Goal: Task Accomplishment & Management: Manage account settings

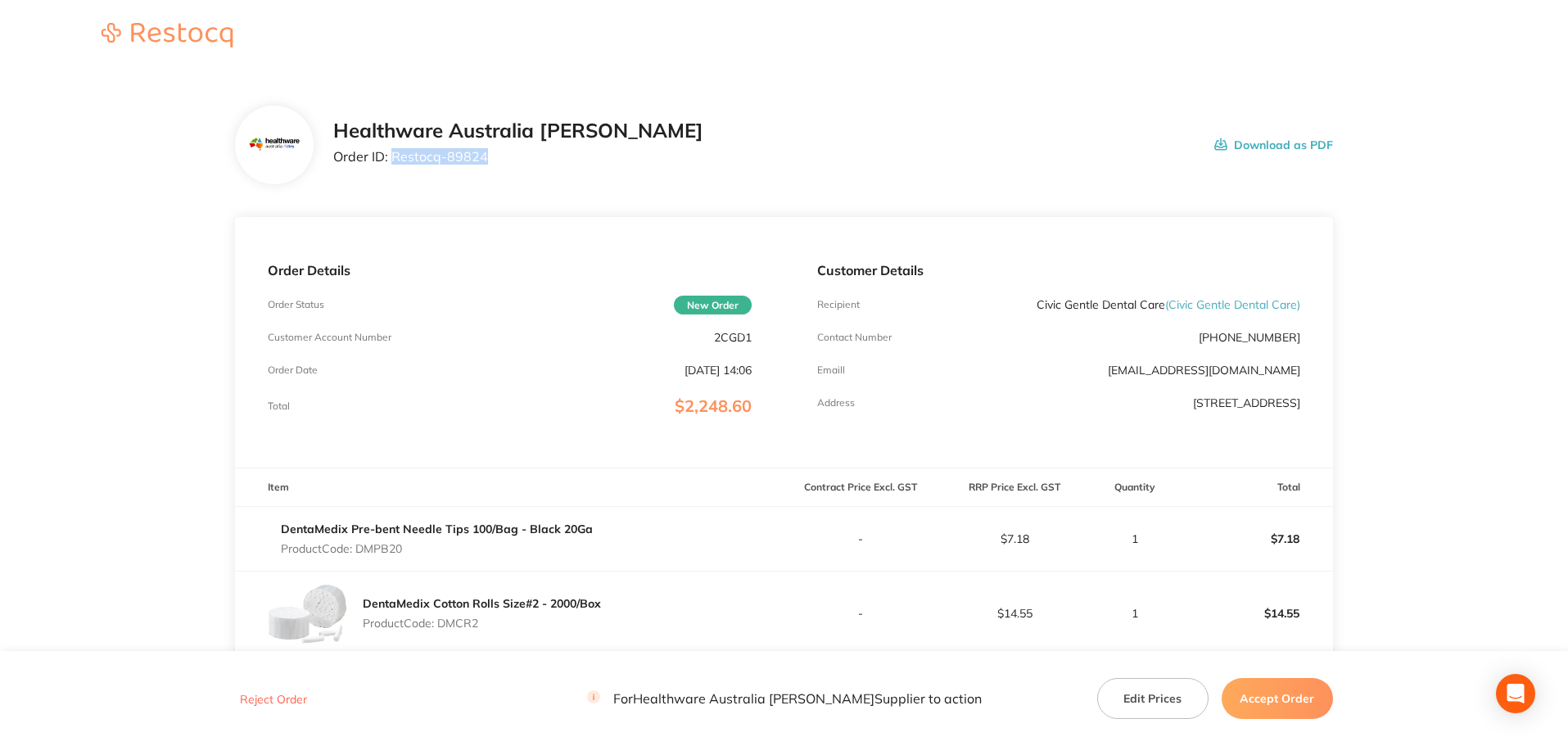
drag, startPoint x: 490, startPoint y: 147, endPoint x: 392, endPoint y: 159, distance: 98.7
click at [392, 159] on div "Healthware Australia [PERSON_NAME] Order ID: Restocq- 89824" at bounding box center [518, 145] width 370 height 51
copy p "Restocq- 89824"
drag, startPoint x: 413, startPoint y: 546, endPoint x: 363, endPoint y: 543, distance: 50.1
click at [359, 548] on p "Product Code: DMPB20" at bounding box center [437, 549] width 312 height 13
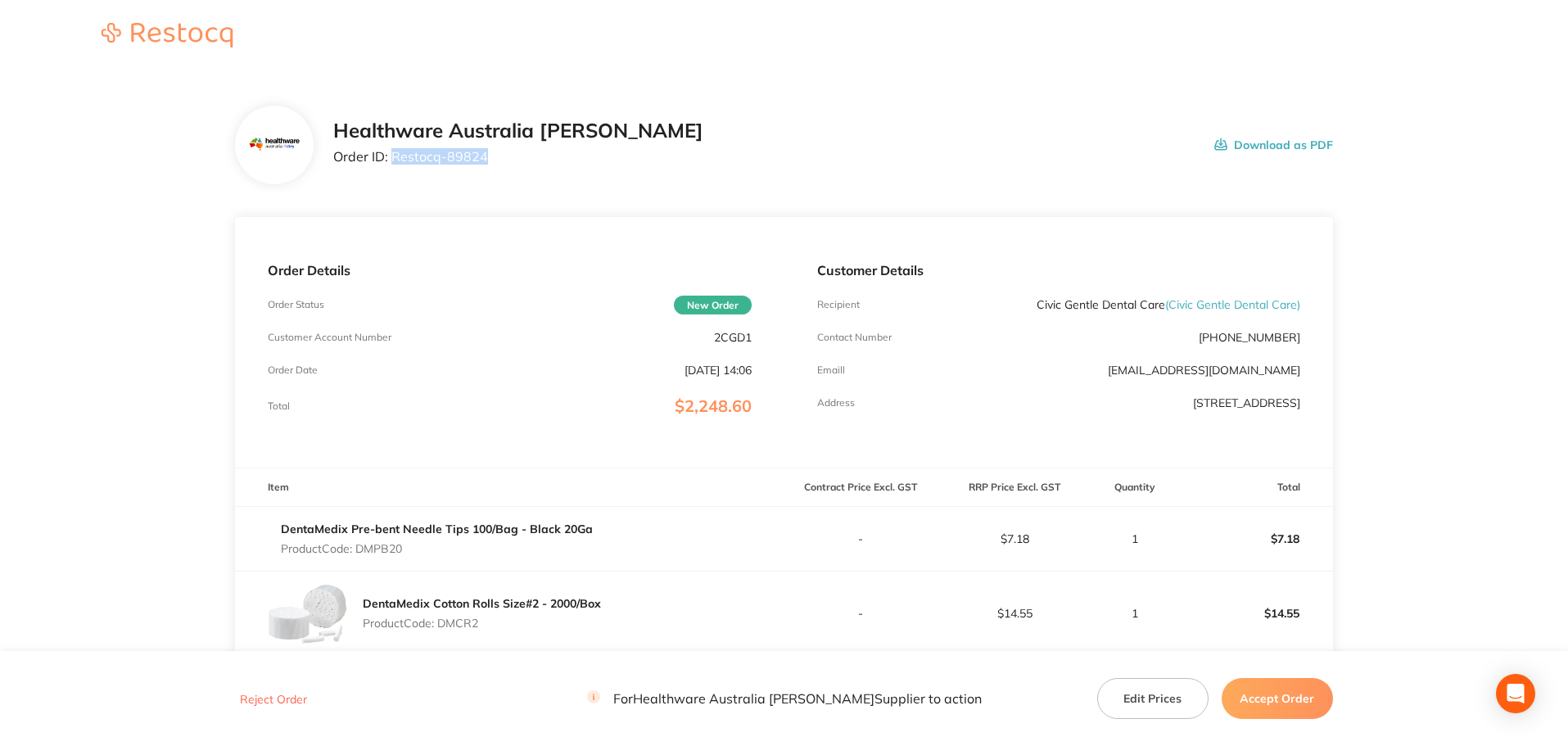
copy p "DMPB20"
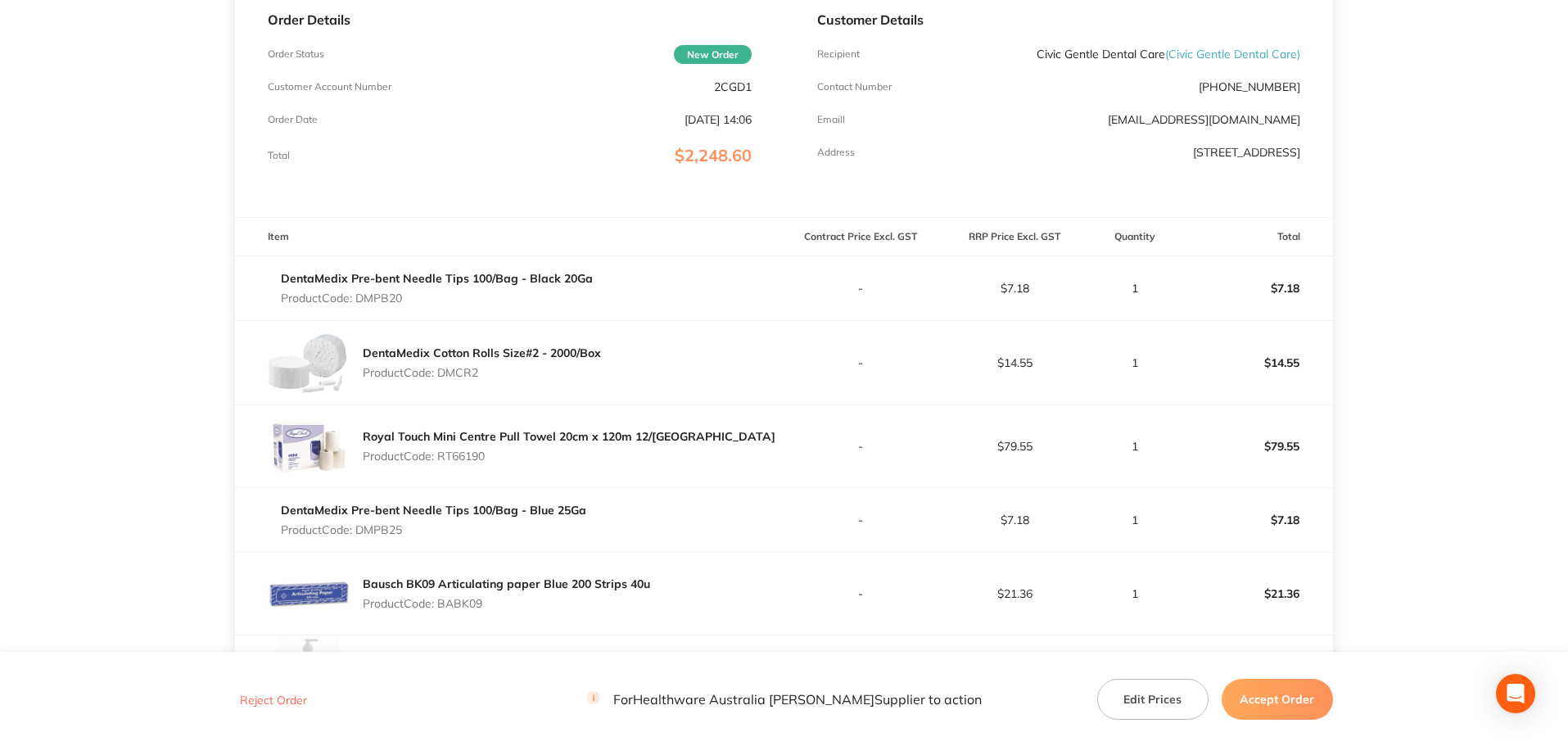
scroll to position [273, 0]
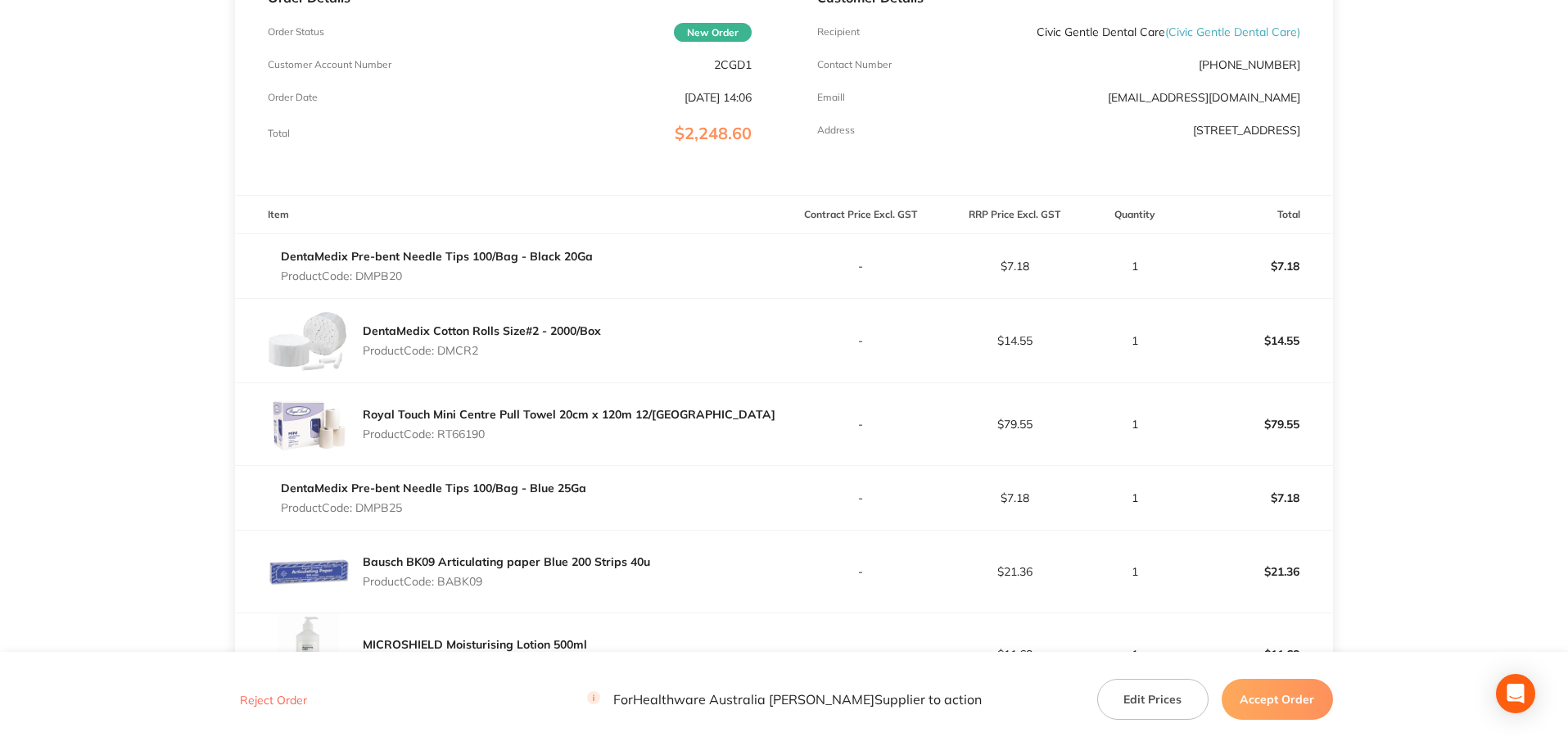
drag, startPoint x: 496, startPoint y: 347, endPoint x: 434, endPoint y: 351, distance: 62.1
click at [442, 349] on p "Product Code: DMCR2" at bounding box center [481, 351] width 238 height 13
copy p "DMCR2"
drag, startPoint x: 488, startPoint y: 434, endPoint x: 440, endPoint y: 435, distance: 48.0
click at [440, 435] on p "Product Code: RT66190" at bounding box center [569, 435] width 412 height 13
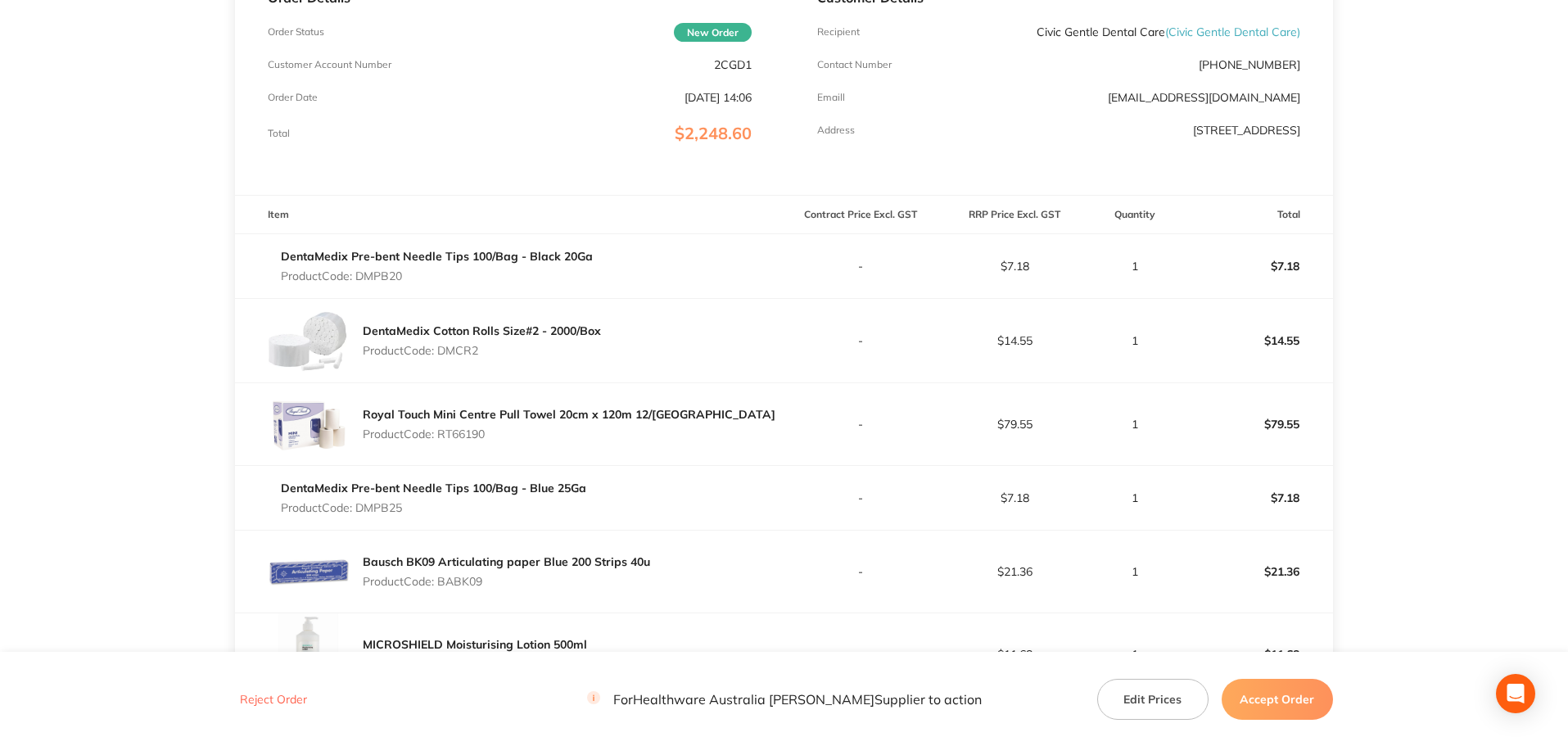
copy p "RT66190"
drag, startPoint x: 412, startPoint y: 506, endPoint x: 358, endPoint y: 506, distance: 54.0
click at [358, 506] on p "Product Code: DMPB25" at bounding box center [433, 508] width 306 height 13
copy p "DMPB25"
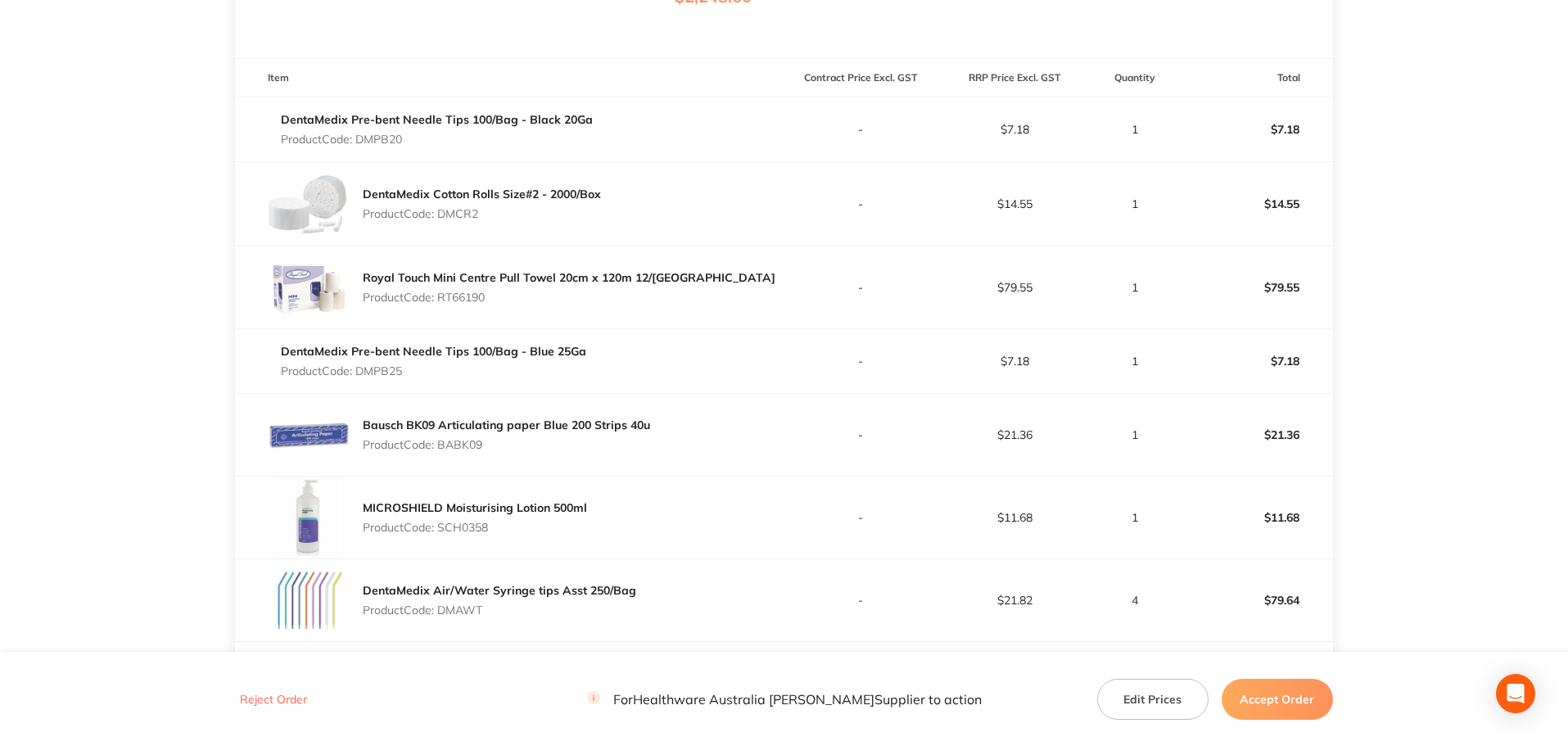
drag, startPoint x: 504, startPoint y: 444, endPoint x: 442, endPoint y: 445, distance: 62.0
click at [442, 445] on p "Product Code: BABK09" at bounding box center [506, 445] width 287 height 13
copy p "BABK09"
drag, startPoint x: 501, startPoint y: 534, endPoint x: 442, endPoint y: 527, distance: 59.4
click at [442, 527] on p "Product Code: SCH0358" at bounding box center [474, 527] width 225 height 13
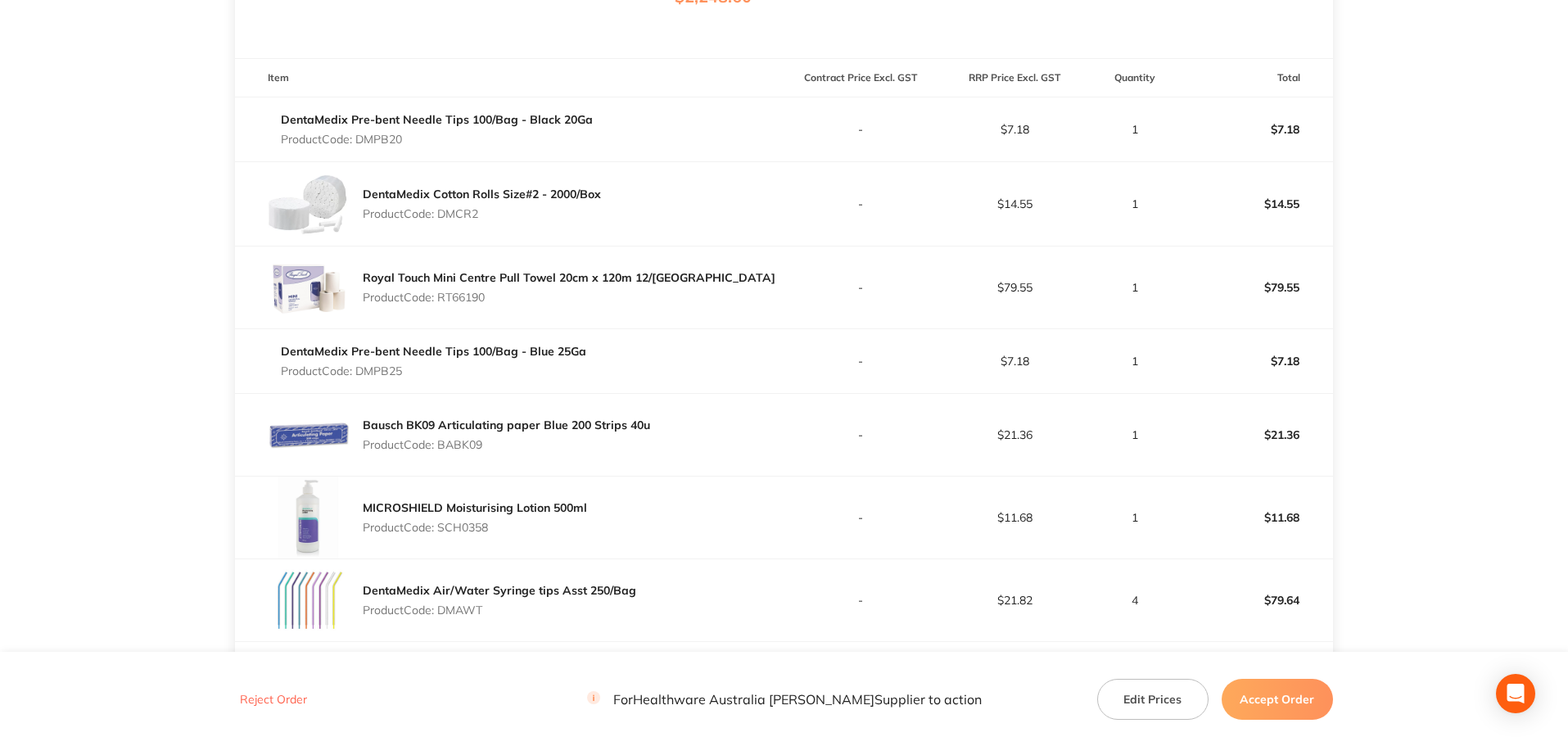
copy p "SCH0358"
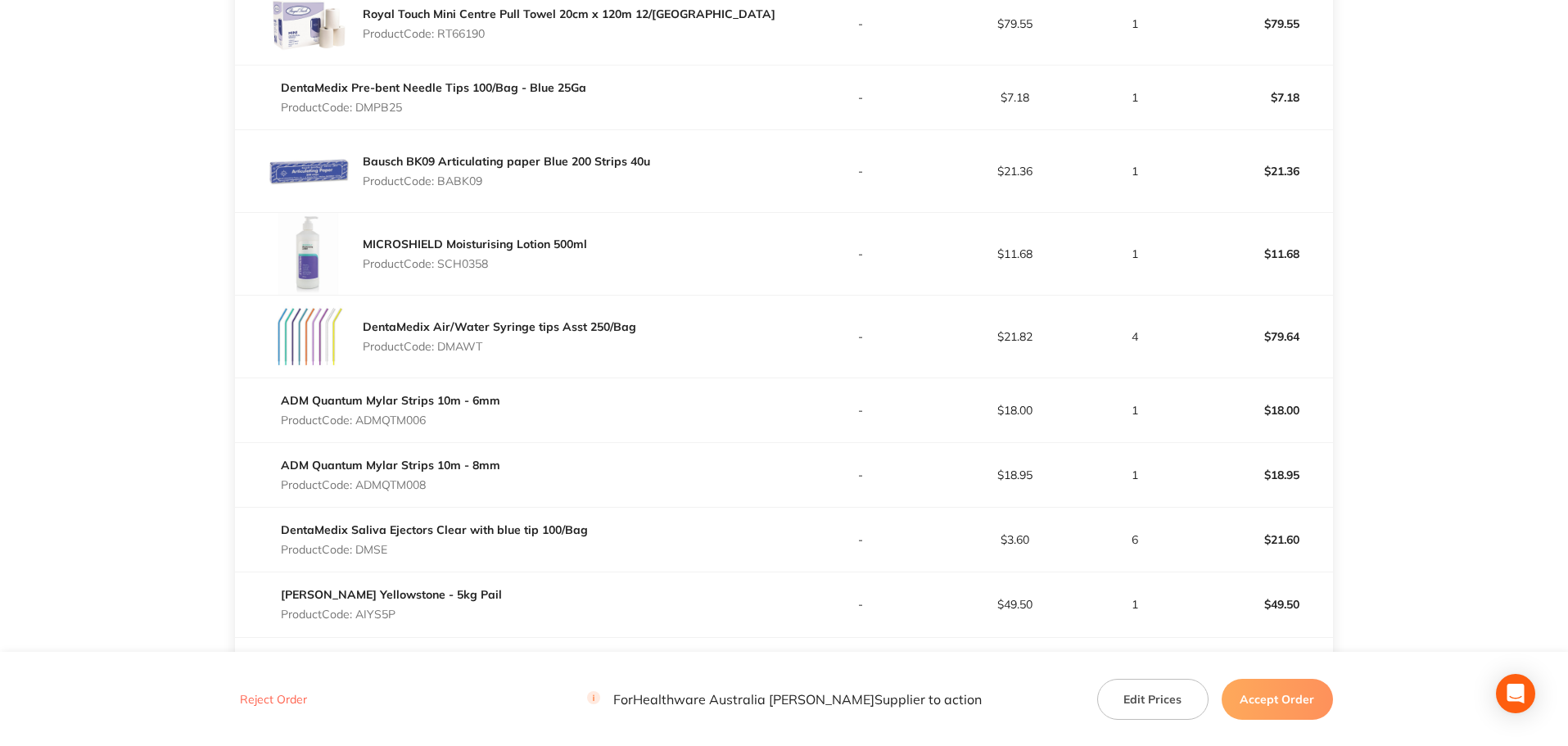
scroll to position [682, 0]
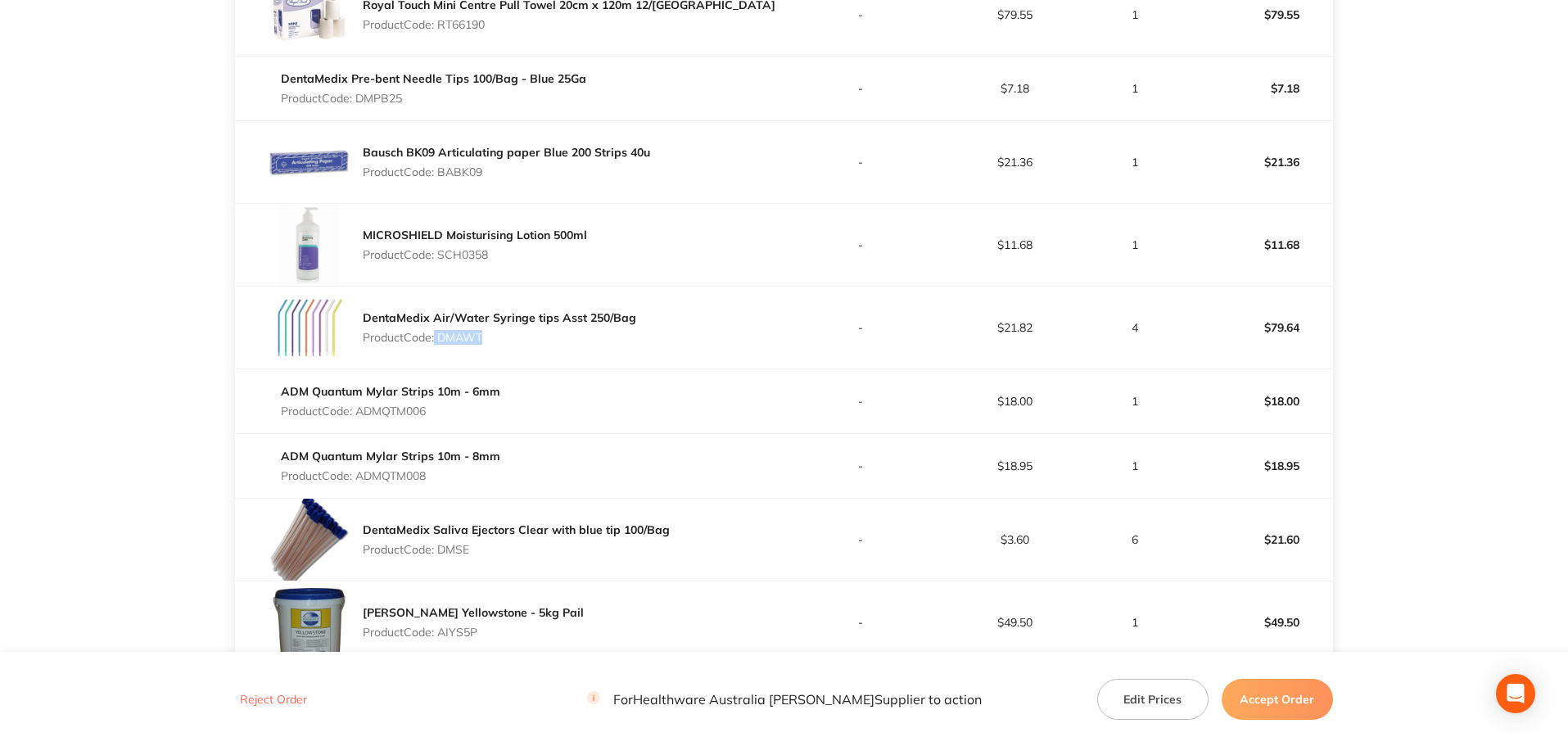
click at [433, 346] on div "DentaMedix Air/Water Syringe tips Asst 250/Bag Product Code: DMAWT" at bounding box center [499, 328] width 274 height 46
drag, startPoint x: 500, startPoint y: 335, endPoint x: 444, endPoint y: 338, distance: 56.1
click at [444, 338] on p "Product Code: DMAWT" at bounding box center [499, 337] width 274 height 13
copy p "DMAWT"
drag, startPoint x: 438, startPoint y: 410, endPoint x: 361, endPoint y: 416, distance: 77.2
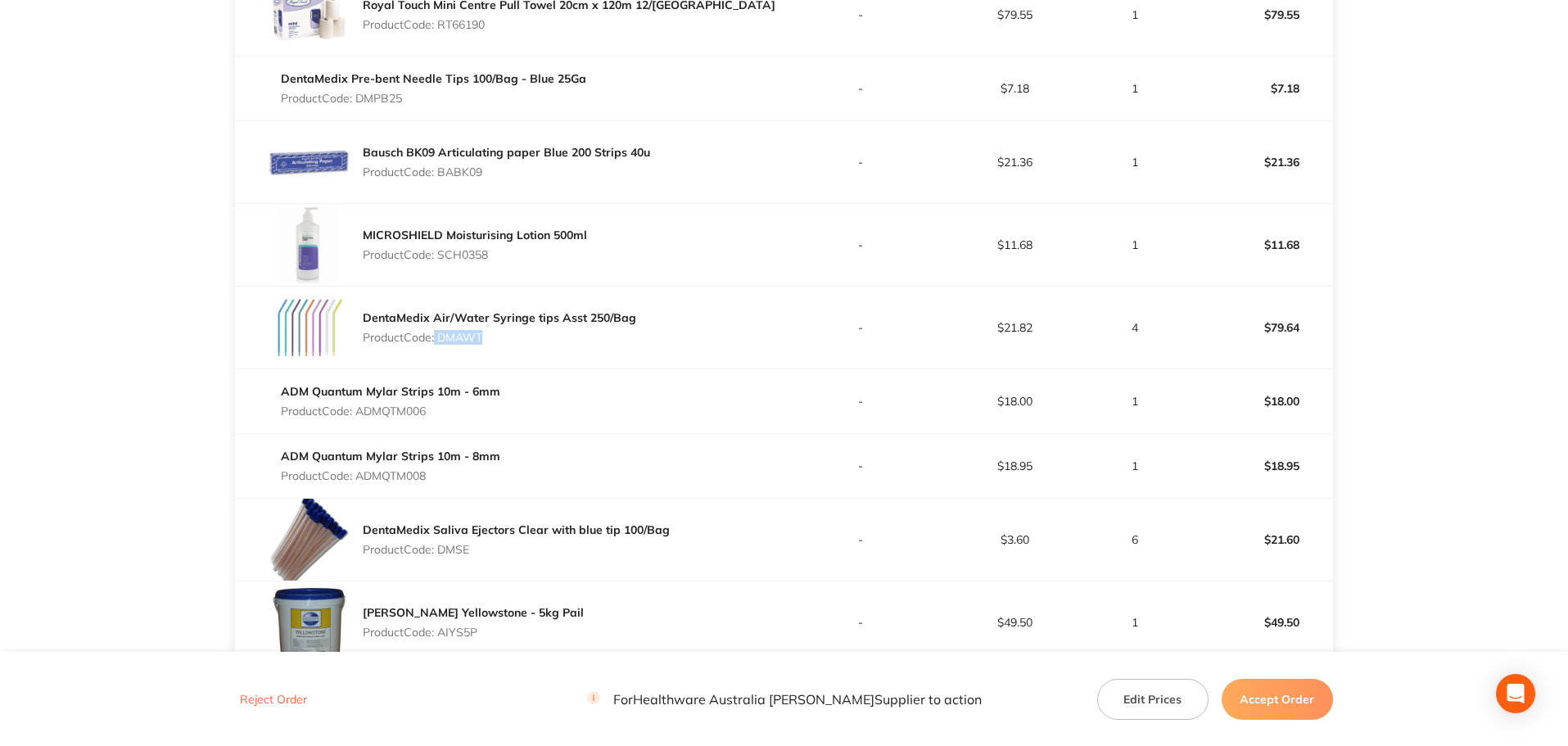
click at [361, 416] on p "Product Code: ADMQTM006" at bounding box center [390, 412] width 220 height 13
copy p "ADMQTM006"
drag, startPoint x: 430, startPoint y: 478, endPoint x: 359, endPoint y: 482, distance: 71.1
click at [359, 482] on p "Product Code: ADMQTM008" at bounding box center [390, 476] width 220 height 13
copy p "ADMQTM008"
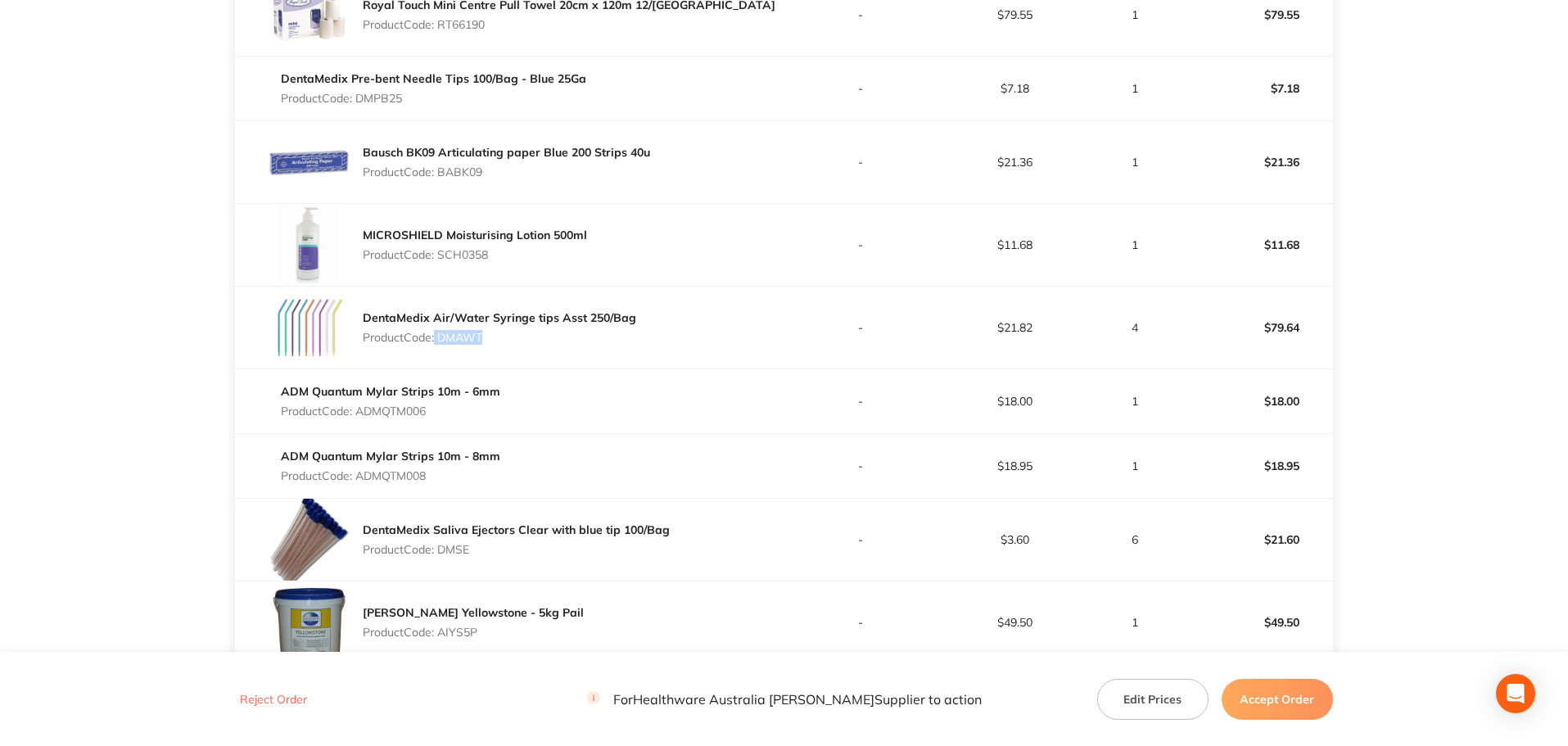
drag, startPoint x: 471, startPoint y: 554, endPoint x: 443, endPoint y: 554, distance: 28.0
click at [443, 554] on p "Product Code: DMSE" at bounding box center [516, 549] width 307 height 13
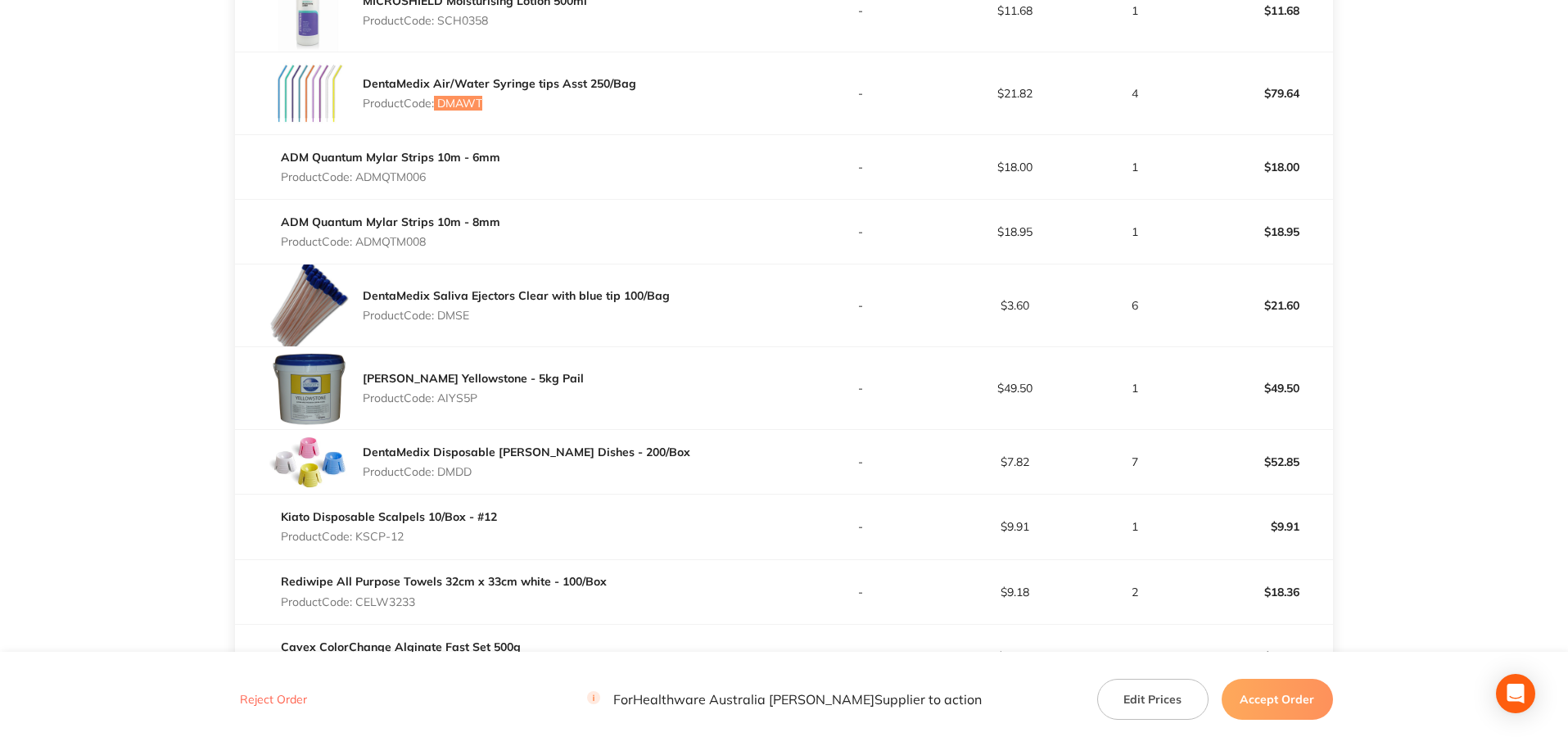
scroll to position [956, 0]
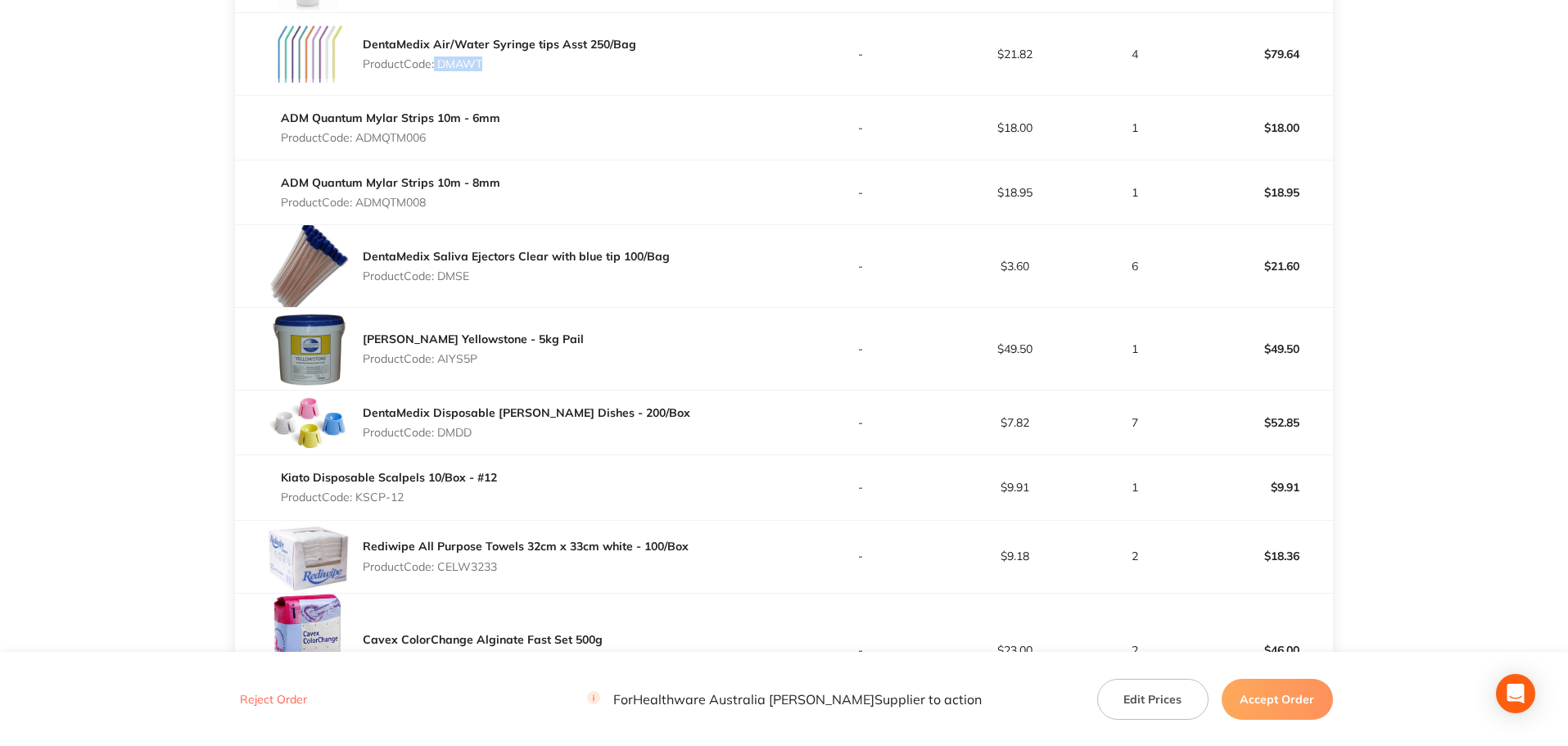
drag, startPoint x: 493, startPoint y: 362, endPoint x: 443, endPoint y: 362, distance: 50.0
click at [443, 362] on p "Product Code: AIYS5P" at bounding box center [472, 359] width 221 height 13
drag, startPoint x: 480, startPoint y: 428, endPoint x: 439, endPoint y: 434, distance: 41.4
click at [439, 434] on p "Product Code: DMDD" at bounding box center [526, 433] width 328 height 13
drag, startPoint x: 383, startPoint y: 491, endPoint x: 410, endPoint y: 487, distance: 27.3
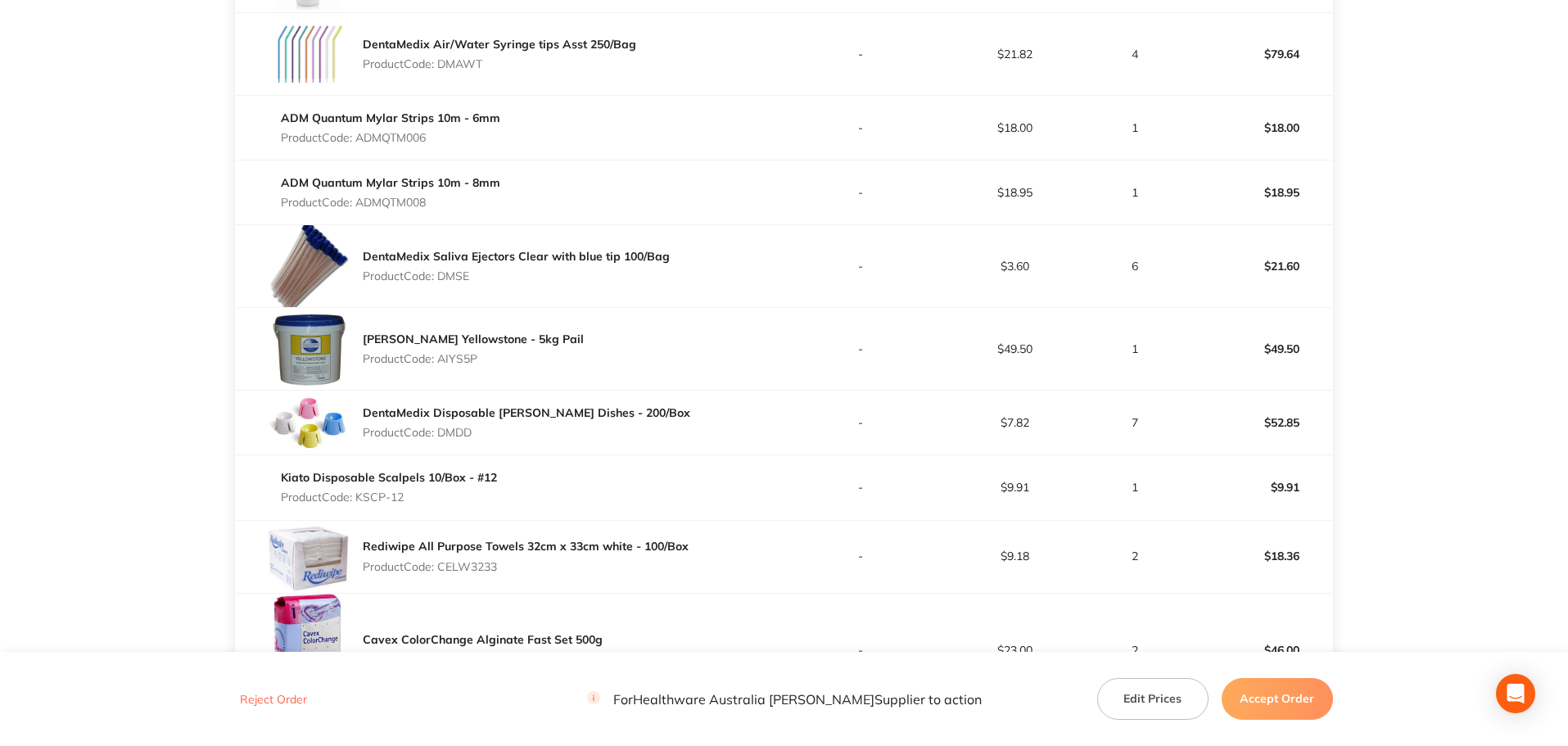
click at [381, 491] on p "Product Code: KSCP-12" at bounding box center [388, 497] width 216 height 13
drag, startPoint x: 422, startPoint y: 492, endPoint x: 357, endPoint y: 492, distance: 65.0
click at [357, 492] on p "Product Code: KSCP-12" at bounding box center [388, 497] width 216 height 13
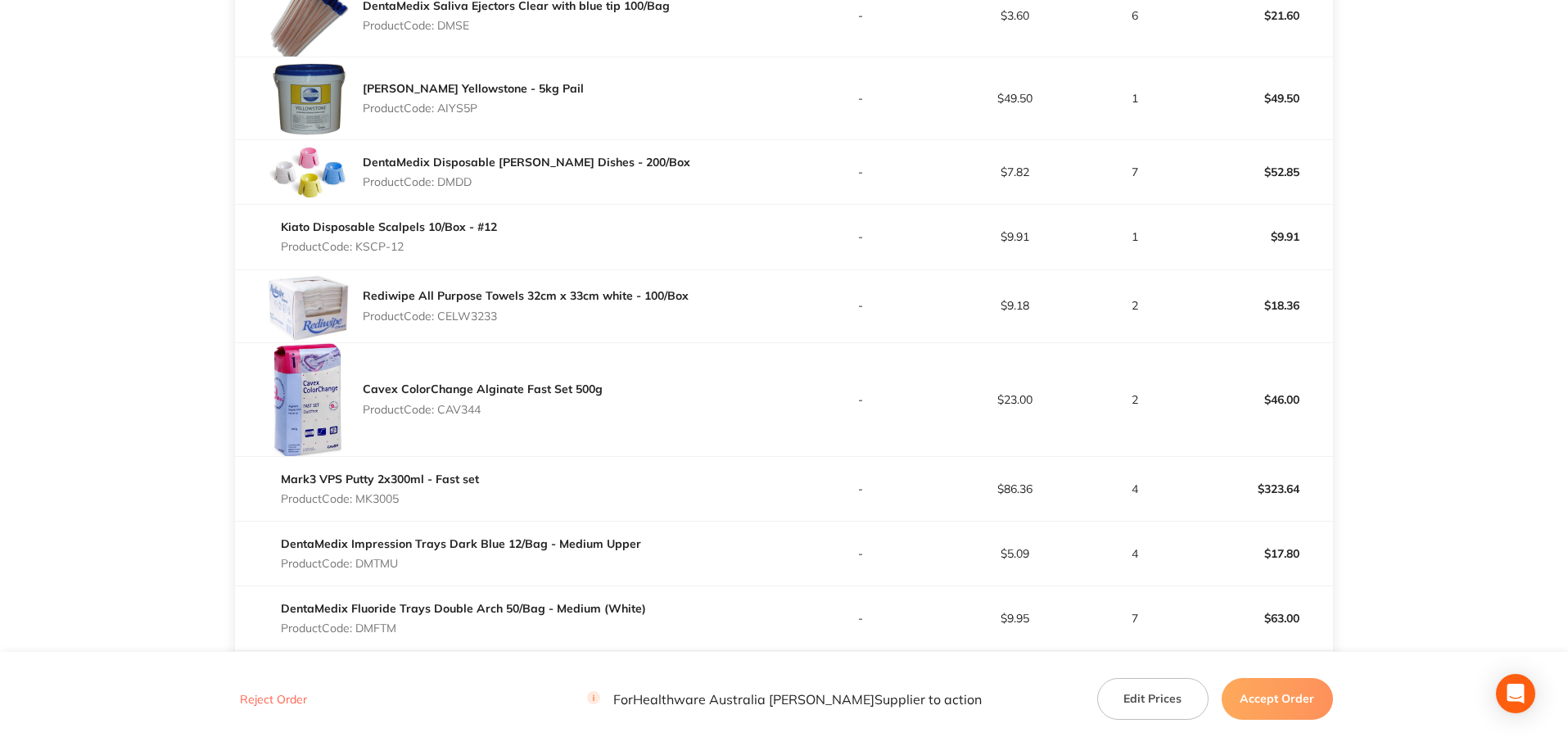
scroll to position [1229, 0]
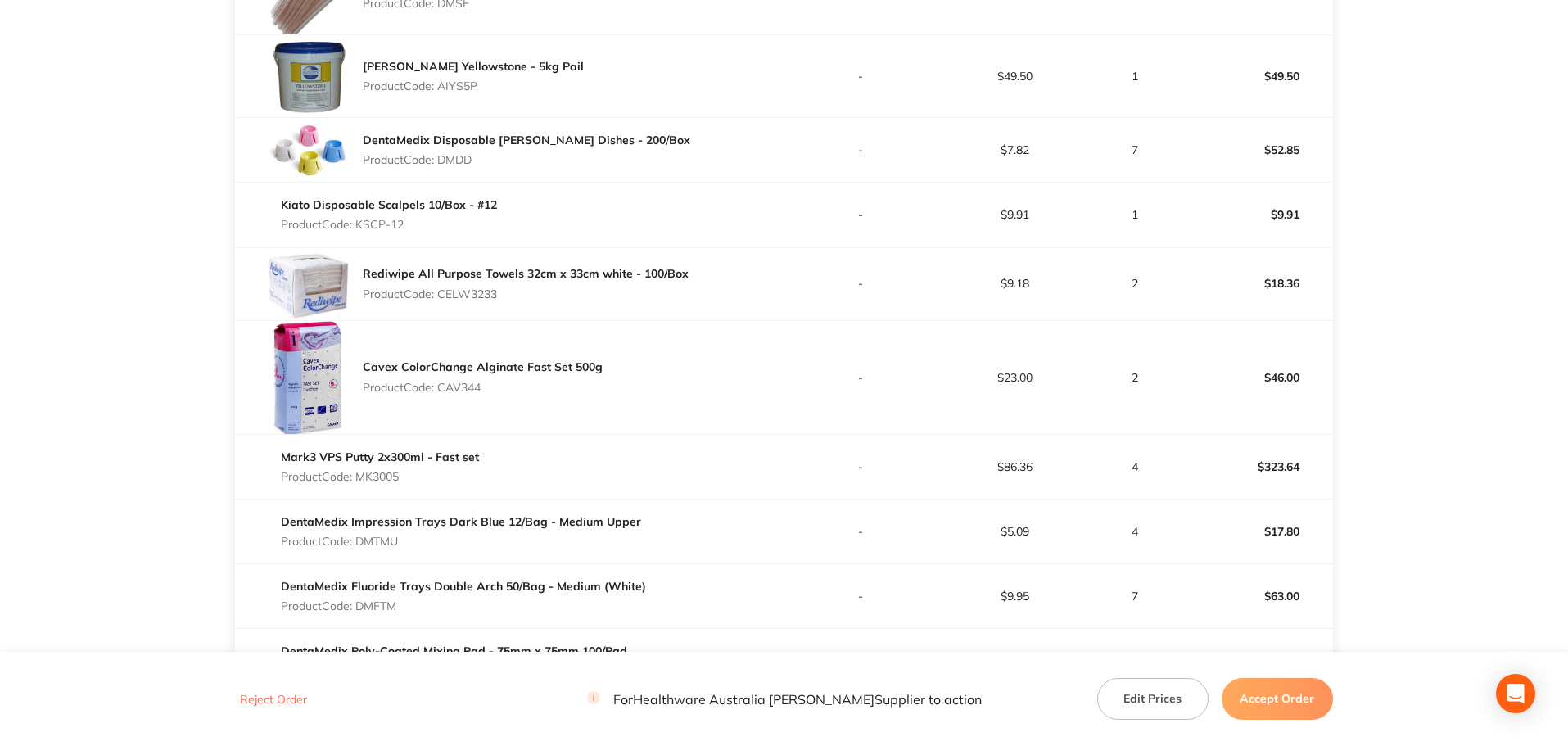
drag, startPoint x: 507, startPoint y: 297, endPoint x: 440, endPoint y: 303, distance: 67.3
click at [440, 303] on div "Rediwipe All Purpose Towels 32cm x 33cm white - 100/Box Product Code: CELW3233" at bounding box center [525, 283] width 326 height 46
drag, startPoint x: 482, startPoint y: 380, endPoint x: 441, endPoint y: 384, distance: 41.2
click at [441, 384] on div "Cavex ColorChange Alginate Fast Set 500g Product Code: CAV344" at bounding box center [482, 377] width 240 height 46
drag, startPoint x: 406, startPoint y: 467, endPoint x: 358, endPoint y: 477, distance: 49.0
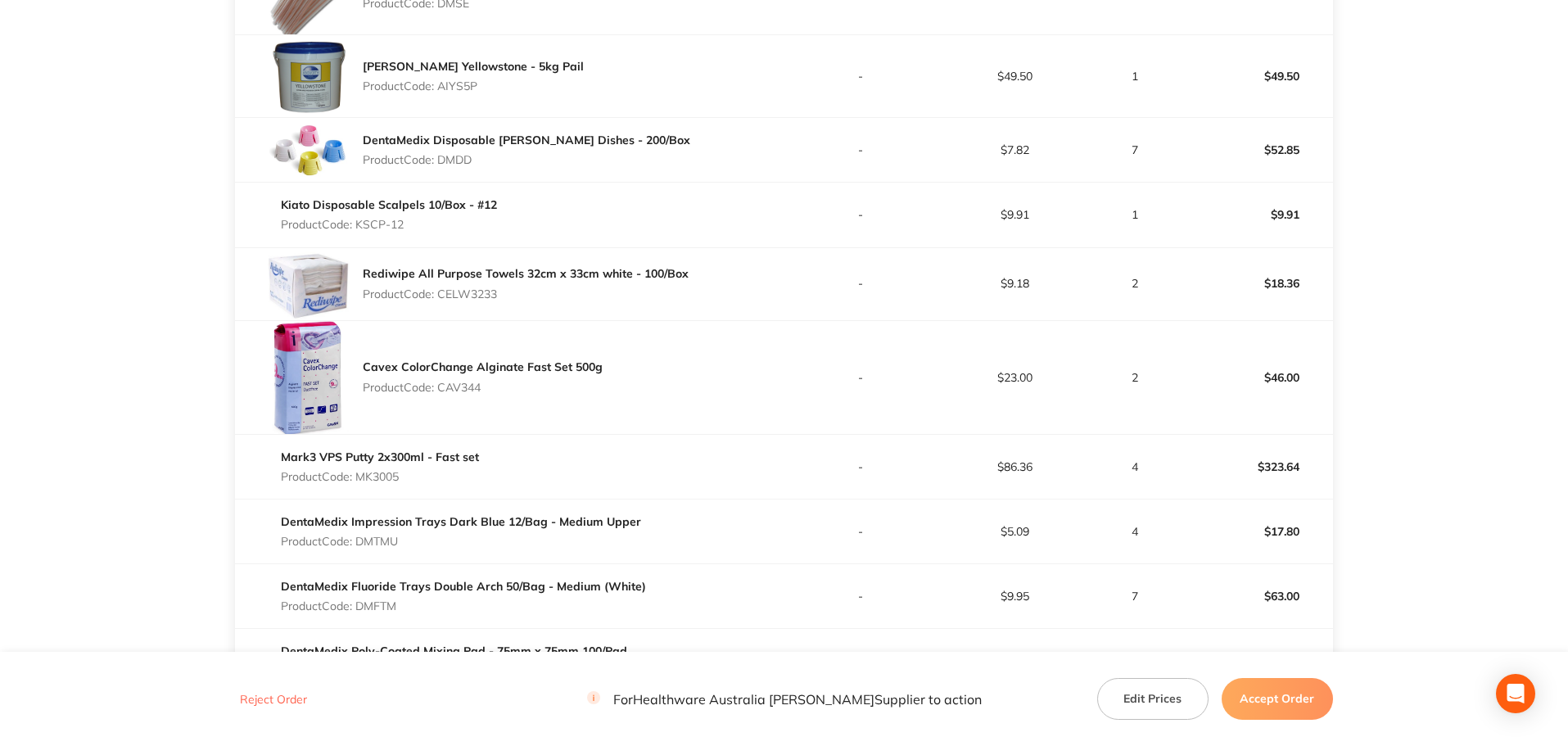
click at [358, 477] on div "Mark3 VPS Putty 2x300ml - Fast set Product Code: MK3005" at bounding box center [380, 467] width 199 height 46
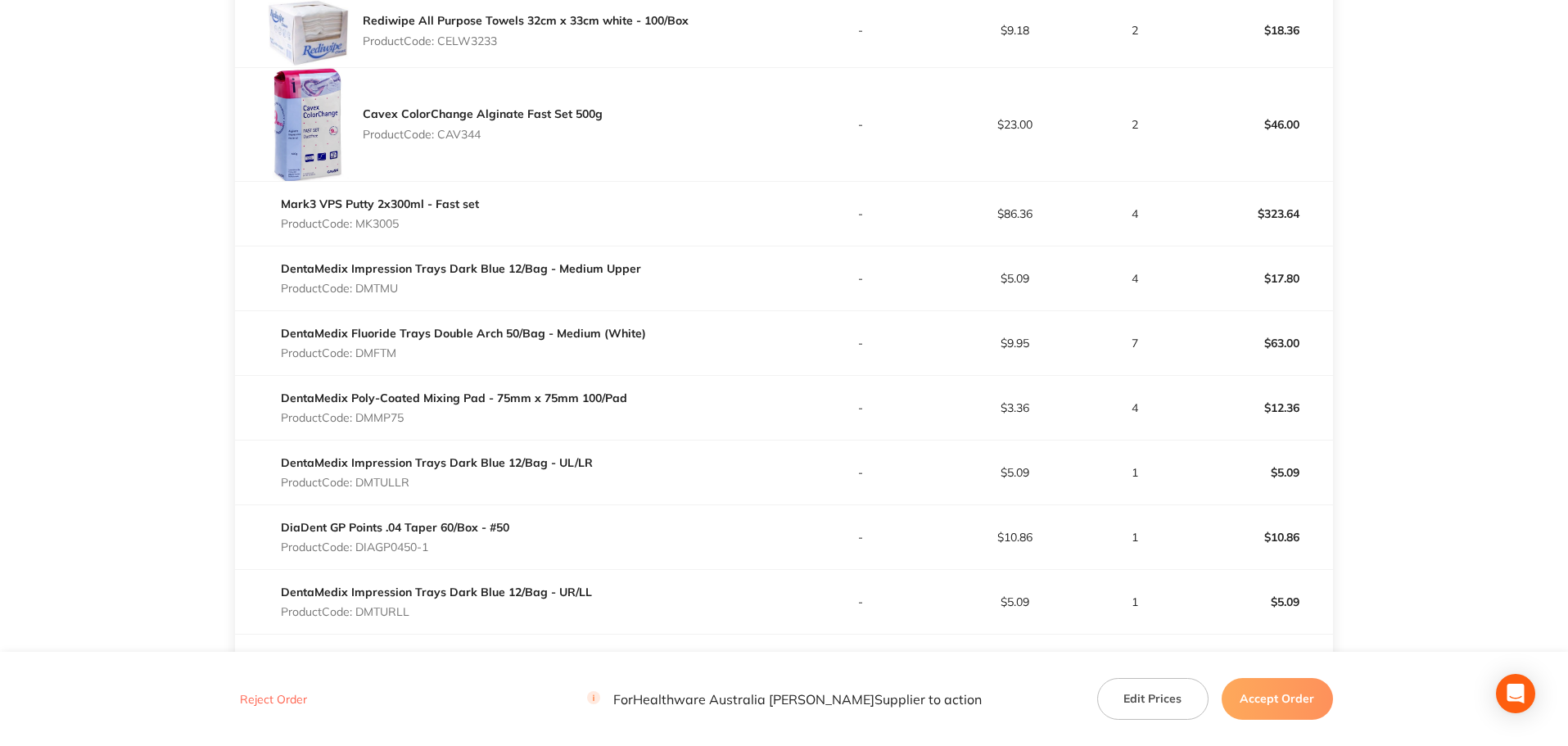
scroll to position [1502, 0]
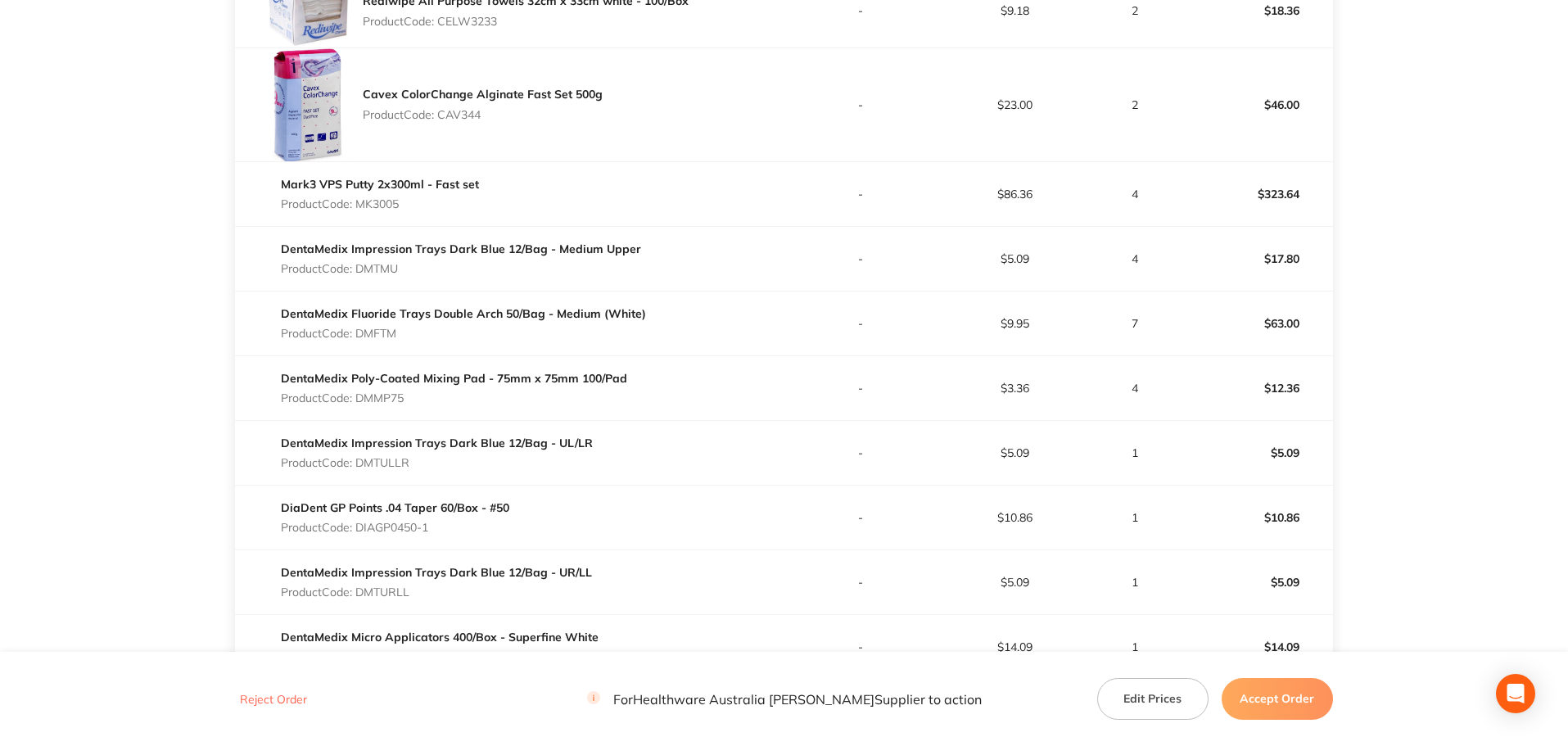
drag, startPoint x: 409, startPoint y: 264, endPoint x: 360, endPoint y: 268, distance: 49.2
click at [360, 268] on p "Product Code: DMTMU" at bounding box center [461, 269] width 360 height 13
drag, startPoint x: 395, startPoint y: 337, endPoint x: 360, endPoint y: 336, distance: 35.0
click at [360, 336] on p "Product Code: DMFTM" at bounding box center [463, 333] width 365 height 13
drag, startPoint x: 402, startPoint y: 399, endPoint x: 417, endPoint y: 400, distance: 15.0
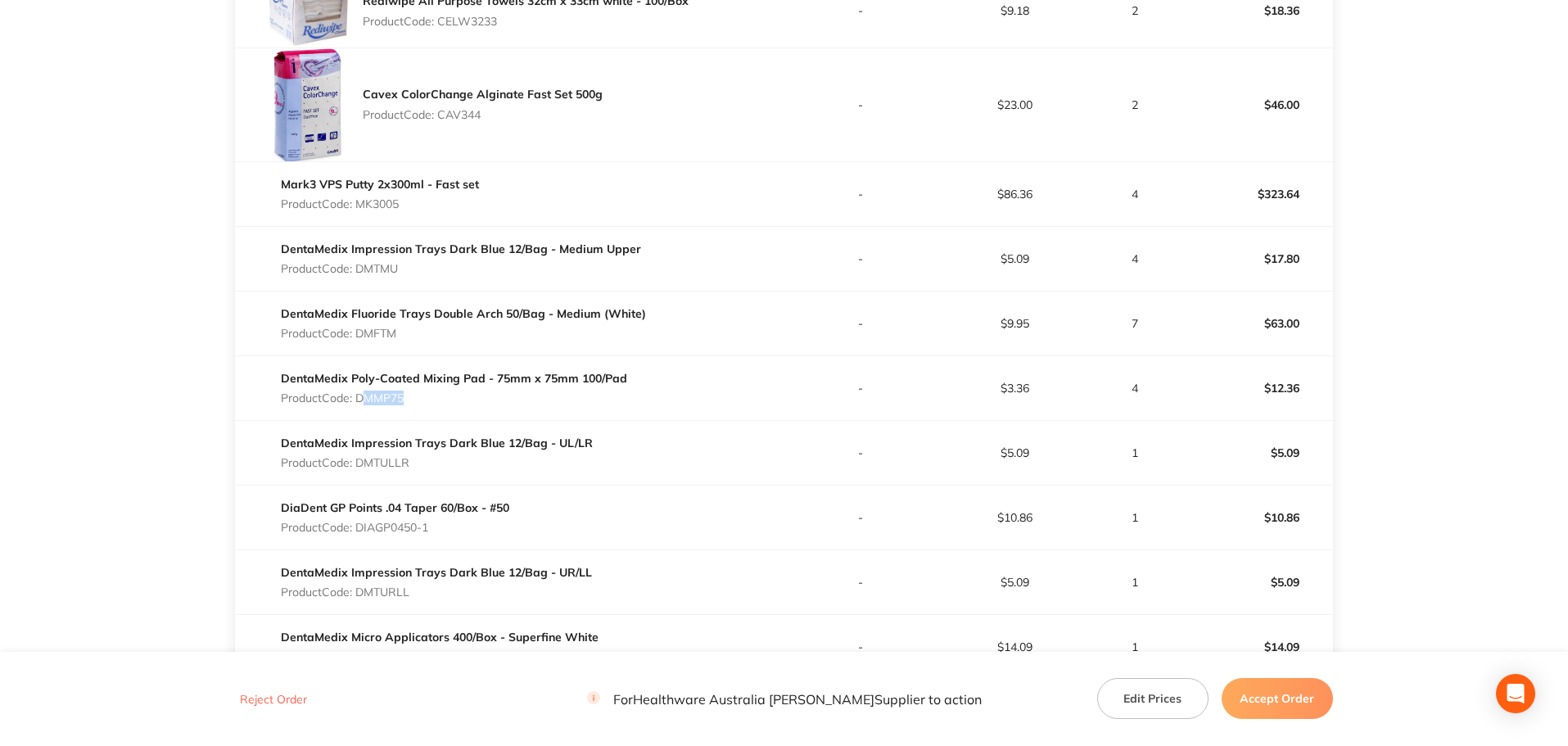
click at [362, 399] on p "Product Code: DMMP75" at bounding box center [453, 398] width 346 height 13
drag, startPoint x: 424, startPoint y: 400, endPoint x: 360, endPoint y: 393, distance: 64.4
click at [360, 393] on p "Product Code: DMMP75" at bounding box center [453, 398] width 346 height 13
drag, startPoint x: 414, startPoint y: 463, endPoint x: 253, endPoint y: 453, distance: 161.3
click at [361, 461] on p "Product Code: DMTULLR" at bounding box center [437, 463] width 312 height 13
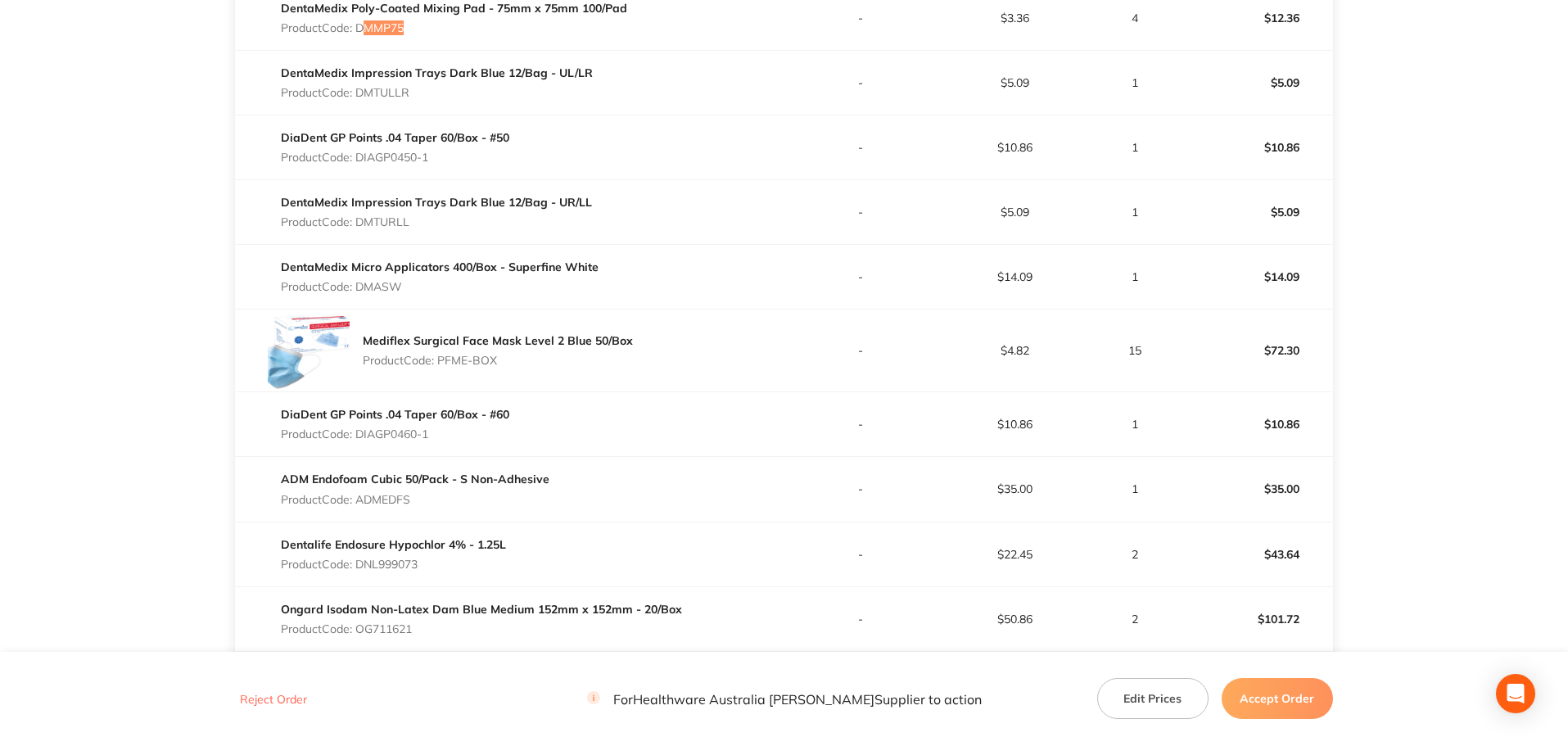
scroll to position [1911, 0]
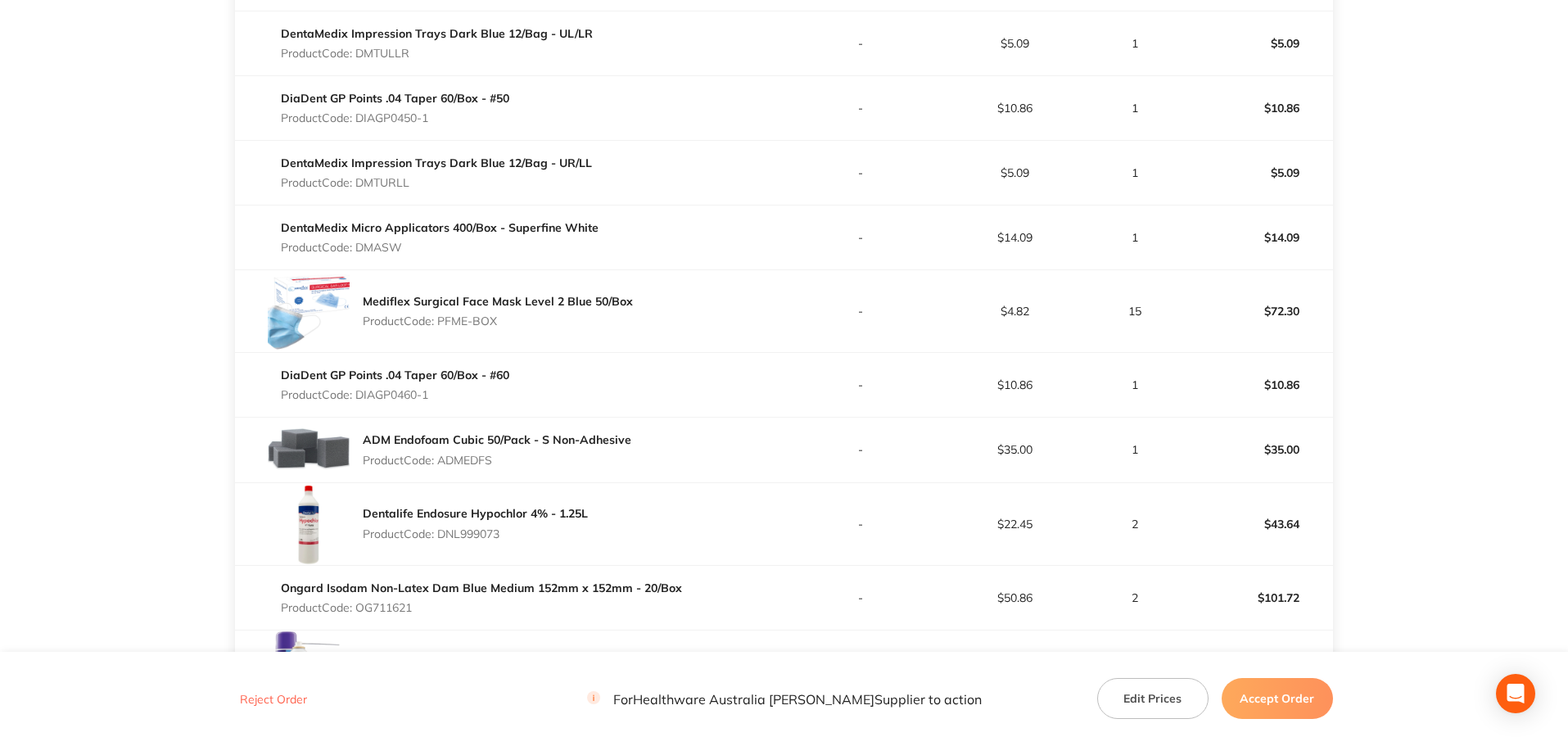
drag, startPoint x: 439, startPoint y: 120, endPoint x: 362, endPoint y: 120, distance: 77.0
click at [362, 120] on p "Product Code: DIAGP0450-1" at bounding box center [394, 119] width 228 height 13
drag, startPoint x: 411, startPoint y: 177, endPoint x: 360, endPoint y: 181, distance: 51.2
click at [360, 181] on p "Product Code: DMTURLL" at bounding box center [436, 183] width 311 height 13
drag, startPoint x: 412, startPoint y: 251, endPoint x: 359, endPoint y: 250, distance: 53.0
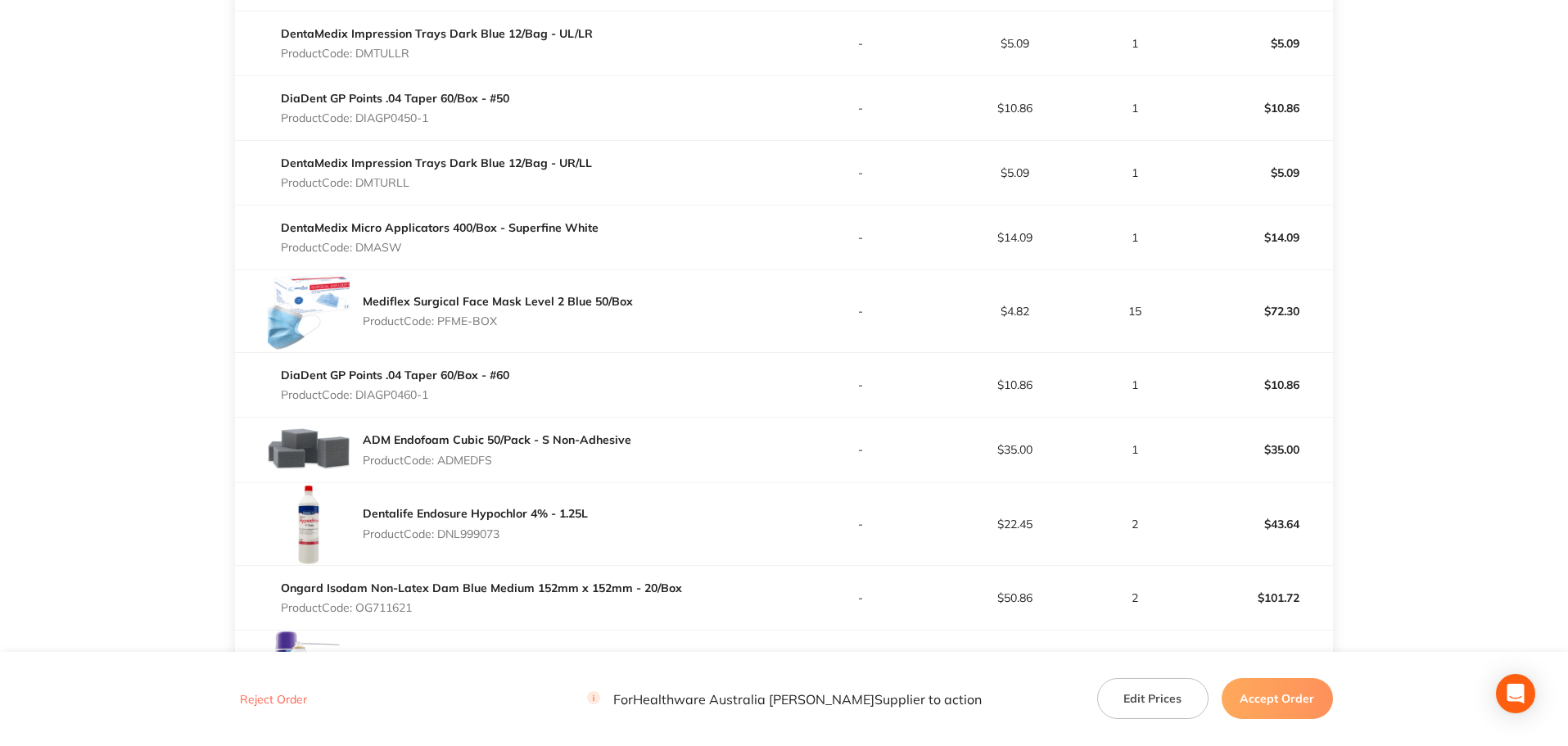
click at [359, 250] on p "Product Code: DMASW" at bounding box center [439, 248] width 318 height 13
drag, startPoint x: 494, startPoint y: 327, endPoint x: 442, endPoint y: 321, distance: 52.3
click at [442, 321] on p "Product Code: PFME-BOX" at bounding box center [497, 321] width 270 height 13
drag, startPoint x: 480, startPoint y: 319, endPoint x: 439, endPoint y: 319, distance: 41.0
click at [439, 319] on p "Product Code: PFME-BOX" at bounding box center [497, 321] width 270 height 13
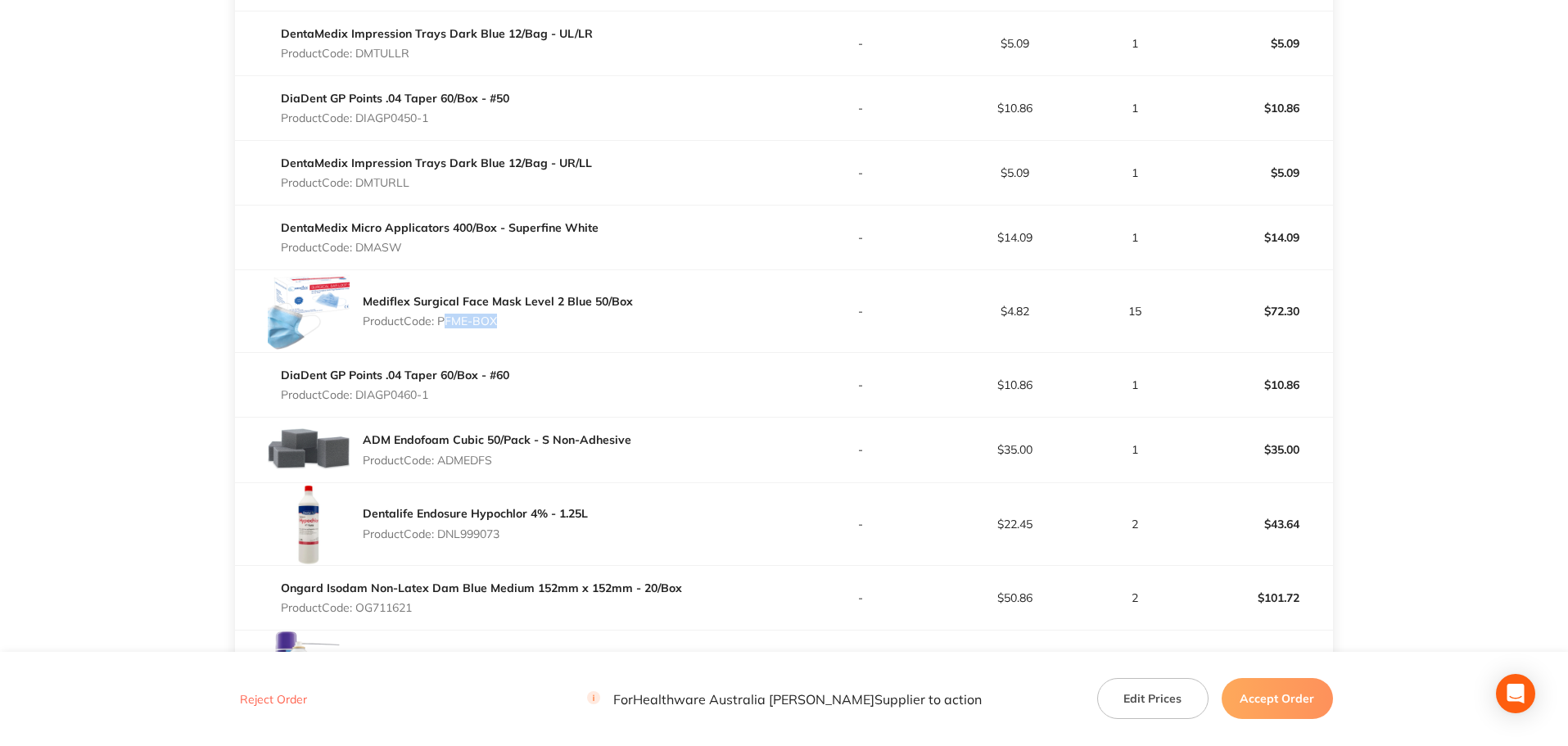
drag, startPoint x: 449, startPoint y: 391, endPoint x: 364, endPoint y: 390, distance: 85.0
click at [364, 390] on p "Product Code: DIAGP0460-1" at bounding box center [394, 395] width 228 height 13
drag, startPoint x: 495, startPoint y: 461, endPoint x: 81, endPoint y: 443, distance: 414.4
click at [443, 464] on p "Product Code: ADMEDFS" at bounding box center [496, 461] width 269 height 13
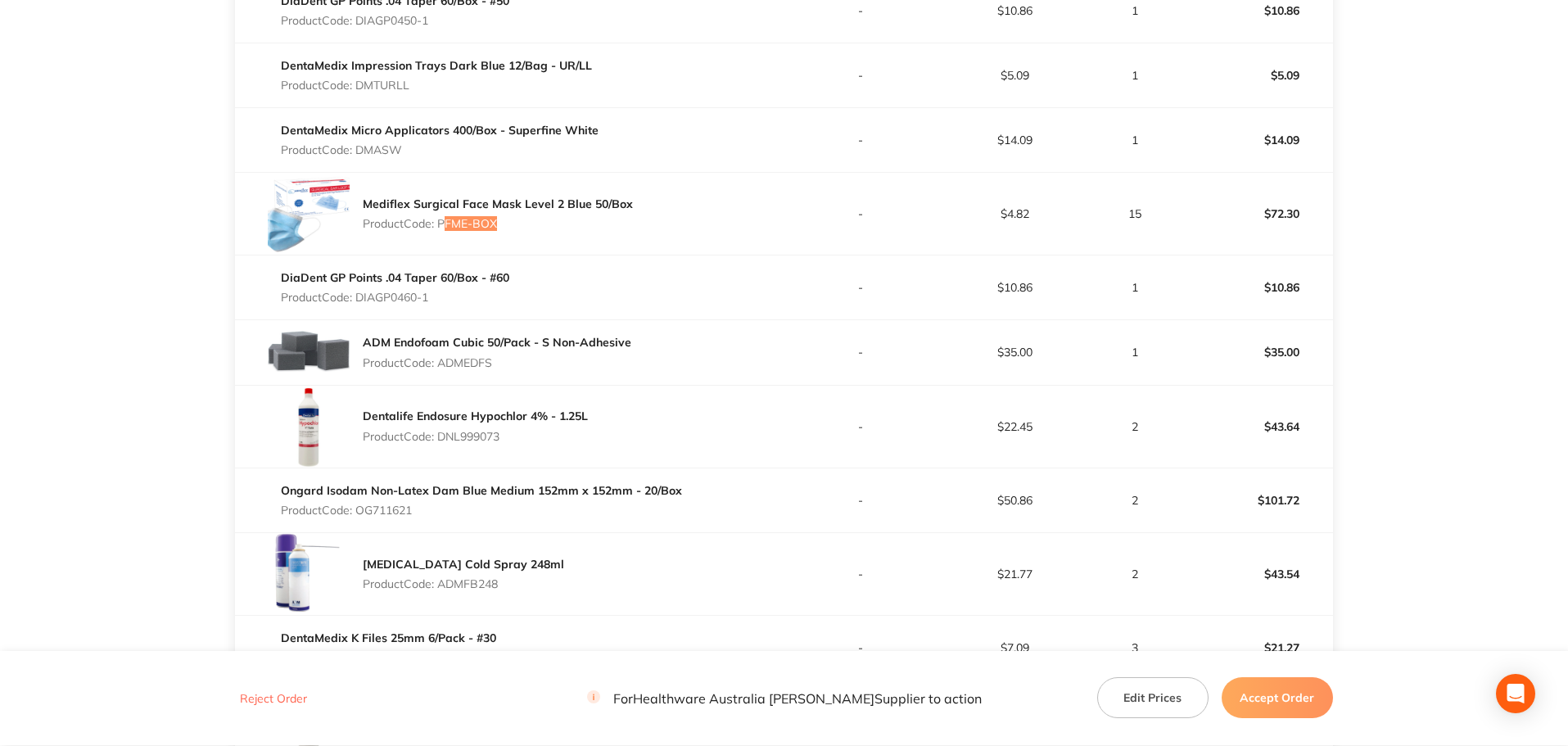
scroll to position [2047, 0]
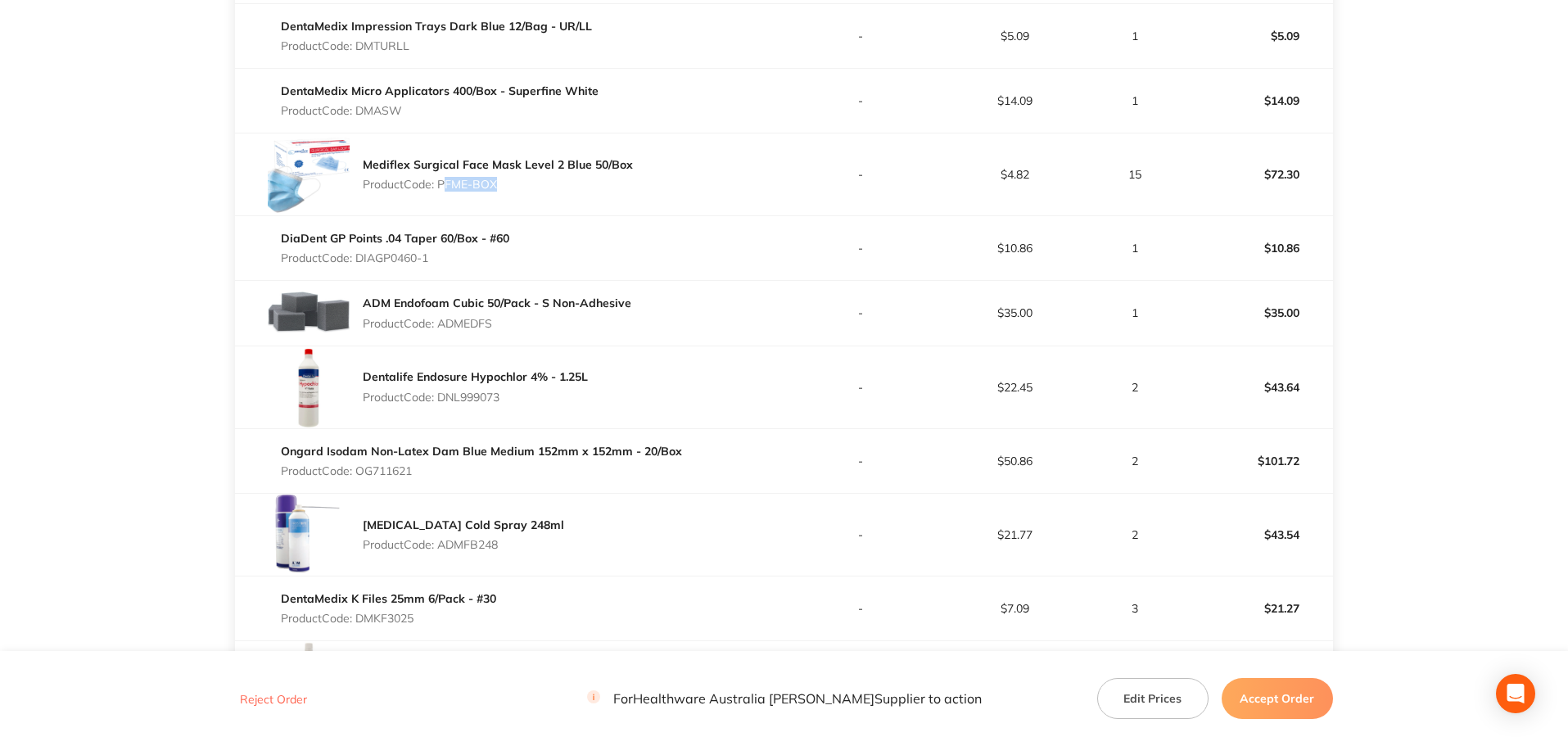
drag, startPoint x: 516, startPoint y: 400, endPoint x: 442, endPoint y: 397, distance: 74.1
click at [442, 397] on p "Product Code: DNL999073" at bounding box center [475, 397] width 226 height 13
drag, startPoint x: 428, startPoint y: 468, endPoint x: 362, endPoint y: 471, distance: 66.1
click at [362, 471] on p "Product Code: OG711621" at bounding box center [481, 471] width 401 height 13
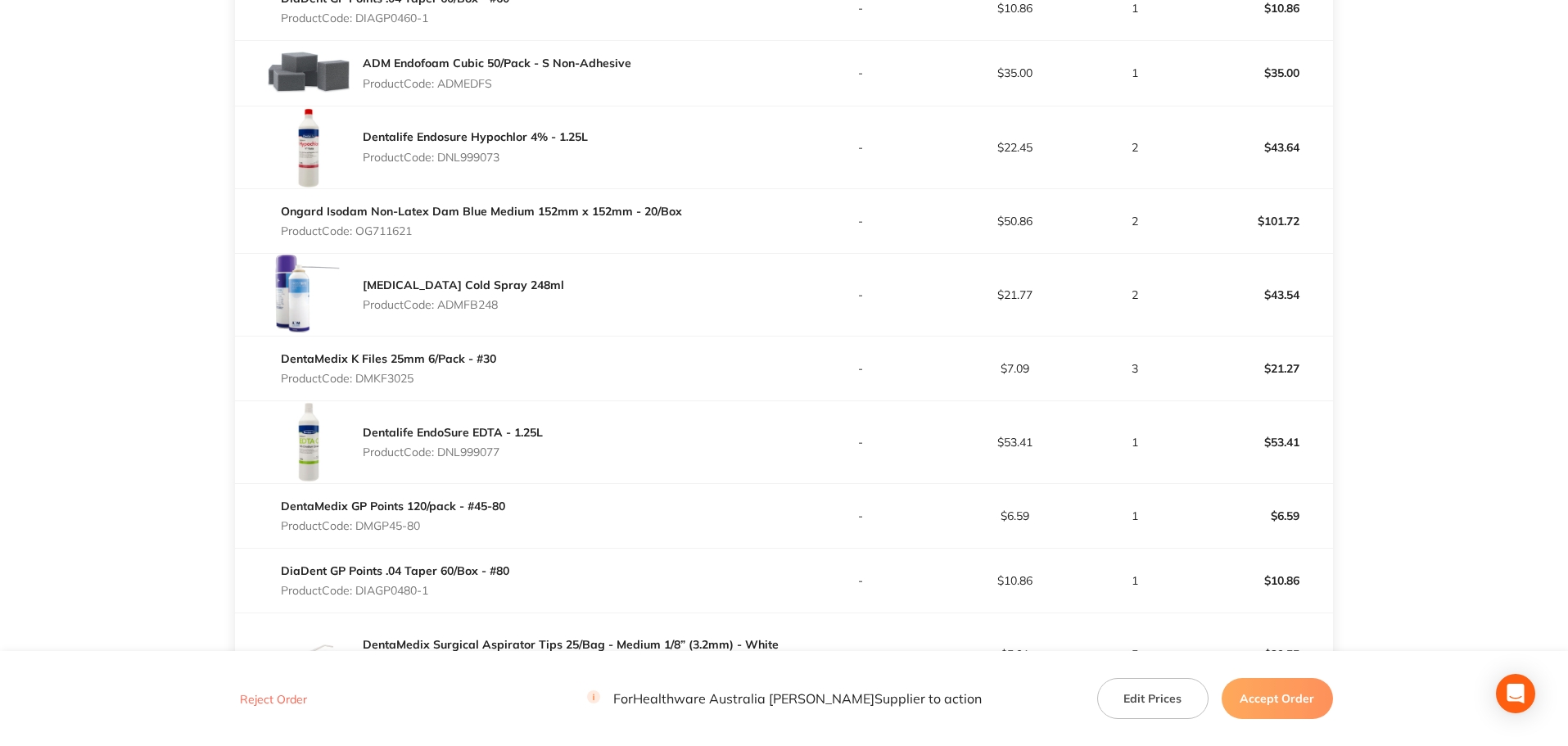
scroll to position [2457, 0]
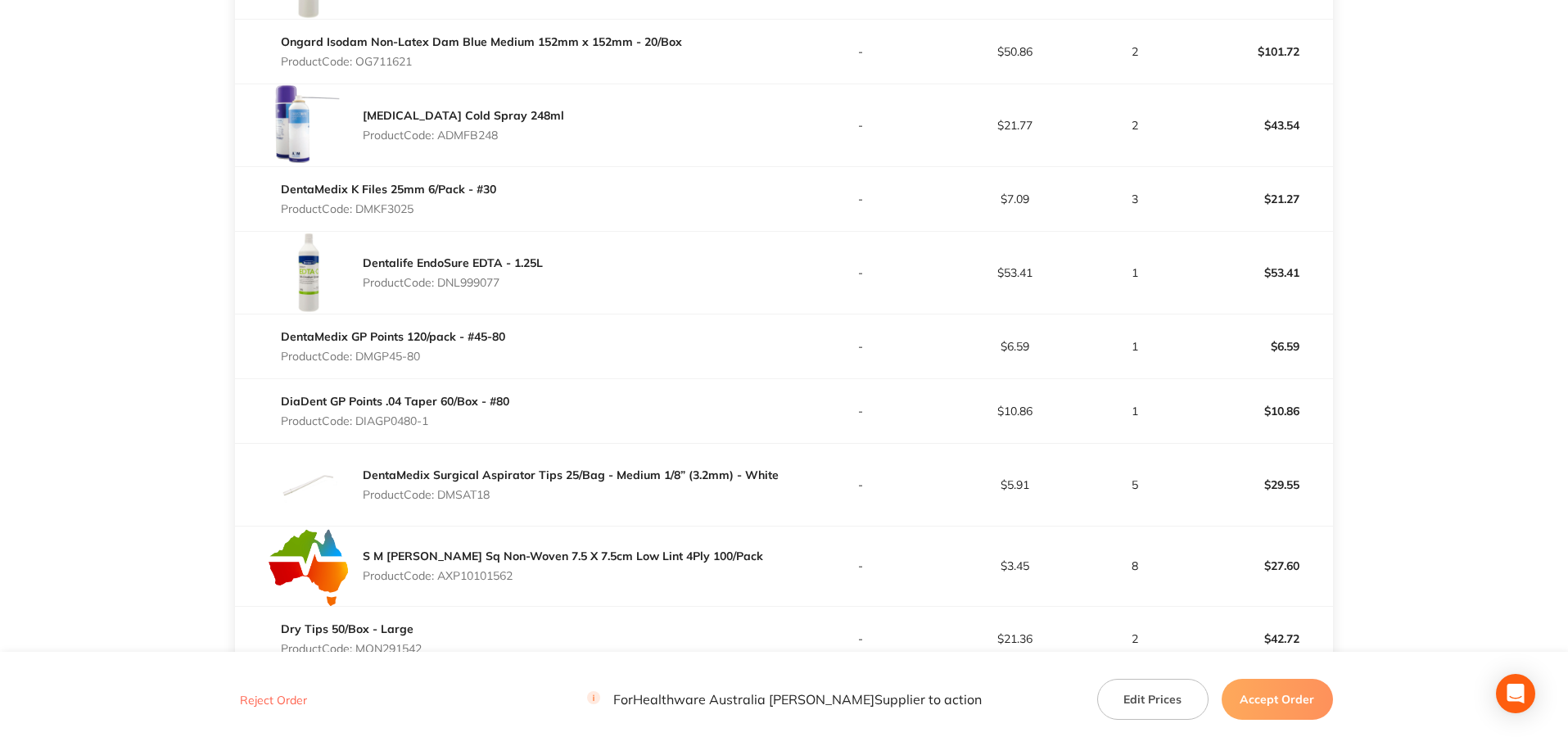
drag, startPoint x: 497, startPoint y: 133, endPoint x: 442, endPoint y: 141, distance: 55.6
click at [442, 141] on p "Product Code: ADMFB248" at bounding box center [463, 135] width 201 height 13
drag, startPoint x: 434, startPoint y: 213, endPoint x: 356, endPoint y: 212, distance: 78.0
click at [359, 212] on p "Product Code: DMKF3025" at bounding box center [387, 209] width 215 height 13
drag, startPoint x: 506, startPoint y: 286, endPoint x: 439, endPoint y: 285, distance: 67.0
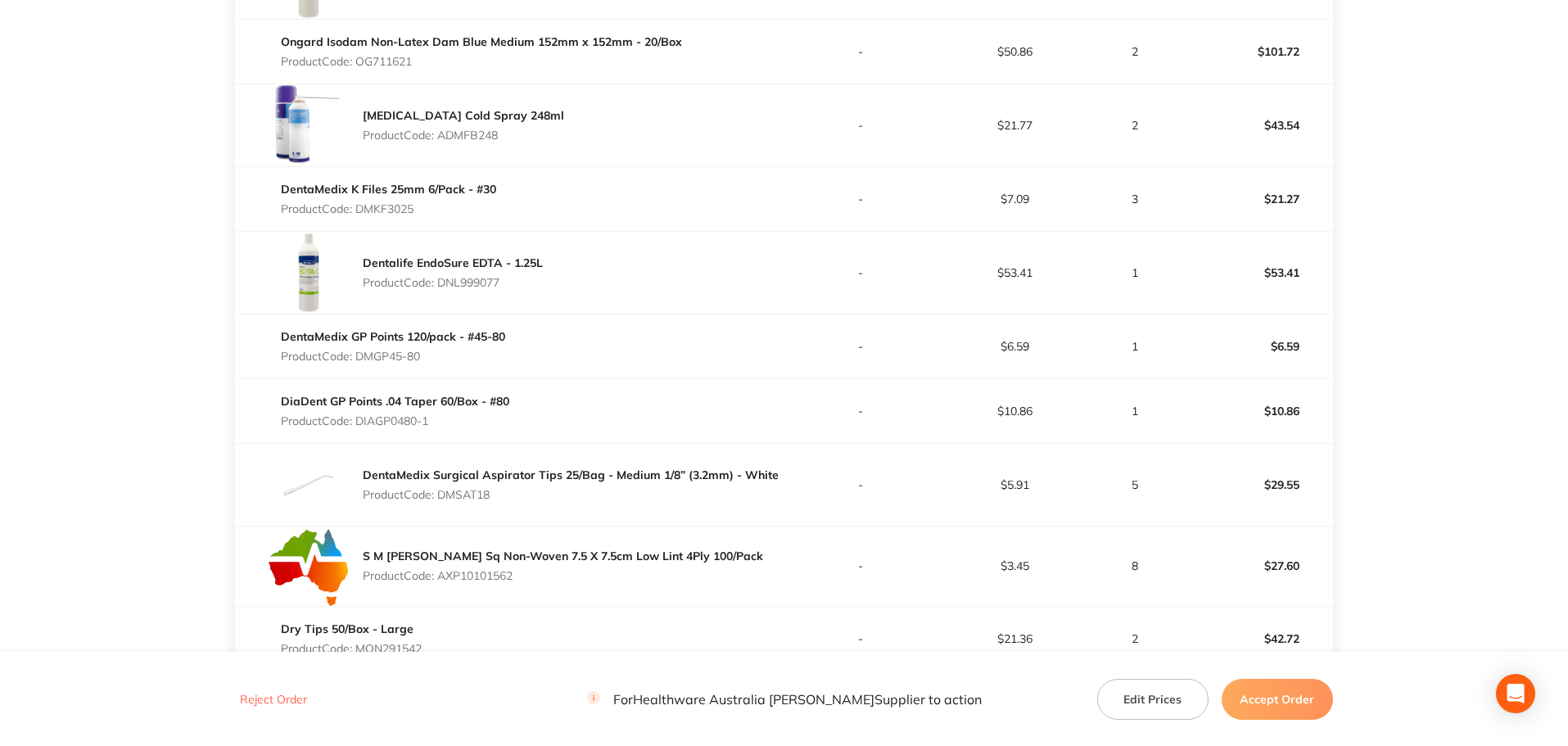
click at [439, 285] on p "Product Code: DNL999077" at bounding box center [452, 282] width 180 height 13
drag, startPoint x: 420, startPoint y: 360, endPoint x: 383, endPoint y: 361, distance: 37.0
click at [380, 361] on p "Product Code: DMGP45-80" at bounding box center [392, 357] width 225 height 13
click at [434, 372] on td "DentaMedix GP Points 120/pack - #45-80 Product Code: DMGP45-80" at bounding box center [509, 345] width 548 height 65
drag, startPoint x: 375, startPoint y: 355, endPoint x: 355, endPoint y: 352, distance: 20.2
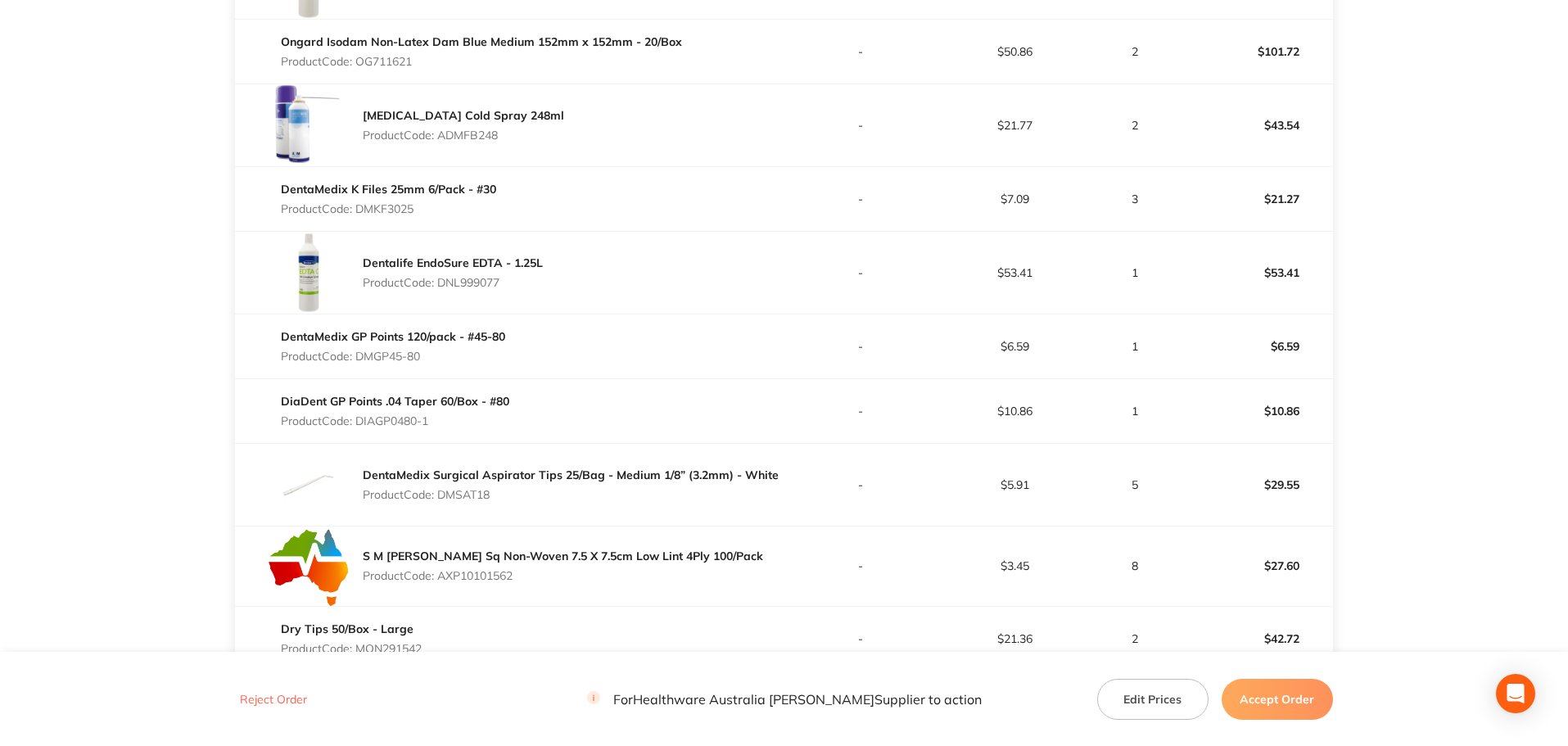
click at [355, 352] on p "Product Code: DMGP45-80" at bounding box center [392, 357] width 225 height 13
drag, startPoint x: 445, startPoint y: 420, endPoint x: 359, endPoint y: 424, distance: 86.1
click at [359, 424] on p "Product Code: DIAGP0480-1" at bounding box center [394, 421] width 228 height 13
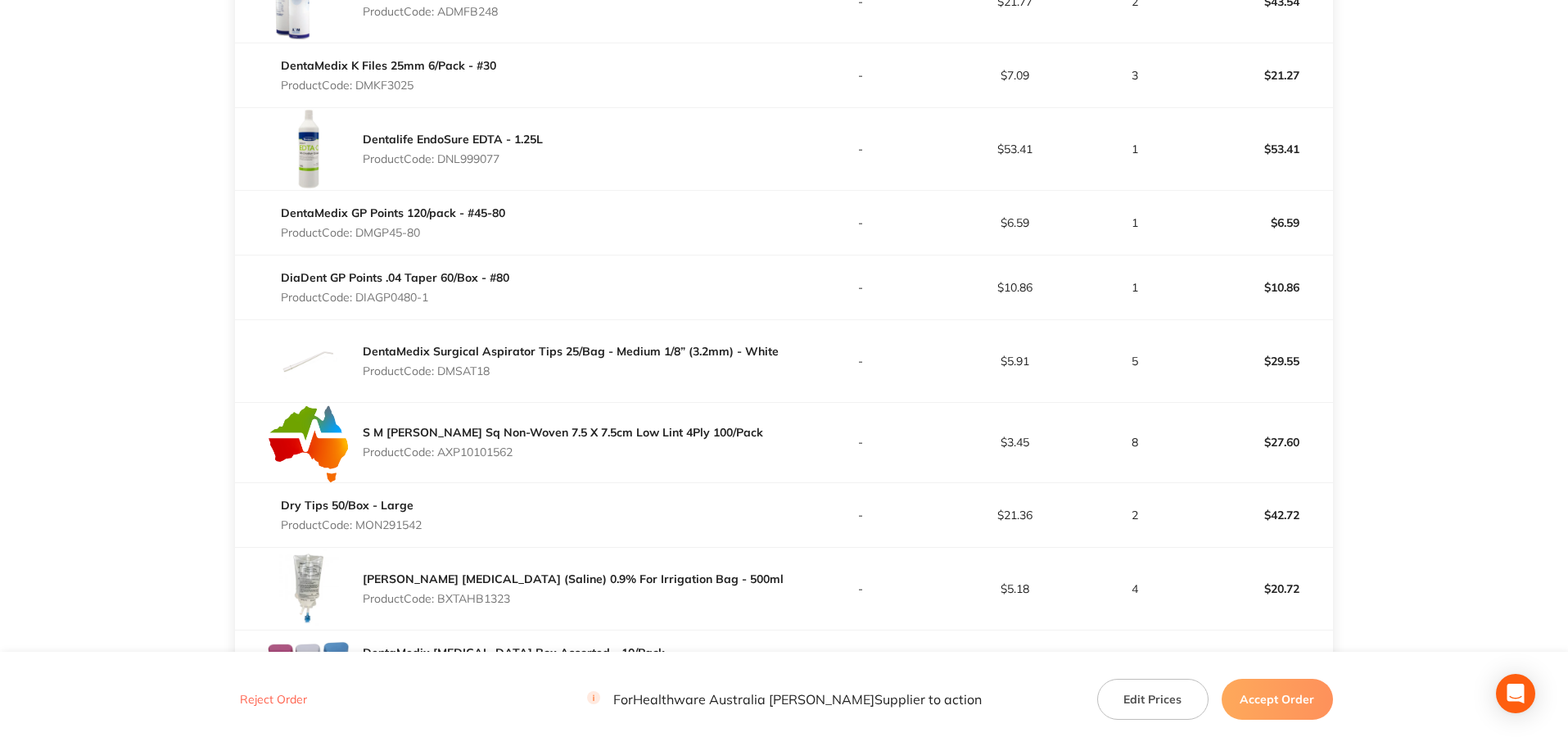
scroll to position [2730, 0]
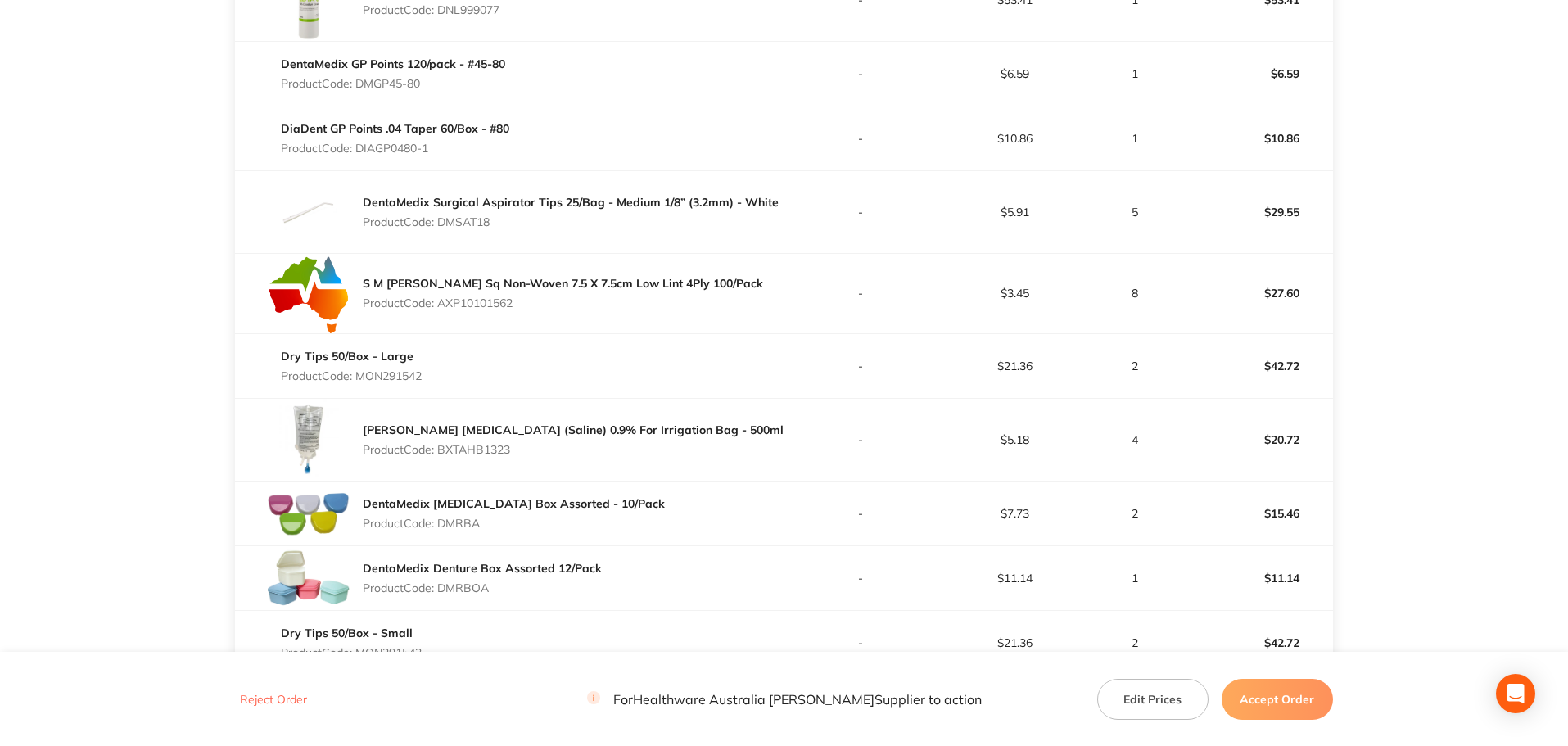
drag, startPoint x: 512, startPoint y: 224, endPoint x: 439, endPoint y: 226, distance: 73.0
click at [439, 226] on p "Product Code: DMSAT18" at bounding box center [571, 222] width 416 height 13
drag, startPoint x: 519, startPoint y: 306, endPoint x: 443, endPoint y: 296, distance: 76.7
click at [443, 297] on p "Product Code: AXP10101562" at bounding box center [563, 304] width 401 height 13
drag, startPoint x: 428, startPoint y: 374, endPoint x: 359, endPoint y: 377, distance: 69.1
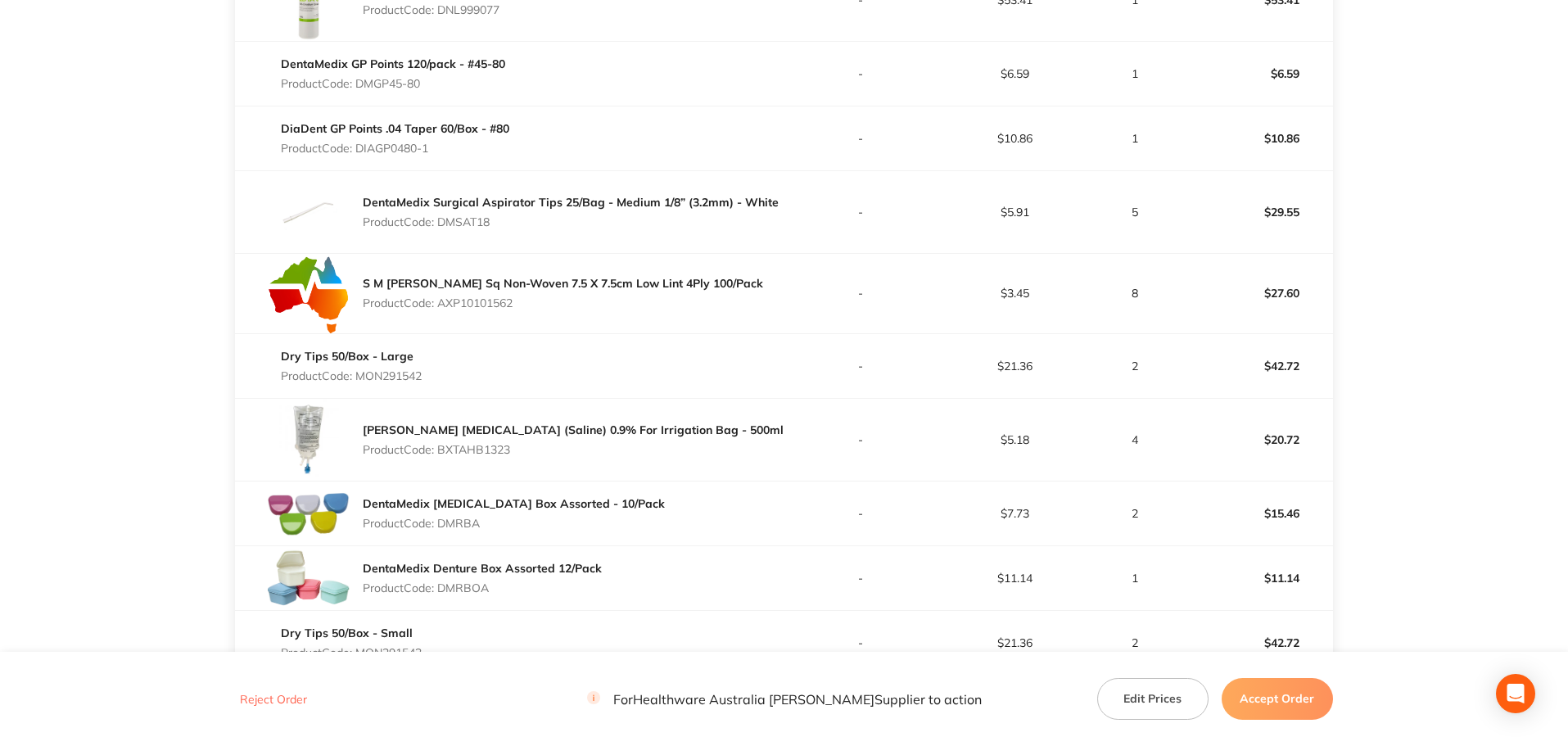
click at [359, 377] on div "Dry Tips 50/Box - Large Product Code: MON291542" at bounding box center [509, 366] width 548 height 46
drag, startPoint x: 551, startPoint y: 452, endPoint x: 440, endPoint y: 447, distance: 111.1
click at [440, 447] on p "Product Code: BXTAHB1323" at bounding box center [572, 450] width 421 height 13
drag, startPoint x: 482, startPoint y: 530, endPoint x: 436, endPoint y: 529, distance: 46.0
click at [436, 529] on p "Product Code: DMRBA" at bounding box center [514, 523] width 303 height 13
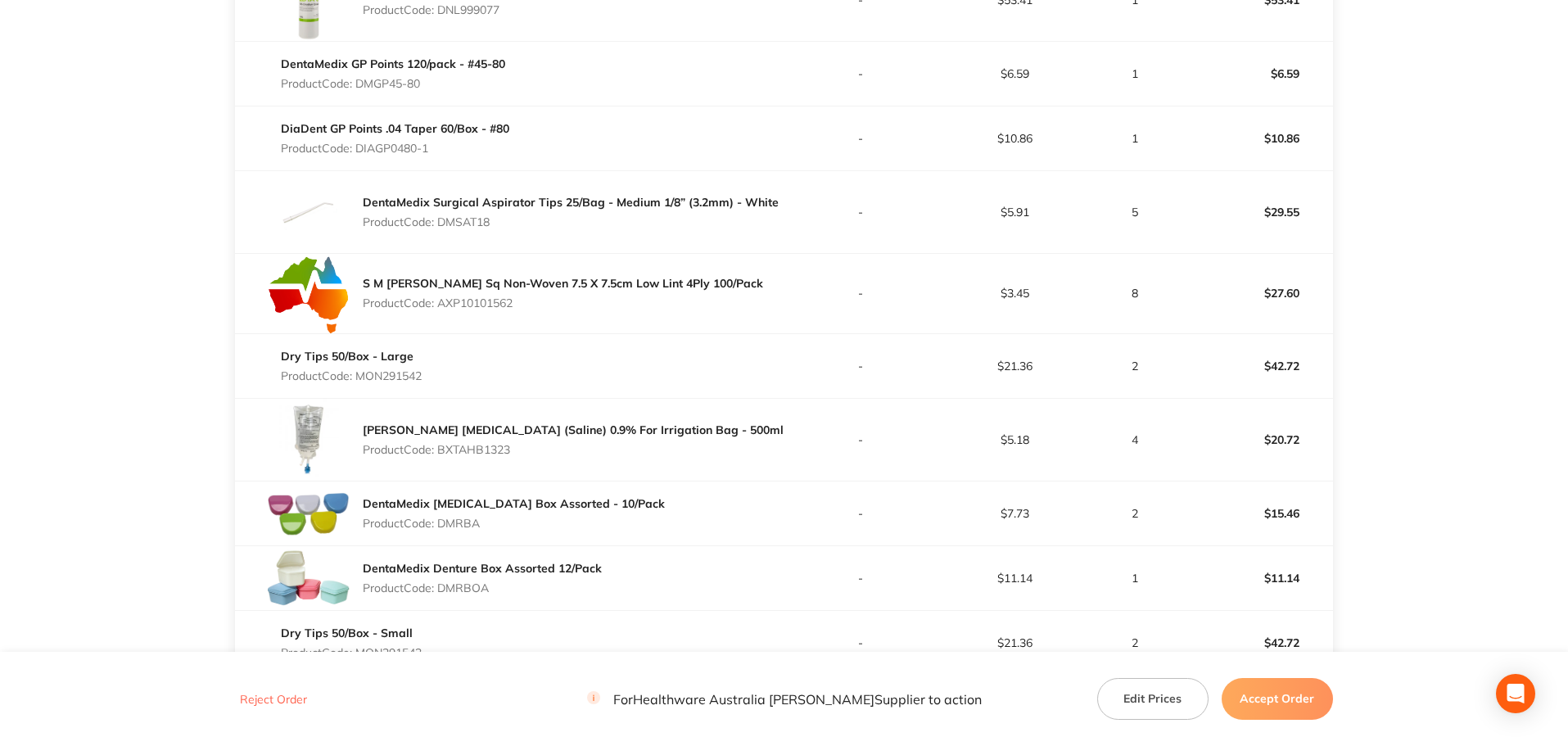
drag, startPoint x: 490, startPoint y: 594, endPoint x: 441, endPoint y: 592, distance: 49.0
click at [441, 592] on p "Product Code: DMRBOA" at bounding box center [482, 588] width 239 height 13
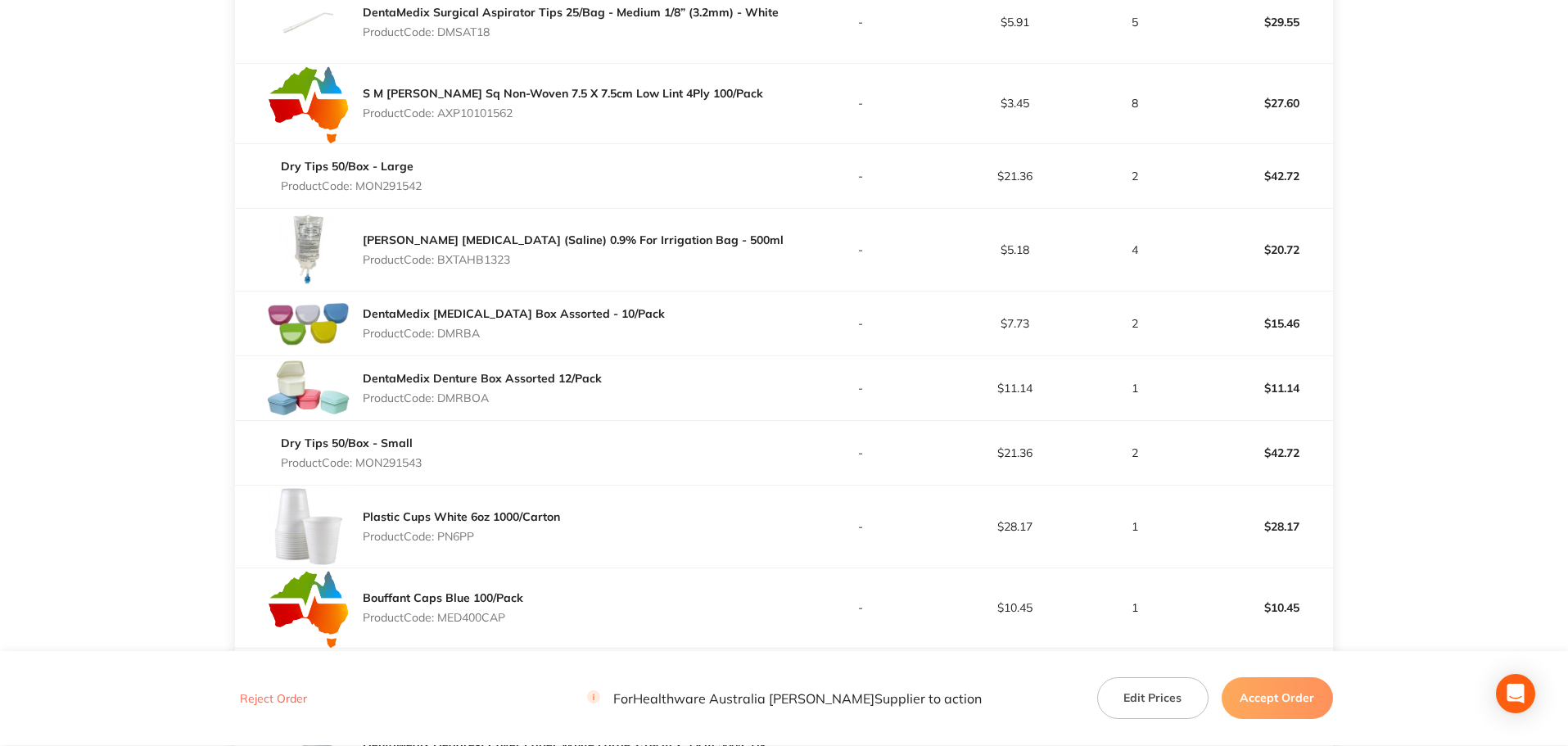
scroll to position [3139, 0]
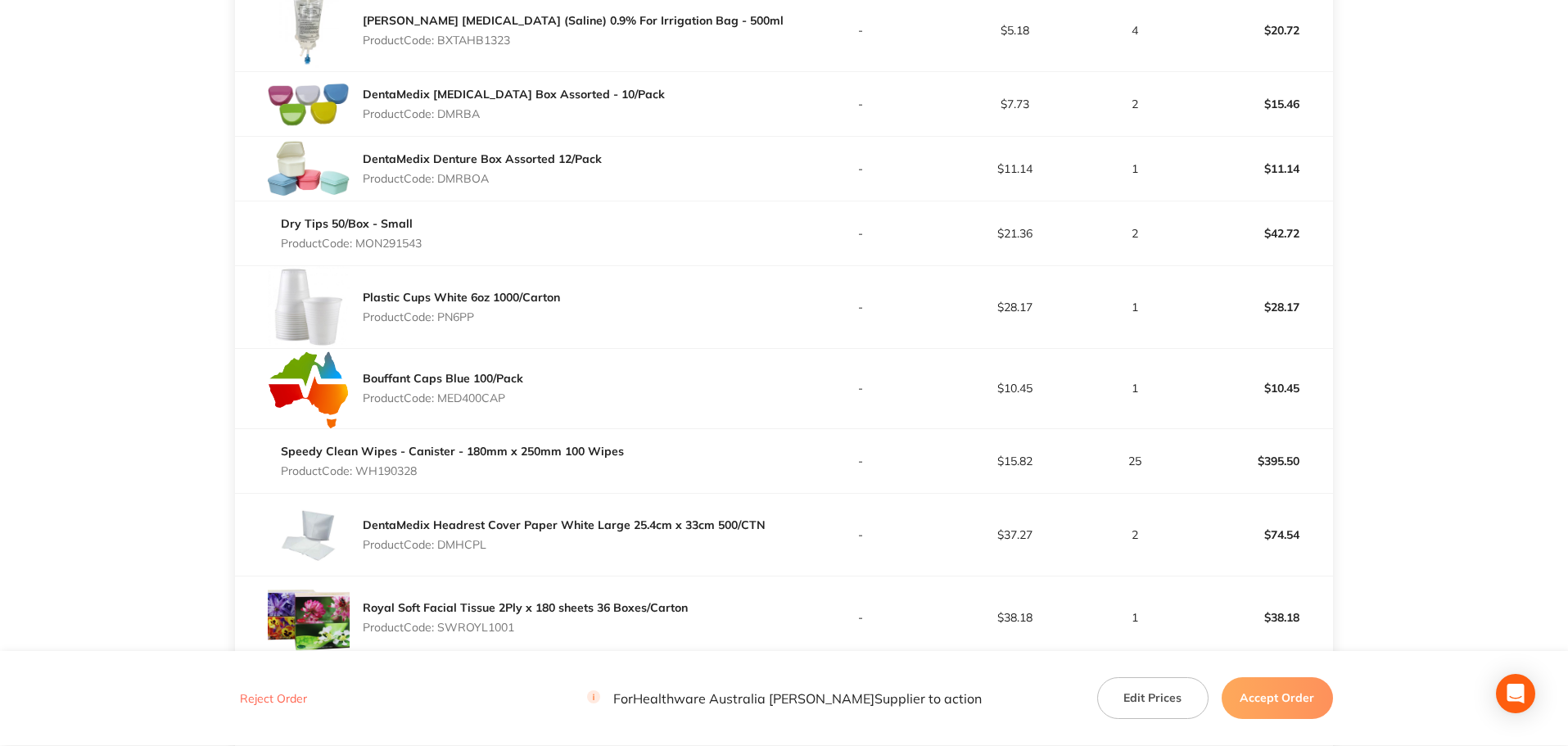
drag, startPoint x: 445, startPoint y: 244, endPoint x: 357, endPoint y: 247, distance: 88.1
click at [357, 247] on div "Dry Tips 50/Box - Small Product Code: MON291543" at bounding box center [509, 233] width 548 height 46
drag, startPoint x: 490, startPoint y: 332, endPoint x: 441, endPoint y: 324, distance: 49.6
click at [441, 324] on div "Plastic Cups White 6oz 1000/Carton Product Code: PN6PP" at bounding box center [509, 306] width 548 height 82
drag, startPoint x: 463, startPoint y: 408, endPoint x: 443, endPoint y: 404, distance: 20.4
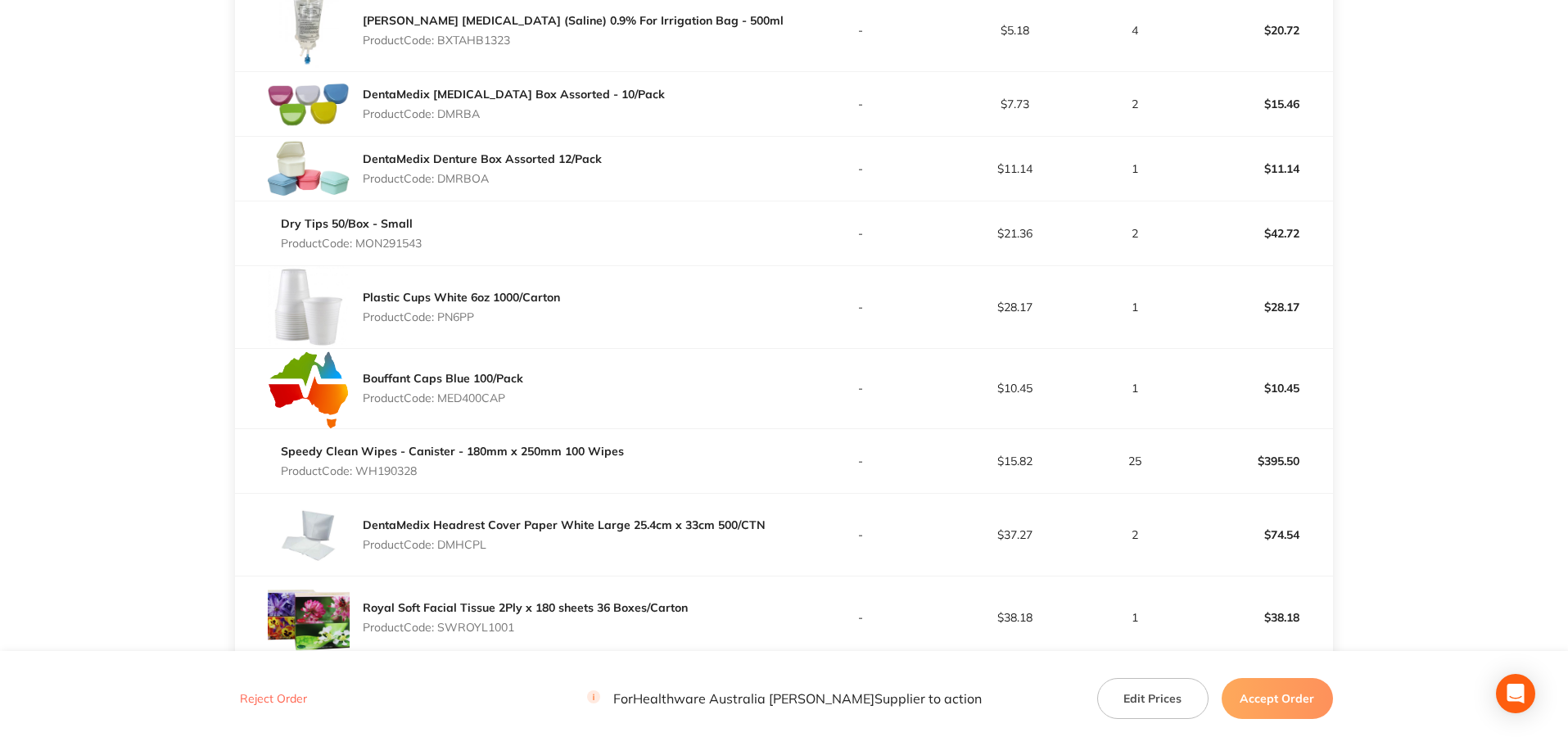
click at [443, 406] on div "Bouffant Caps Blue 100/Pack Product Code: MED400CAP" at bounding box center [509, 388] width 548 height 79
drag, startPoint x: 416, startPoint y: 482, endPoint x: 432, endPoint y: 474, distance: 17.9
click at [414, 477] on div "Speedy Clean Wipes - Canister - 180mm x 250mm 100 Wipes Product Code: WH190328" at bounding box center [452, 462] width 343 height 46
drag, startPoint x: 432, startPoint y: 474, endPoint x: 362, endPoint y: 471, distance: 70.1
click at [362, 471] on p "Product Code: WH190328" at bounding box center [452, 471] width 343 height 13
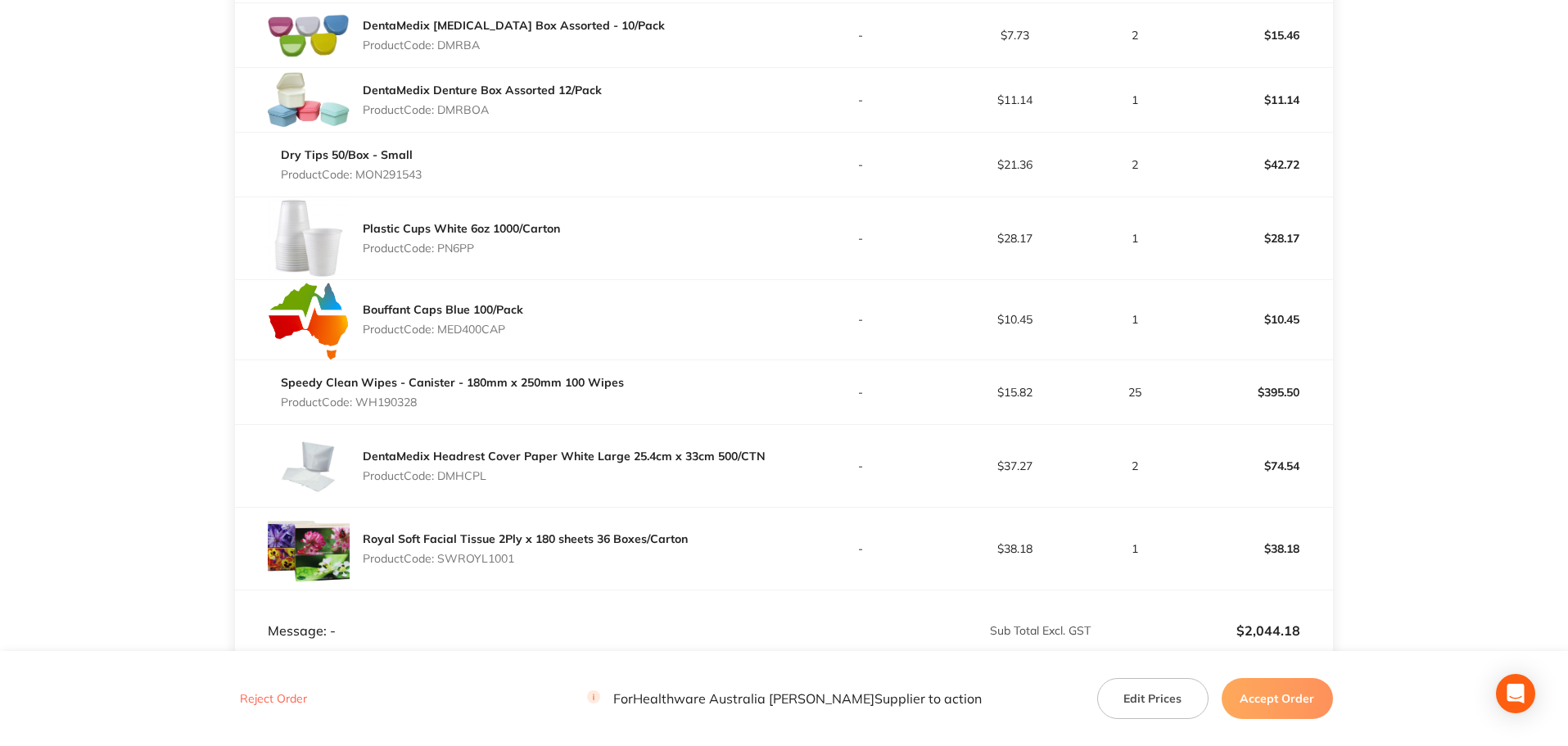
scroll to position [3413, 0]
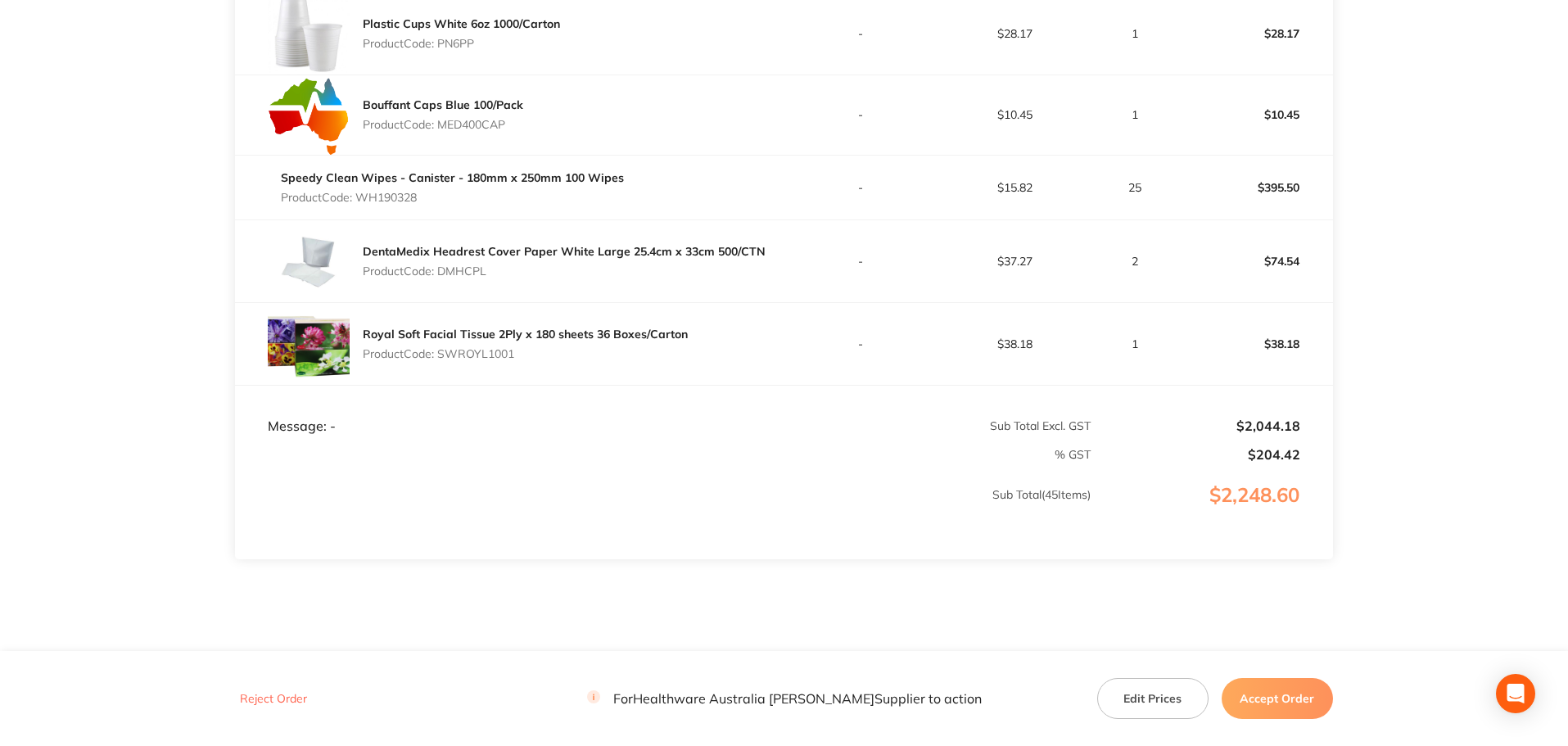
drag, startPoint x: 492, startPoint y: 276, endPoint x: 439, endPoint y: 270, distance: 53.3
click at [439, 270] on p "Product Code: DMHCPL" at bounding box center [564, 271] width 403 height 13
drag, startPoint x: 473, startPoint y: 359, endPoint x: 440, endPoint y: 360, distance: 33.0
click at [440, 360] on p "Product Code: SWROYL1001" at bounding box center [524, 354] width 325 height 13
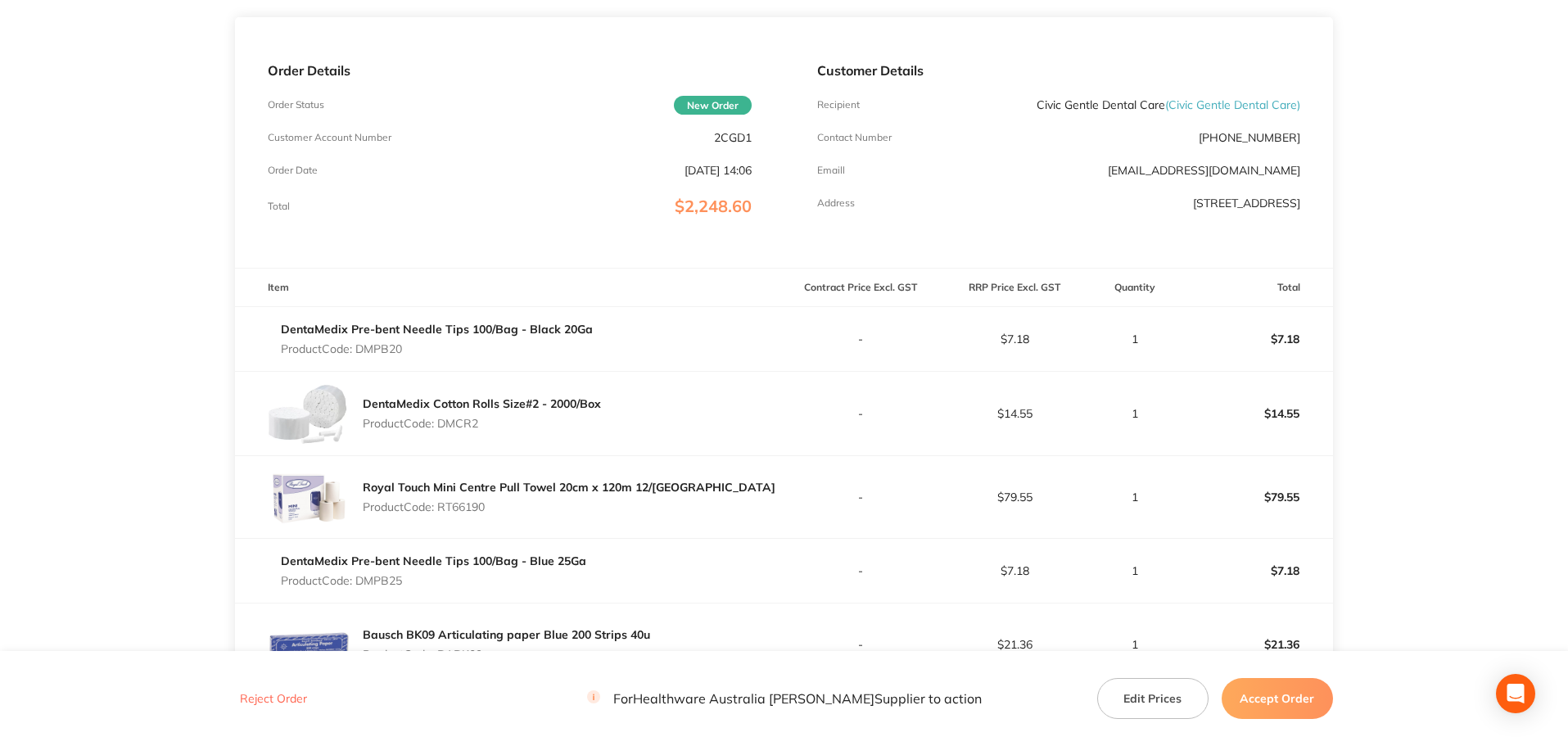
scroll to position [273, 0]
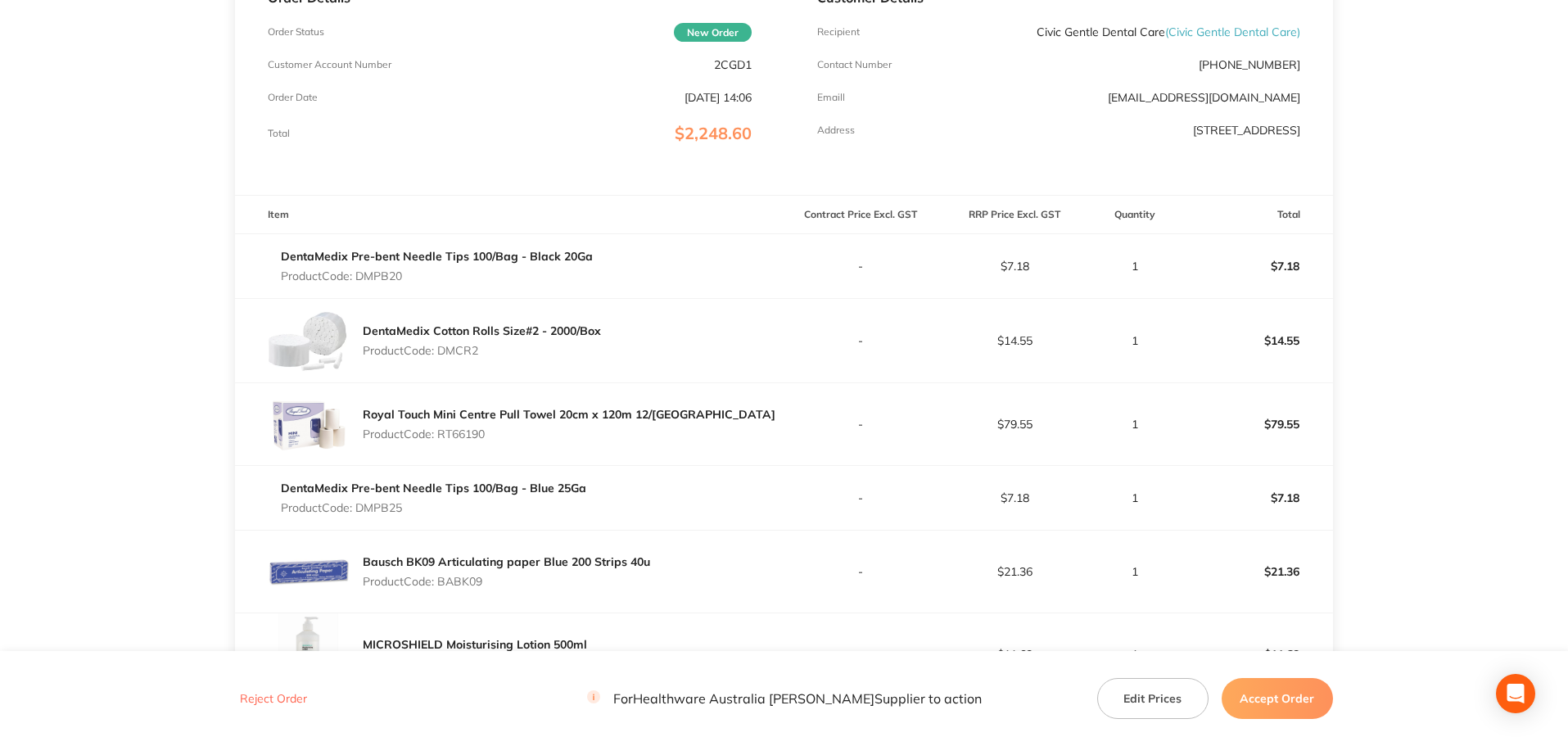
drag, startPoint x: 498, startPoint y: 353, endPoint x: 455, endPoint y: 349, distance: 43.2
click at [454, 350] on p "Product Code: DMCR2" at bounding box center [481, 351] width 238 height 13
drag, startPoint x: 504, startPoint y: 438, endPoint x: 501, endPoint y: 413, distance: 25.2
click at [462, 436] on p "Product Code: RT66190" at bounding box center [569, 435] width 412 height 13
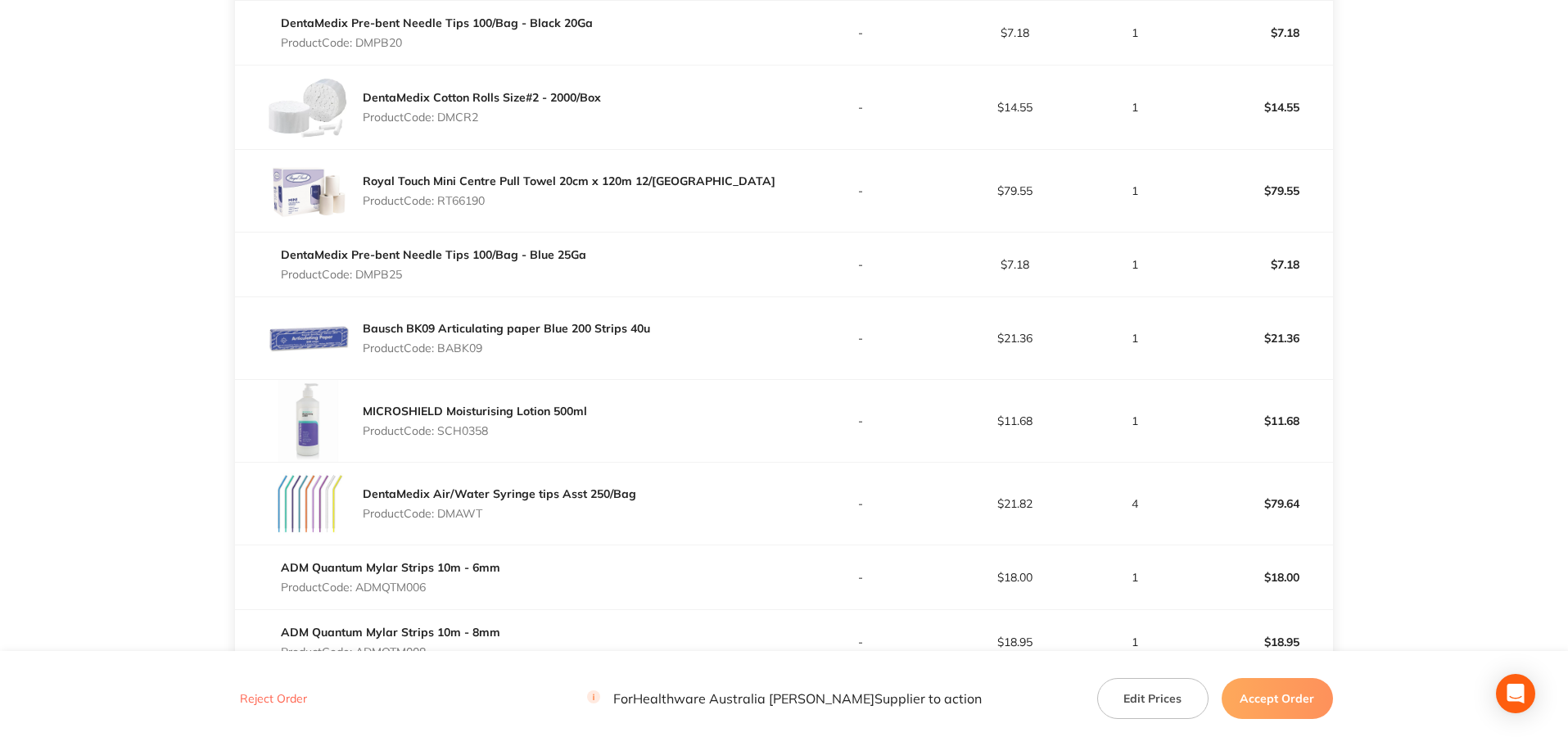
scroll to position [546, 0]
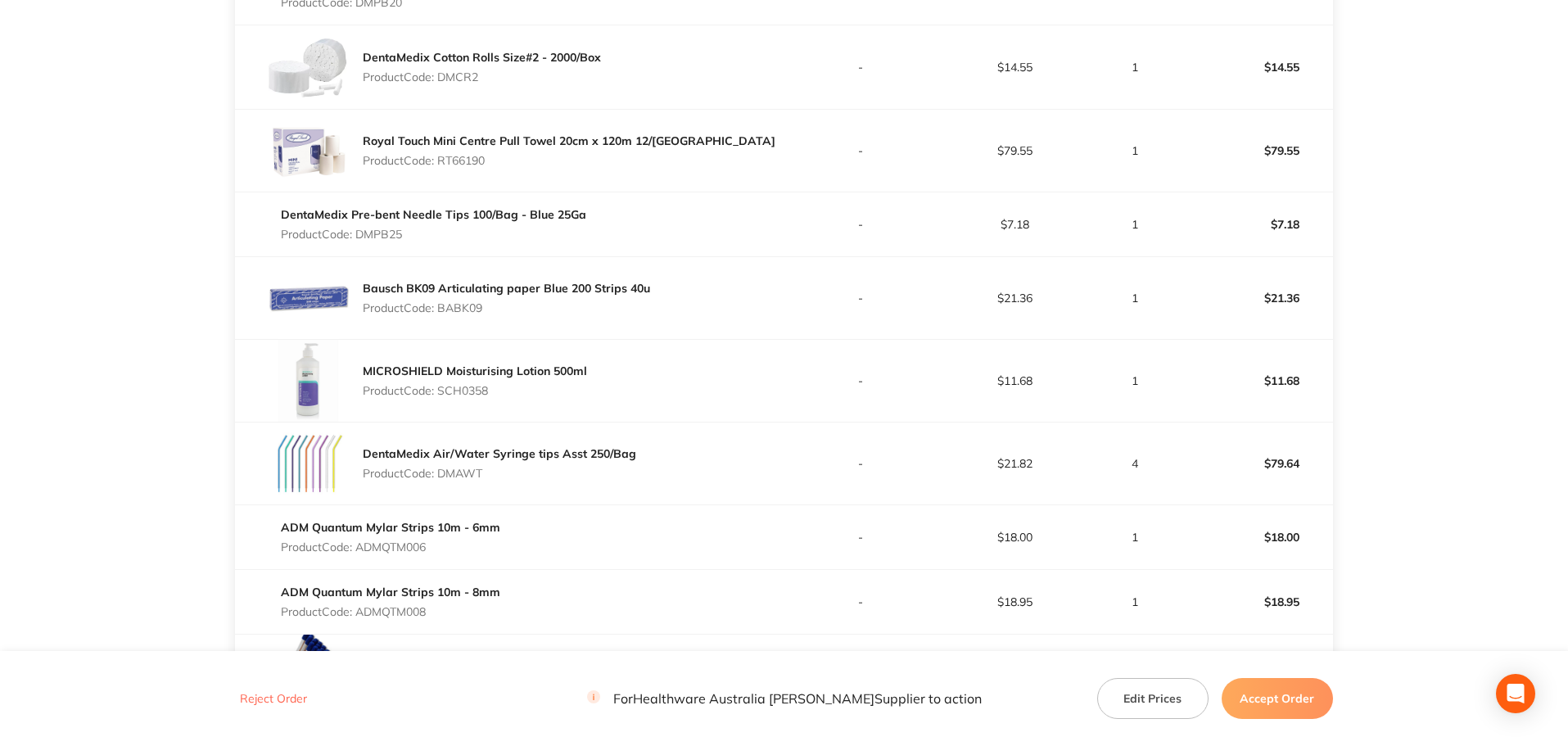
drag, startPoint x: 420, startPoint y: 237, endPoint x: 372, endPoint y: 237, distance: 48.0
click at [369, 238] on p "Product Code: DMPB25" at bounding box center [433, 234] width 306 height 13
drag, startPoint x: 499, startPoint y: 314, endPoint x: 452, endPoint y: 310, distance: 47.2
click at [452, 310] on p "Product Code: BABK09" at bounding box center [506, 308] width 287 height 13
drag, startPoint x: 518, startPoint y: 386, endPoint x: 430, endPoint y: 386, distance: 88.0
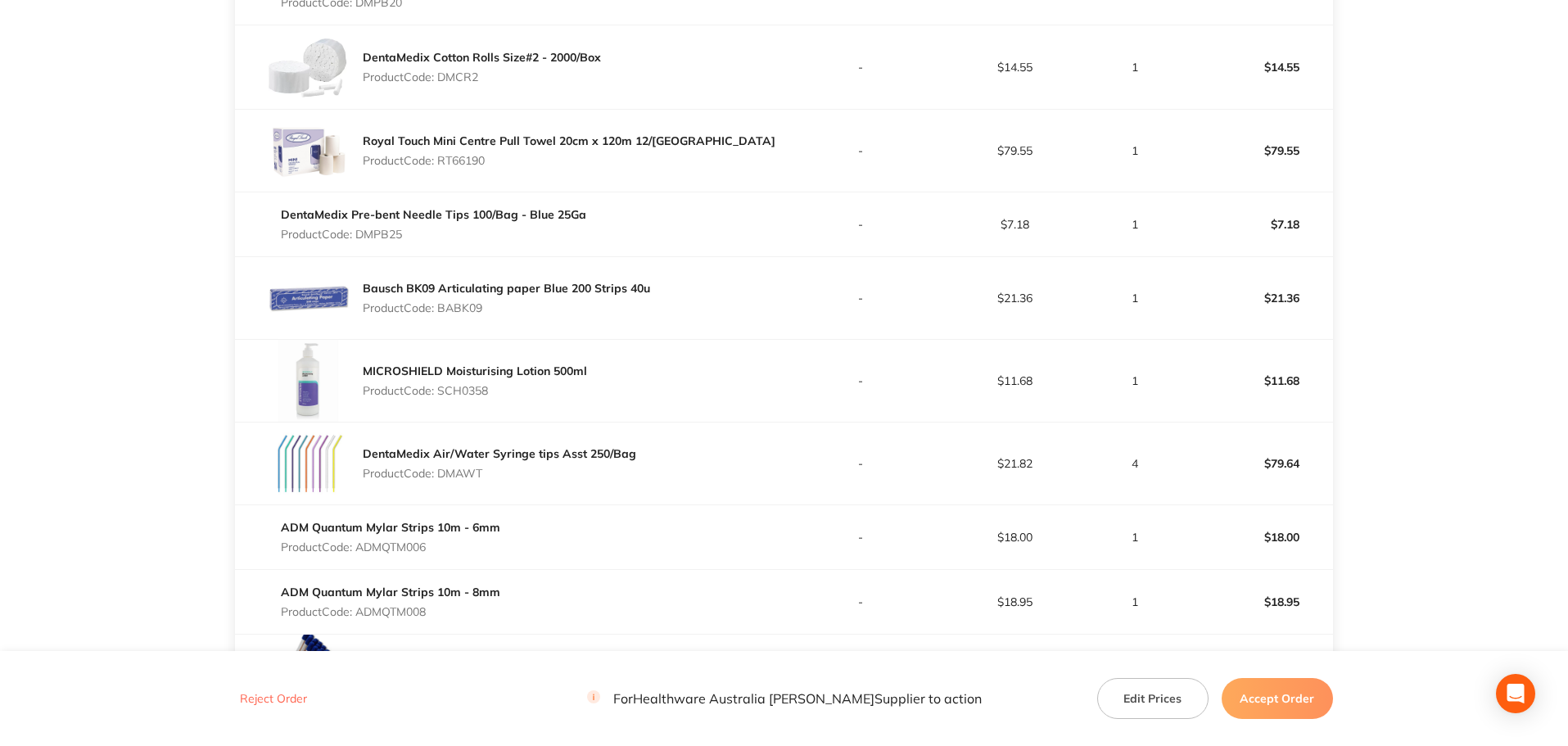
click at [430, 386] on p "Product Code: SCH0358" at bounding box center [474, 391] width 225 height 13
drag, startPoint x: 483, startPoint y: 480, endPoint x: 431, endPoint y: 476, distance: 52.2
click at [431, 476] on p "Product Code: DMAWT" at bounding box center [499, 473] width 274 height 13
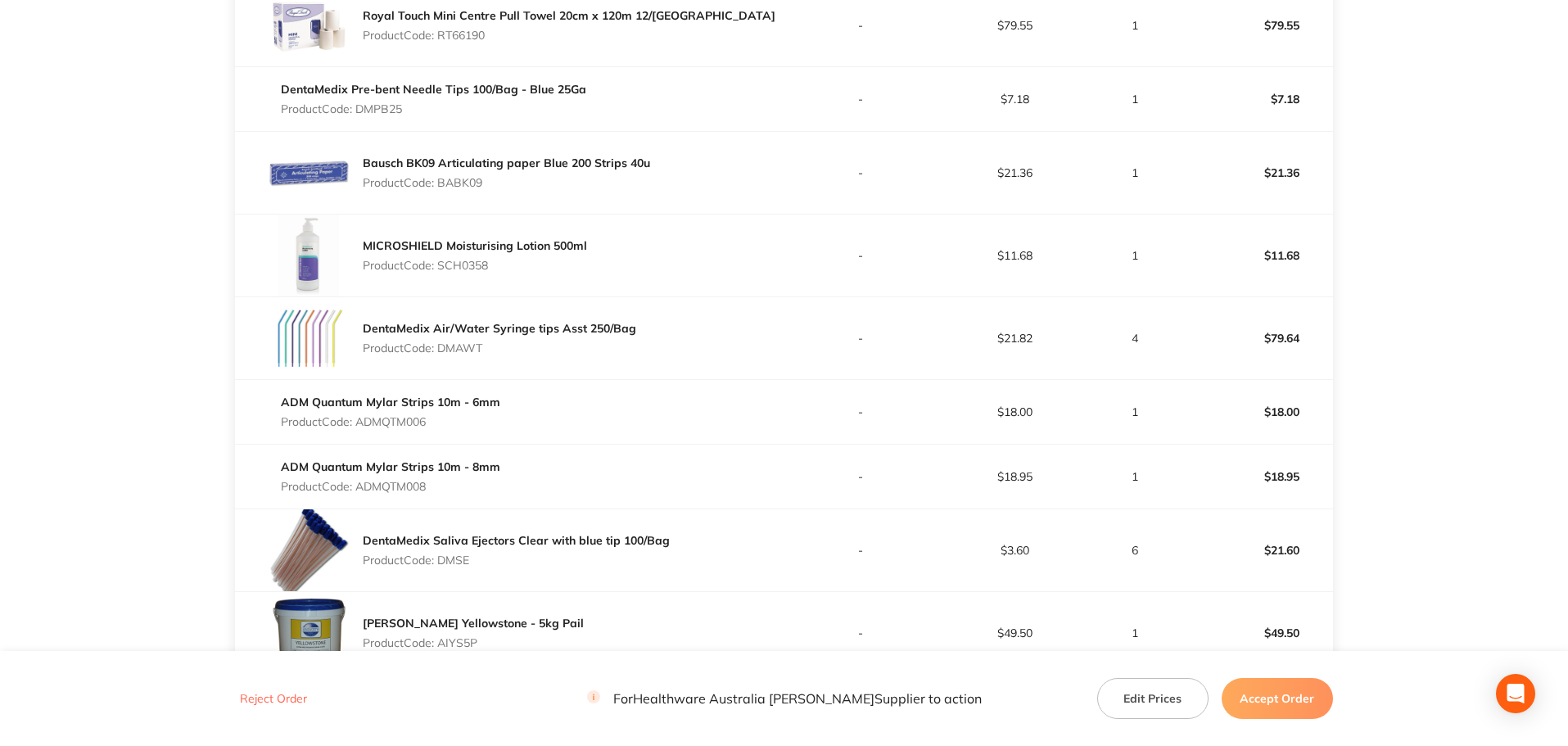
scroll to position [819, 0]
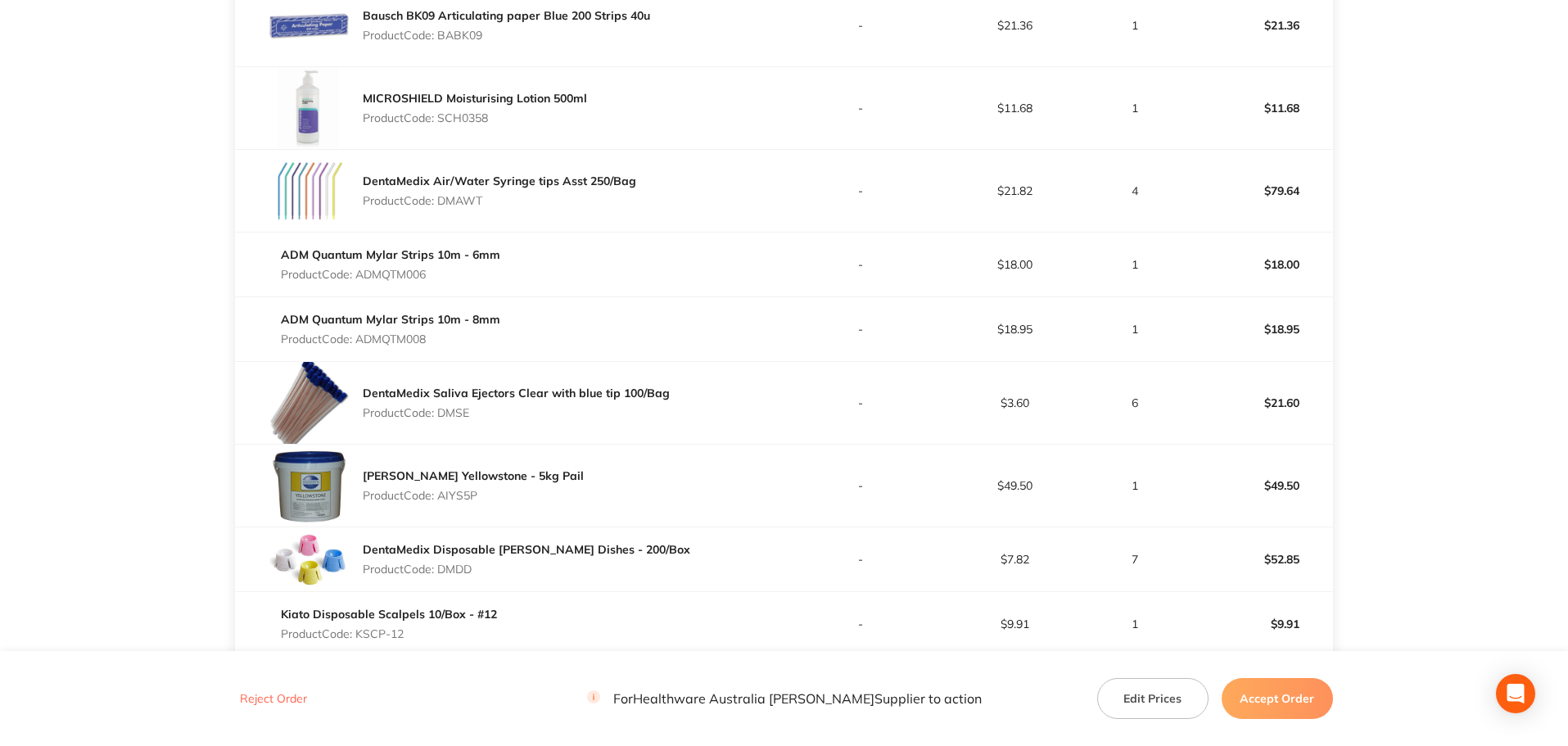
drag, startPoint x: 447, startPoint y: 280, endPoint x: 368, endPoint y: 280, distance: 79.0
click at [368, 280] on p "Product Code: ADMQTM006" at bounding box center [390, 275] width 220 height 13
drag, startPoint x: 480, startPoint y: 412, endPoint x: 426, endPoint y: 412, distance: 54.0
click at [426, 412] on p "Product Code: DMSE" at bounding box center [516, 413] width 307 height 13
drag, startPoint x: 444, startPoint y: 493, endPoint x: 427, endPoint y: 493, distance: 17.0
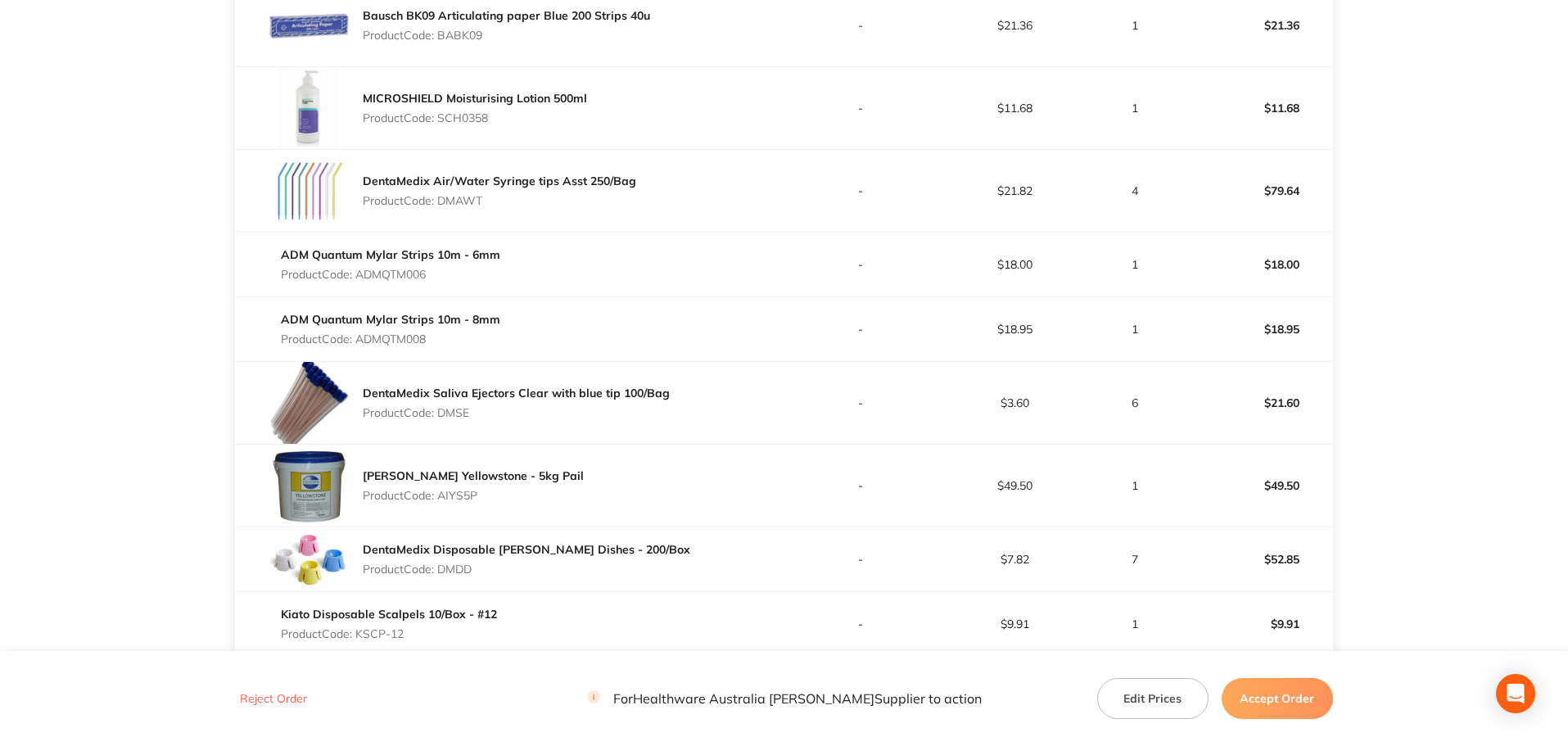
click at [427, 493] on p "Product Code: AIYS5P" at bounding box center [472, 495] width 221 height 13
drag, startPoint x: 489, startPoint y: 576, endPoint x: 427, endPoint y: 568, distance: 62.5
click at [427, 568] on div "DentaMedix Disposable [PERSON_NAME] Dishes - 200/Box Product Code: DMDD" at bounding box center [526, 560] width 328 height 46
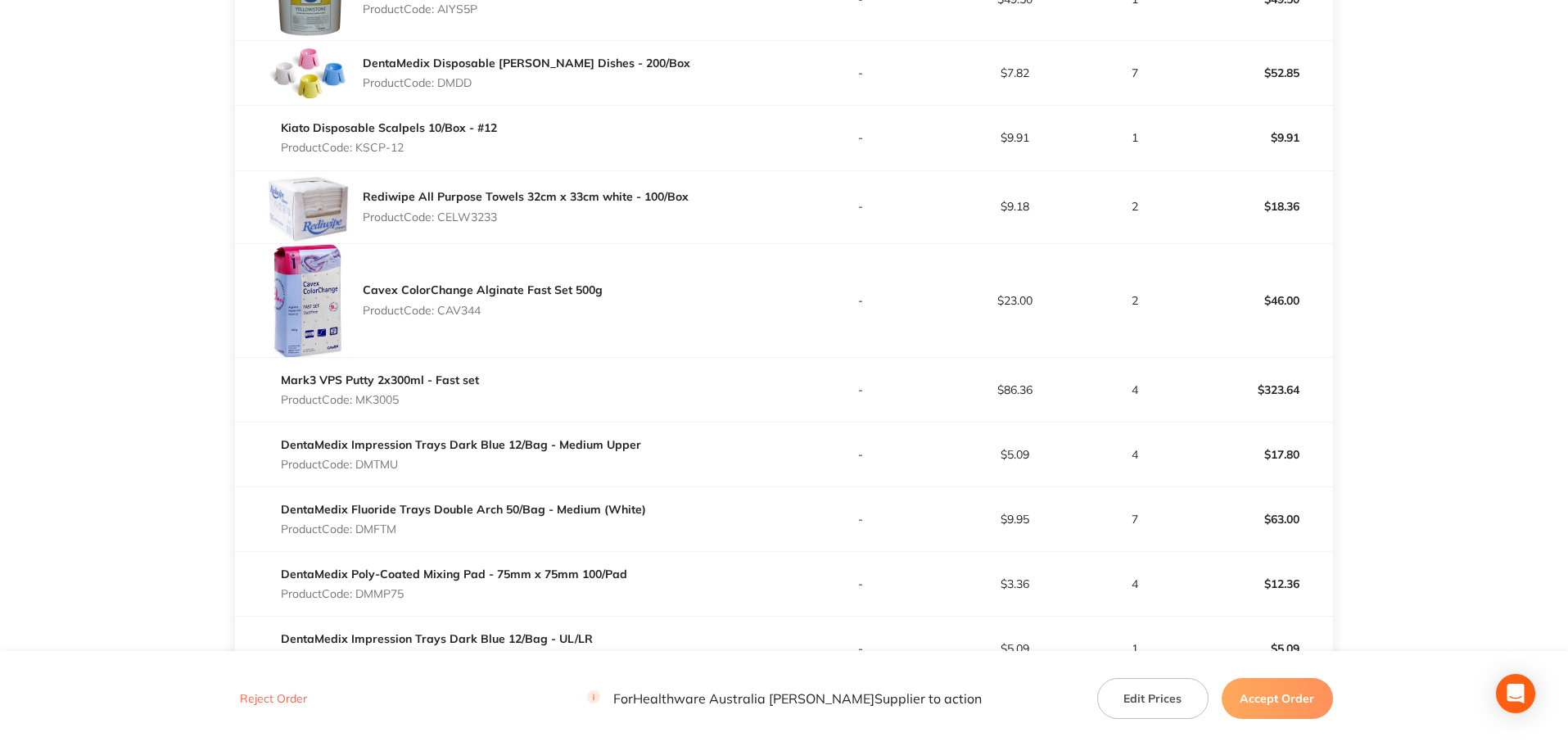
scroll to position [1366, 0]
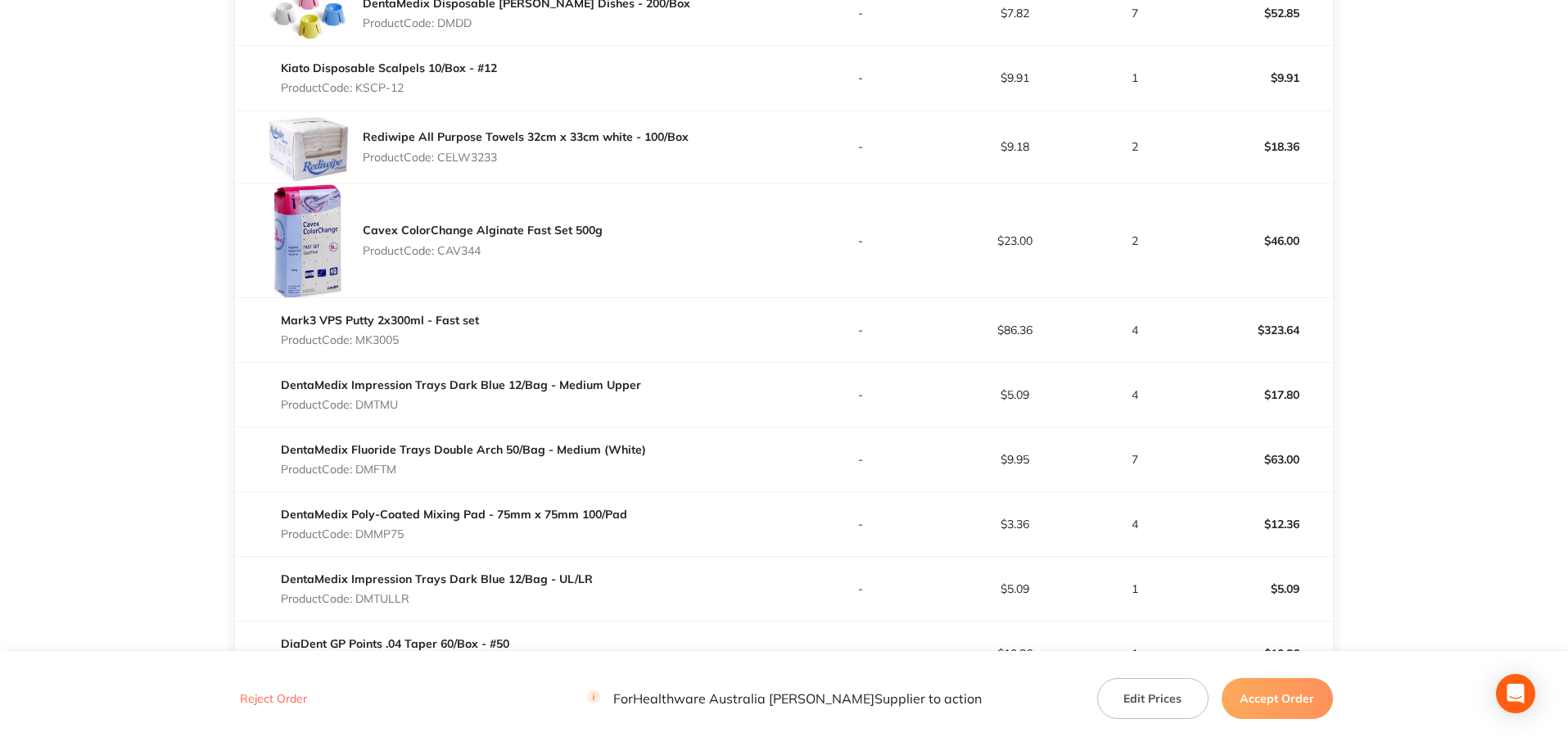
drag, startPoint x: 411, startPoint y: 91, endPoint x: 368, endPoint y: 88, distance: 43.1
click at [368, 88] on p "Product Code: KSCP-12" at bounding box center [388, 88] width 216 height 13
drag, startPoint x: 520, startPoint y: 150, endPoint x: 430, endPoint y: 154, distance: 90.1
click at [430, 154] on p "Product Code: CELW3233" at bounding box center [525, 157] width 326 height 13
drag, startPoint x: 504, startPoint y: 253, endPoint x: 386, endPoint y: 256, distance: 118.0
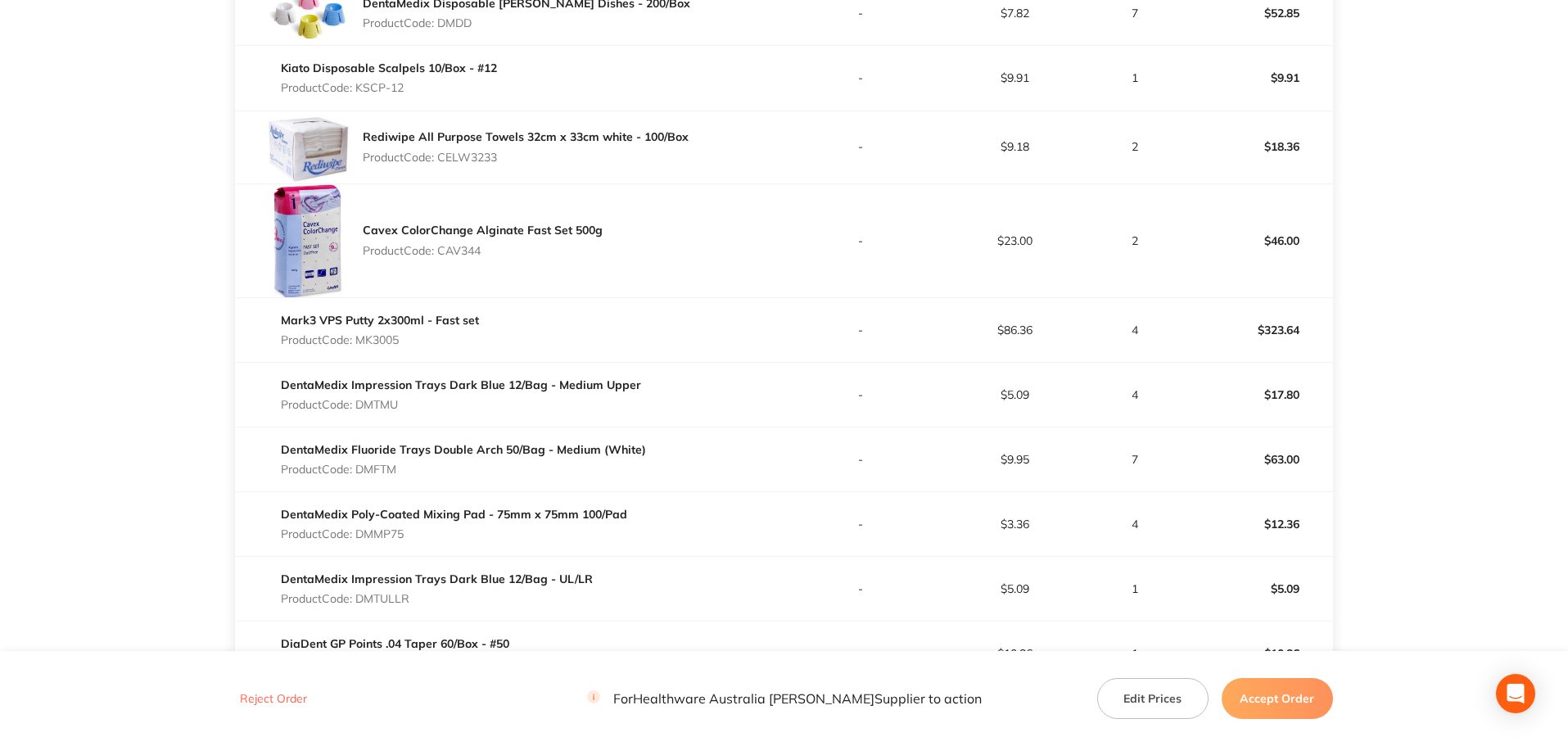
click at [386, 256] on p "Product Code: CAV344" at bounding box center [482, 251] width 240 height 13
drag, startPoint x: 507, startPoint y: 326, endPoint x: 406, endPoint y: 334, distance: 101.3
click at [372, 331] on div "Mark3 VPS Putty 2x300ml - Fast set Product Code: MK3005" at bounding box center [509, 331] width 548 height 46
drag, startPoint x: 432, startPoint y: 341, endPoint x: 346, endPoint y: 341, distance: 86.0
click at [346, 341] on p "Product Code: MK3005" at bounding box center [380, 340] width 199 height 13
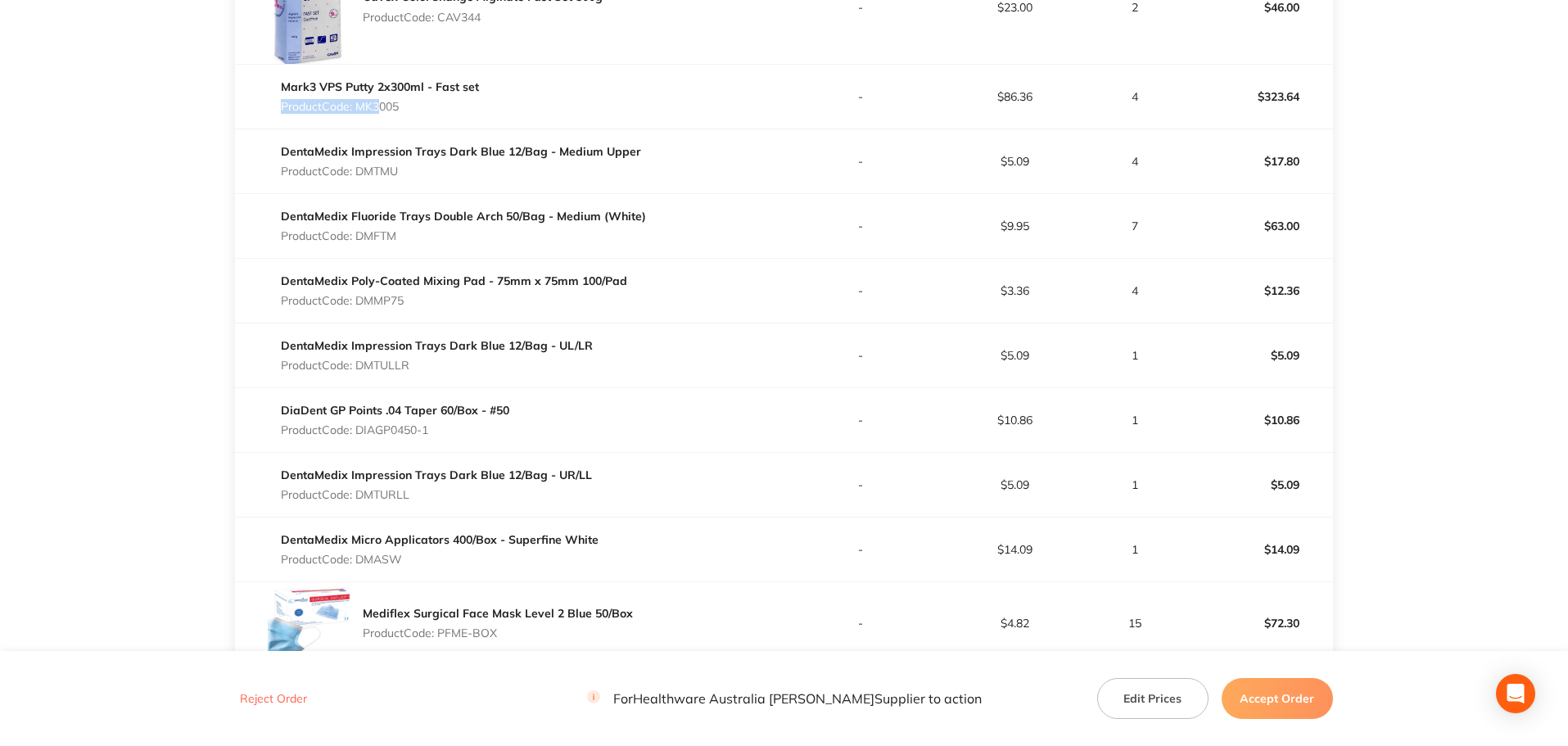
scroll to position [1639, 0]
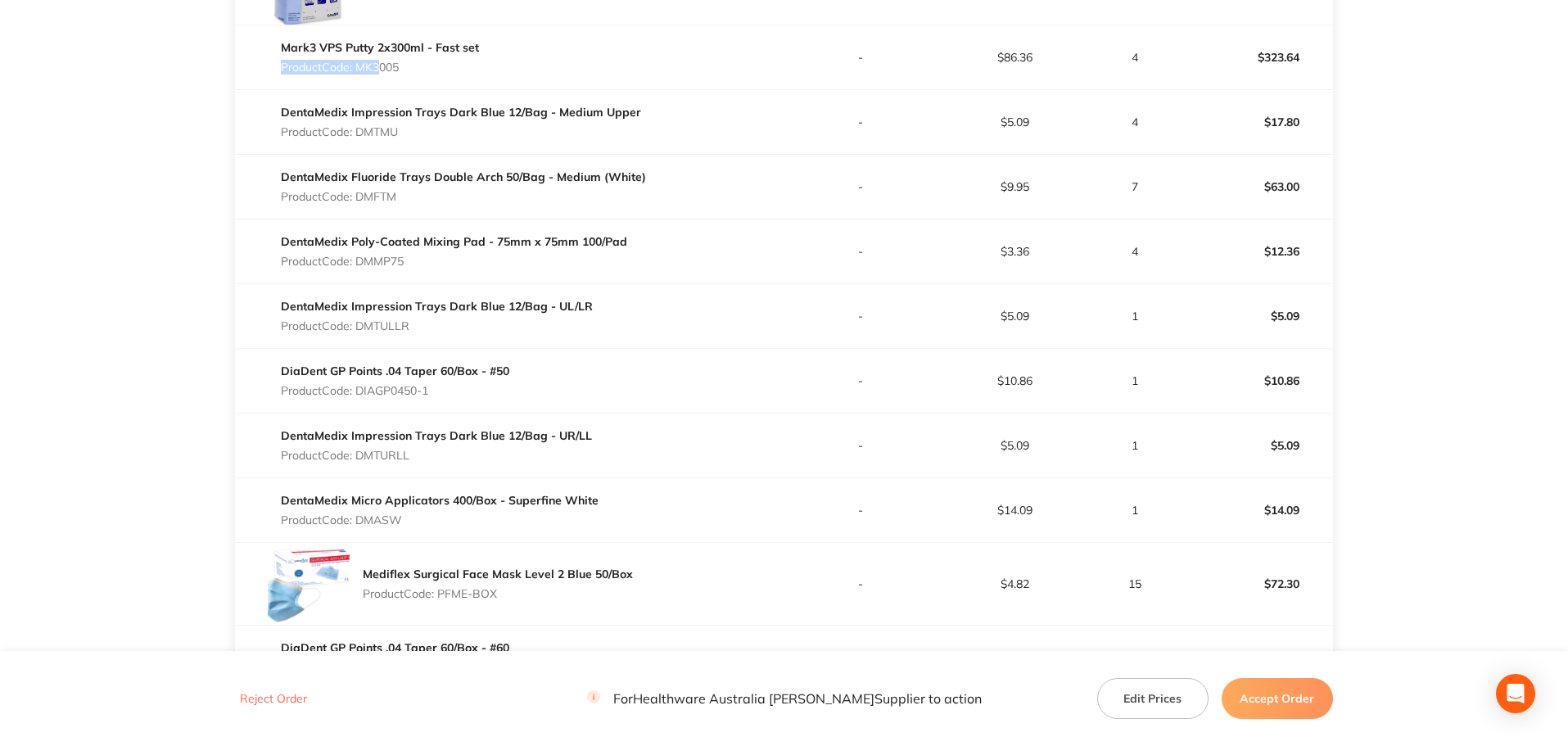
drag, startPoint x: 422, startPoint y: 137, endPoint x: 365, endPoint y: 139, distance: 57.0
click at [365, 139] on div "DentaMedix Impression Trays Dark Blue 12/Bag - Medium Upper Product Code: DMTMU" at bounding box center [461, 122] width 360 height 46
drag, startPoint x: 417, startPoint y: 202, endPoint x: 338, endPoint y: 200, distance: 79.0
click at [338, 200] on p "Product Code: DMFTM" at bounding box center [463, 197] width 365 height 13
drag, startPoint x: 408, startPoint y: 261, endPoint x: 327, endPoint y: 260, distance: 81.0
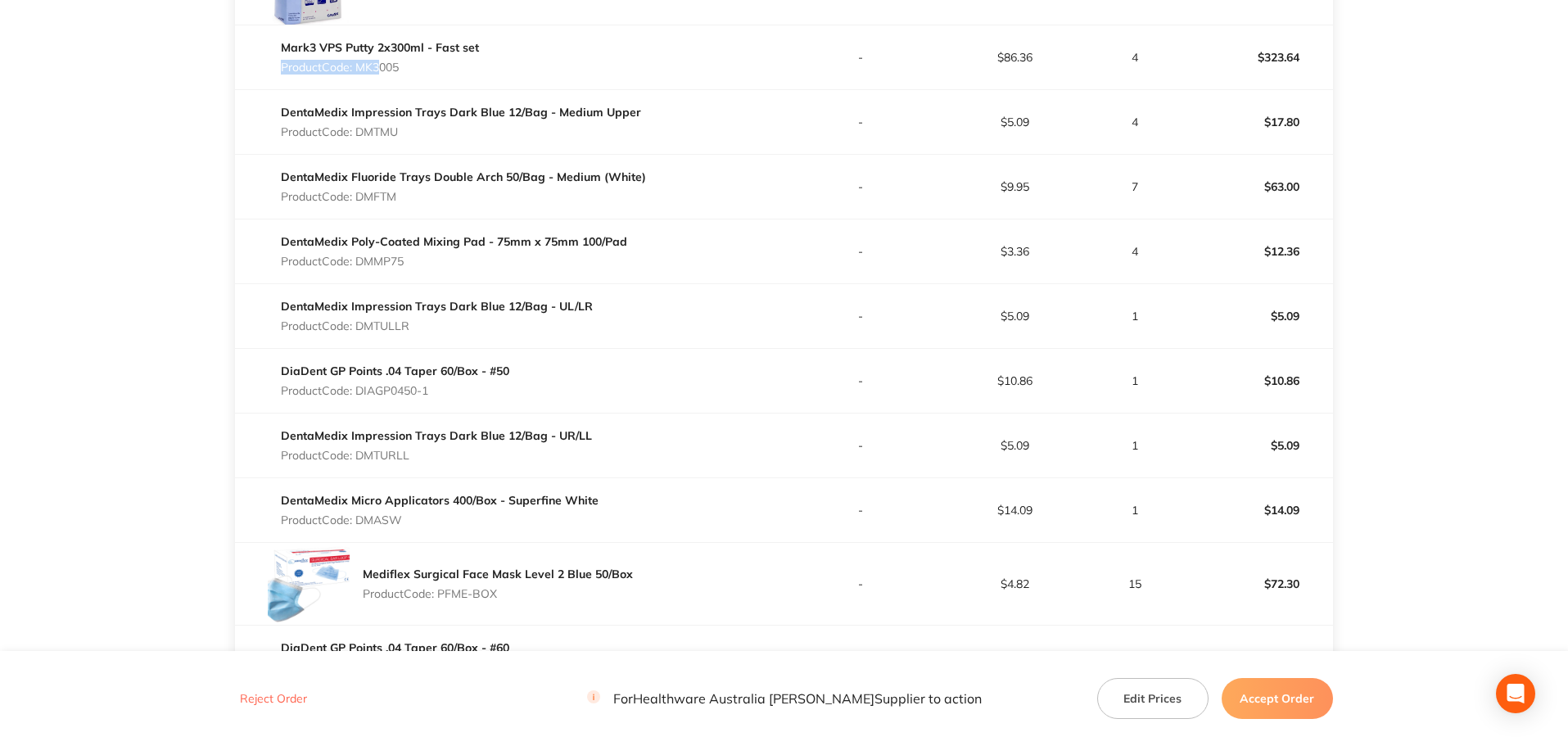
click at [328, 260] on p "Product Code: DMMP75" at bounding box center [453, 261] width 346 height 13
drag, startPoint x: 424, startPoint y: 328, endPoint x: 348, endPoint y: 326, distance: 76.0
click at [348, 326] on p "Product Code: DMTULLR" at bounding box center [437, 326] width 312 height 13
drag, startPoint x: 449, startPoint y: 387, endPoint x: 346, endPoint y: 384, distance: 103.0
click at [346, 385] on p "Product Code: DIAGP0450-1" at bounding box center [394, 391] width 228 height 13
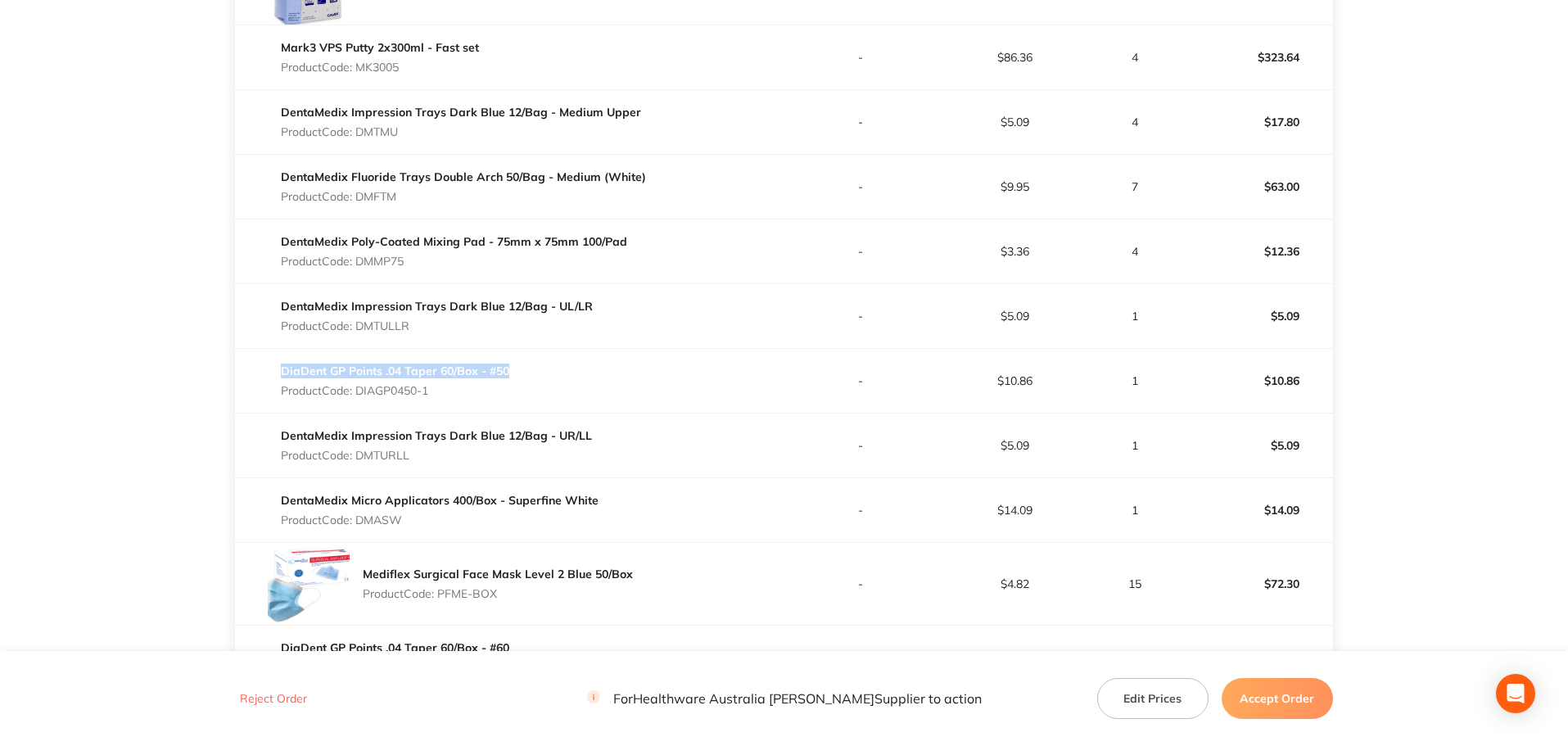
drag, startPoint x: 516, startPoint y: 374, endPoint x: 283, endPoint y: 374, distance: 233.0
click at [283, 374] on div "DiaDent GP Points .04 Taper 60/Box - #50 Product Code: DIAGP0450-1" at bounding box center [509, 381] width 548 height 46
drag, startPoint x: 442, startPoint y: 392, endPoint x: 360, endPoint y: 393, distance: 82.0
click at [360, 393] on p "Product Code: DIAGP0450-1" at bounding box center [394, 391] width 228 height 13
drag, startPoint x: 424, startPoint y: 458, endPoint x: 362, endPoint y: 456, distance: 62.0
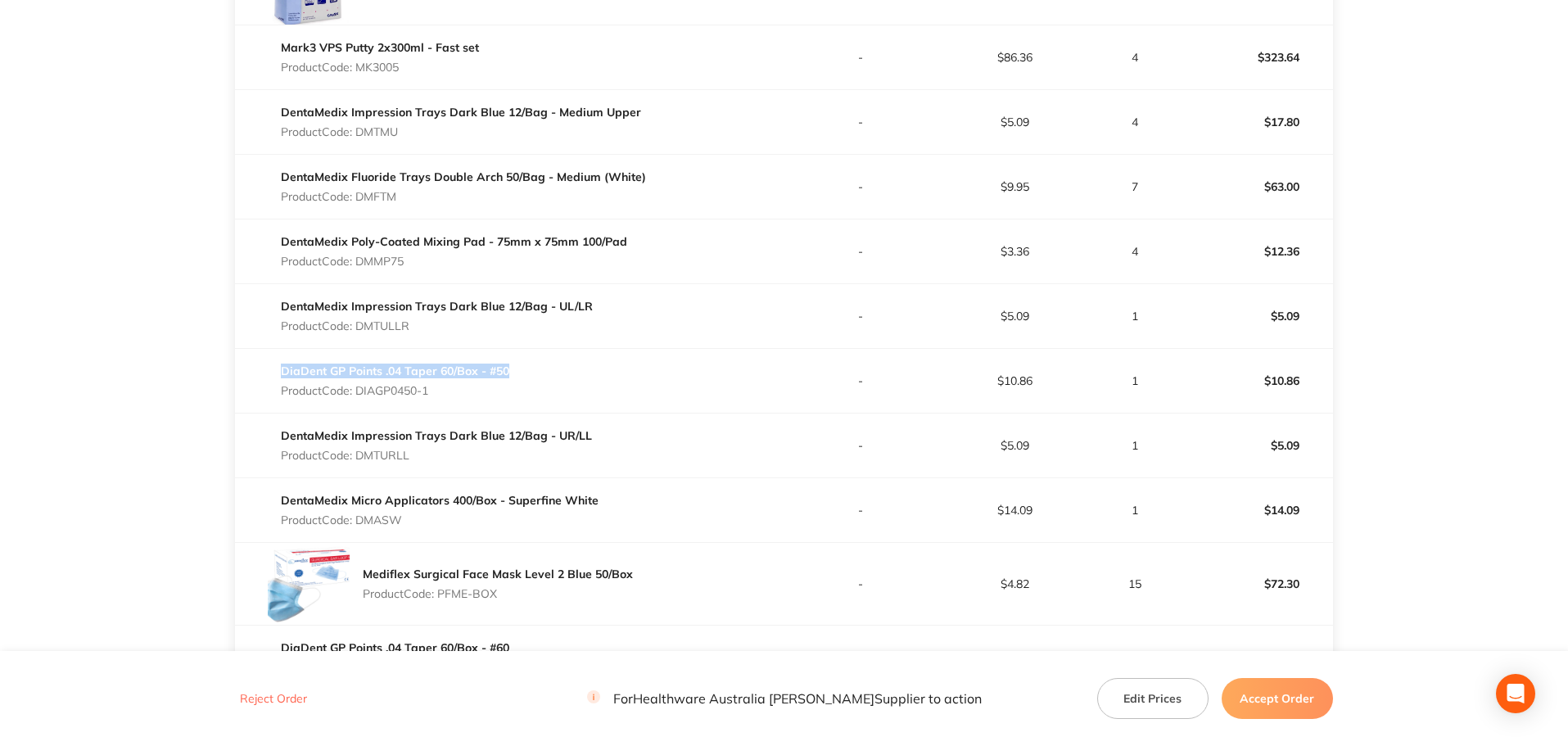
click at [362, 456] on p "Product Code: DMTURLL" at bounding box center [436, 456] width 311 height 13
drag, startPoint x: 412, startPoint y: 520, endPoint x: 359, endPoint y: 522, distance: 53.0
click at [359, 522] on p "Product Code: DMASW" at bounding box center [439, 520] width 318 height 13
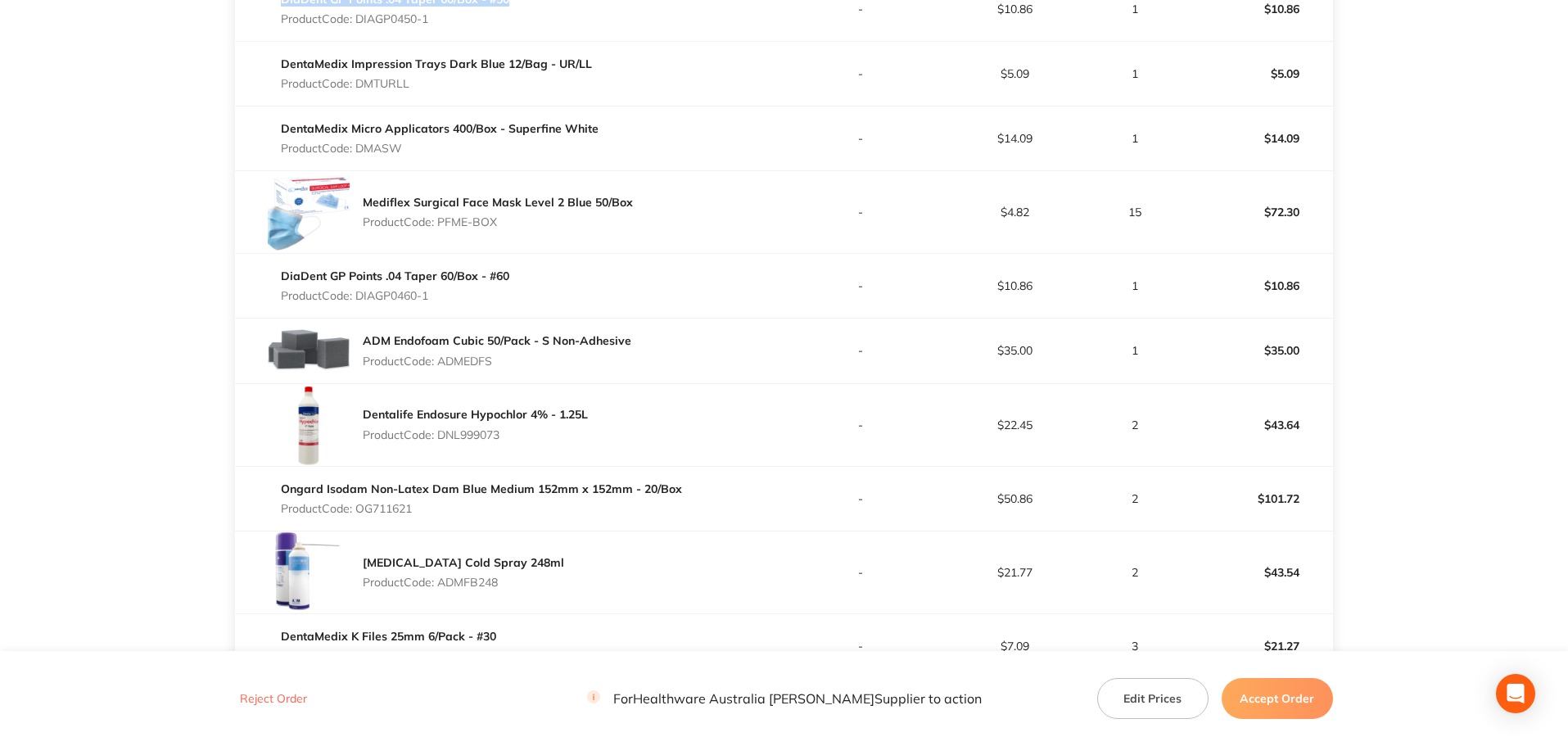
scroll to position [2047, 0]
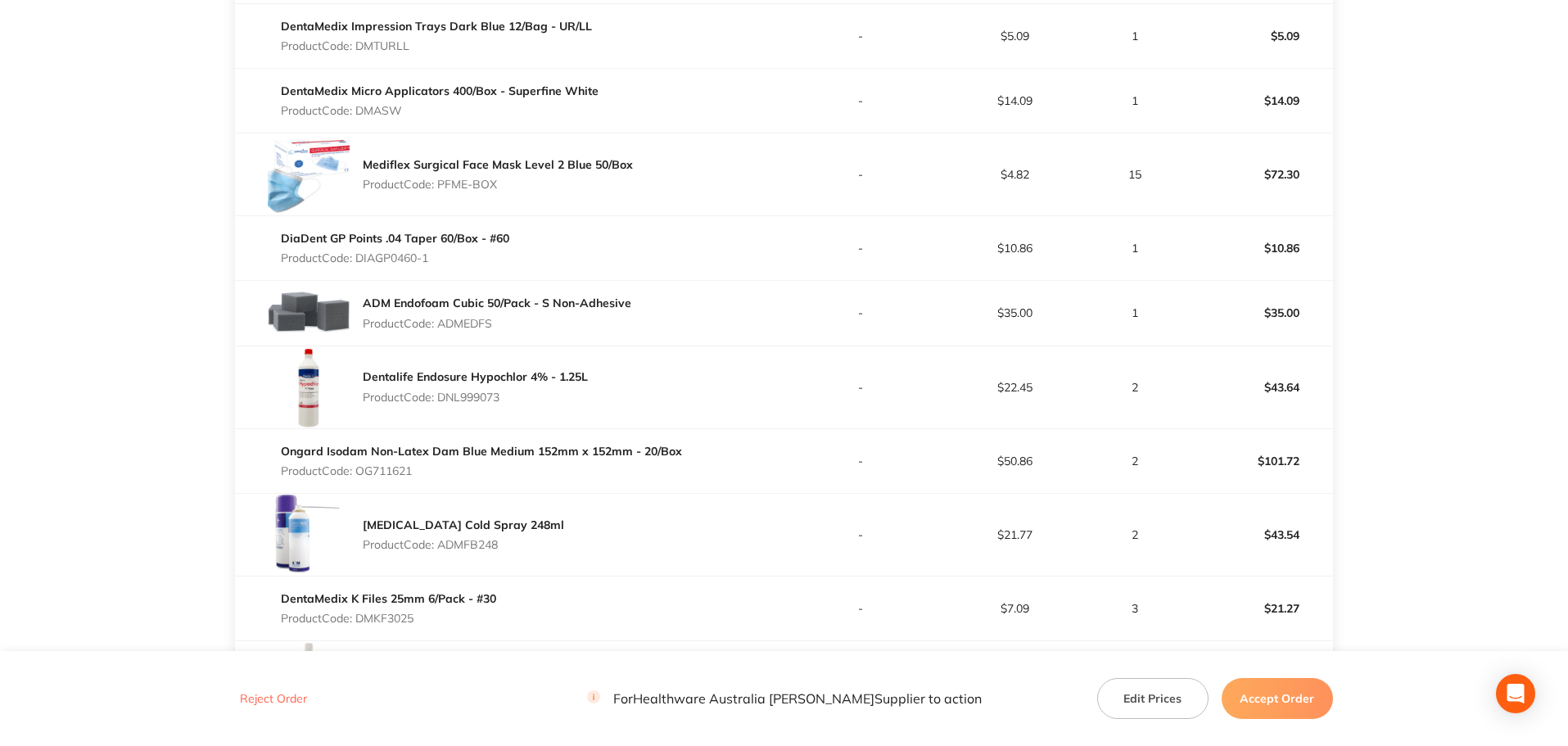
drag, startPoint x: 508, startPoint y: 188, endPoint x: 444, endPoint y: 189, distance: 64.0
click at [444, 189] on p "Product Code: PFME-BOX" at bounding box center [497, 184] width 270 height 13
drag, startPoint x: 446, startPoint y: 253, endPoint x: 358, endPoint y: 259, distance: 88.2
click at [358, 259] on p "Product Code: DIAGP0460-1" at bounding box center [394, 258] width 228 height 13
click at [529, 237] on div "DiaDent GP Points .04 Taper 60/Box - #60 Product Code: DIAGP0460-1" at bounding box center [509, 249] width 548 height 46
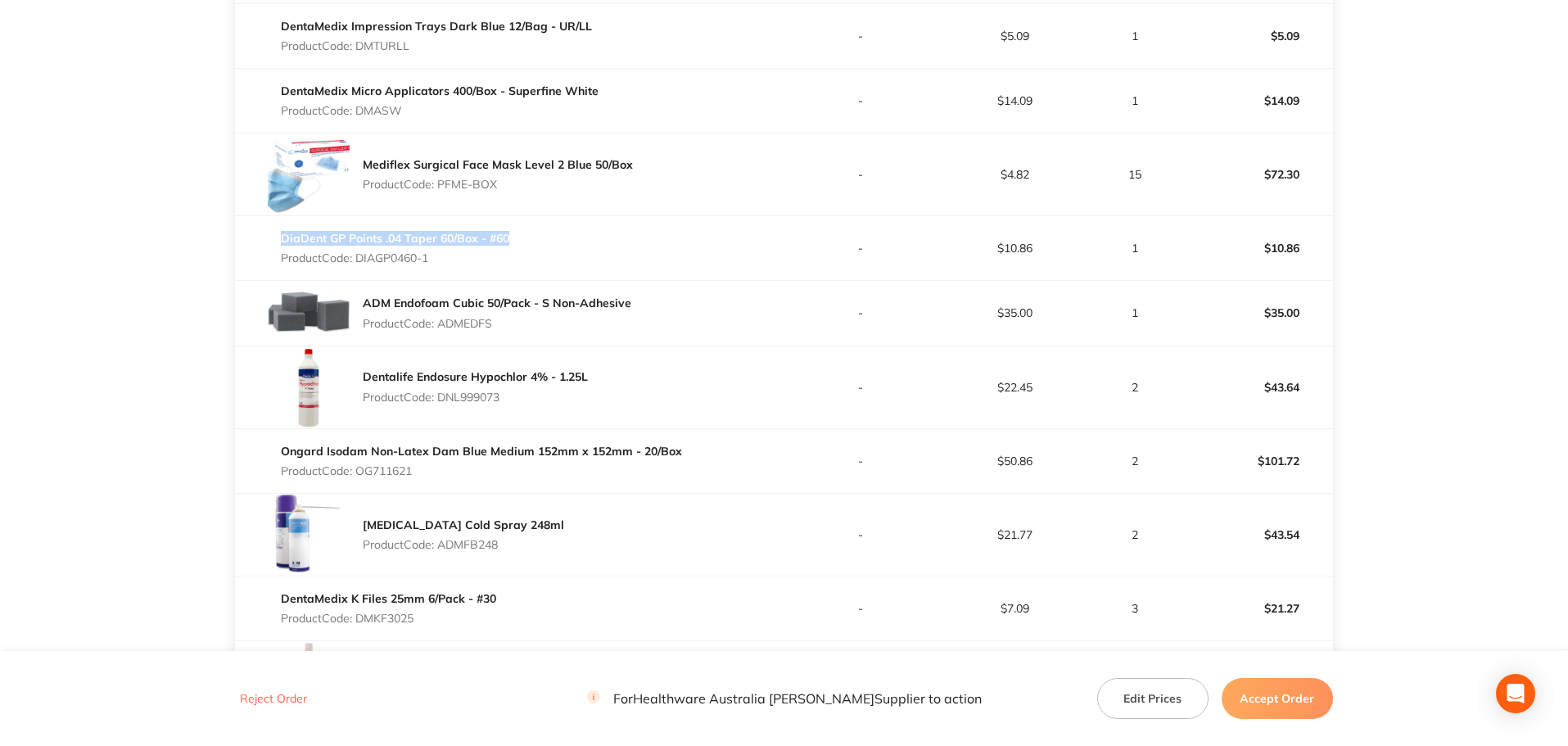
drag, startPoint x: 518, startPoint y: 239, endPoint x: 281, endPoint y: 233, distance: 237.1
click at [281, 233] on div "DiaDent GP Points .04 Taper 60/Box - #60 Product Code: DIAGP0460-1" at bounding box center [509, 249] width 548 height 46
click at [636, 329] on div "ADM Endofoam Cubic 50/Pack - S Non-Adhesive Product Code: ADMEDFS" at bounding box center [509, 313] width 548 height 46
drag, startPoint x: 465, startPoint y: 326, endPoint x: 442, endPoint y: 326, distance: 23.0
click at [442, 326] on p "Product Code: ADMEDFS" at bounding box center [496, 324] width 269 height 13
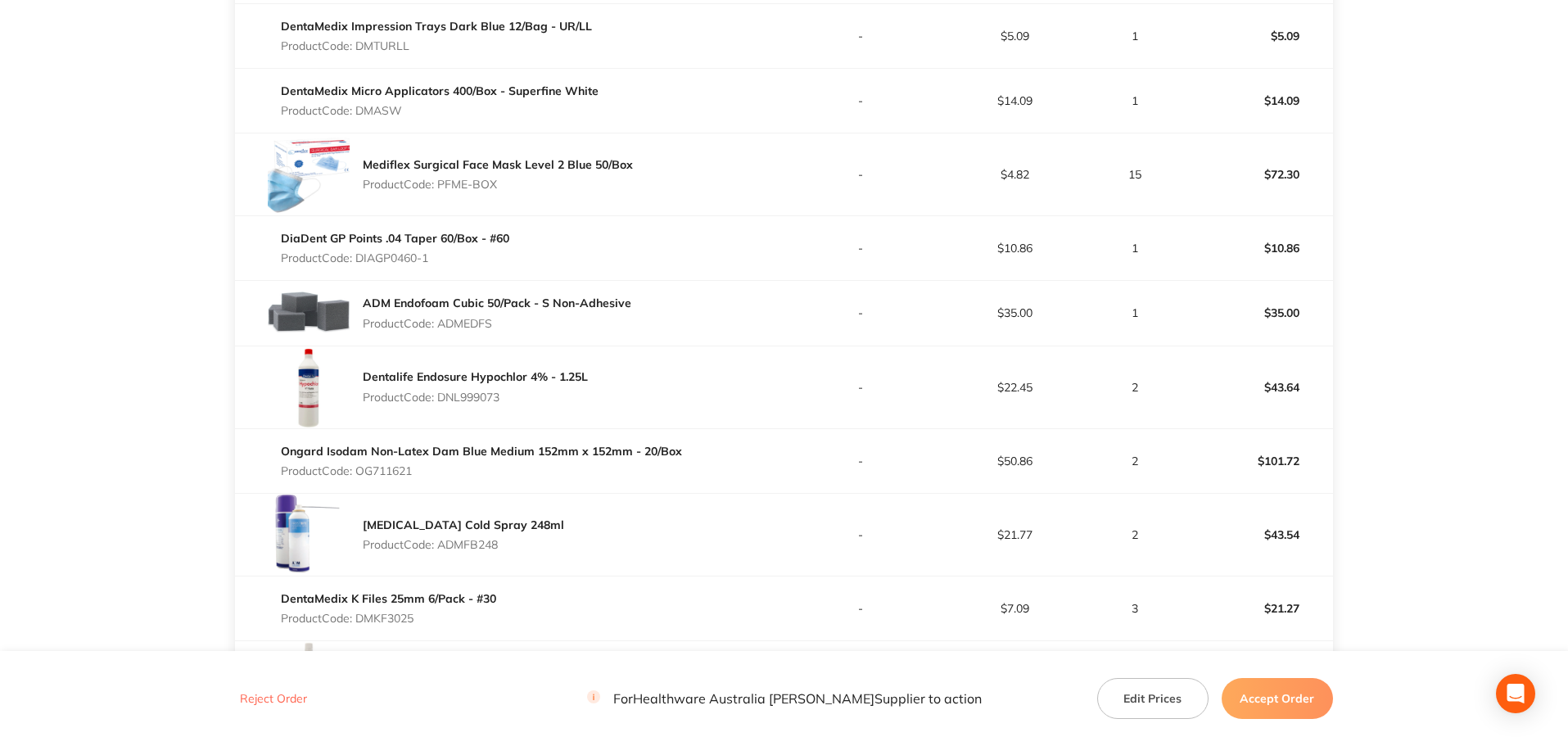
drag, startPoint x: 516, startPoint y: 396, endPoint x: 434, endPoint y: 394, distance: 82.0
click at [434, 394] on p "Product Code: DNL999073" at bounding box center [475, 397] width 226 height 13
drag, startPoint x: 465, startPoint y: 471, endPoint x: 380, endPoint y: 469, distance: 85.0
click at [359, 475] on p "Product Code: OG711621" at bounding box center [481, 471] width 401 height 13
drag, startPoint x: 517, startPoint y: 546, endPoint x: 442, endPoint y: 542, distance: 75.1
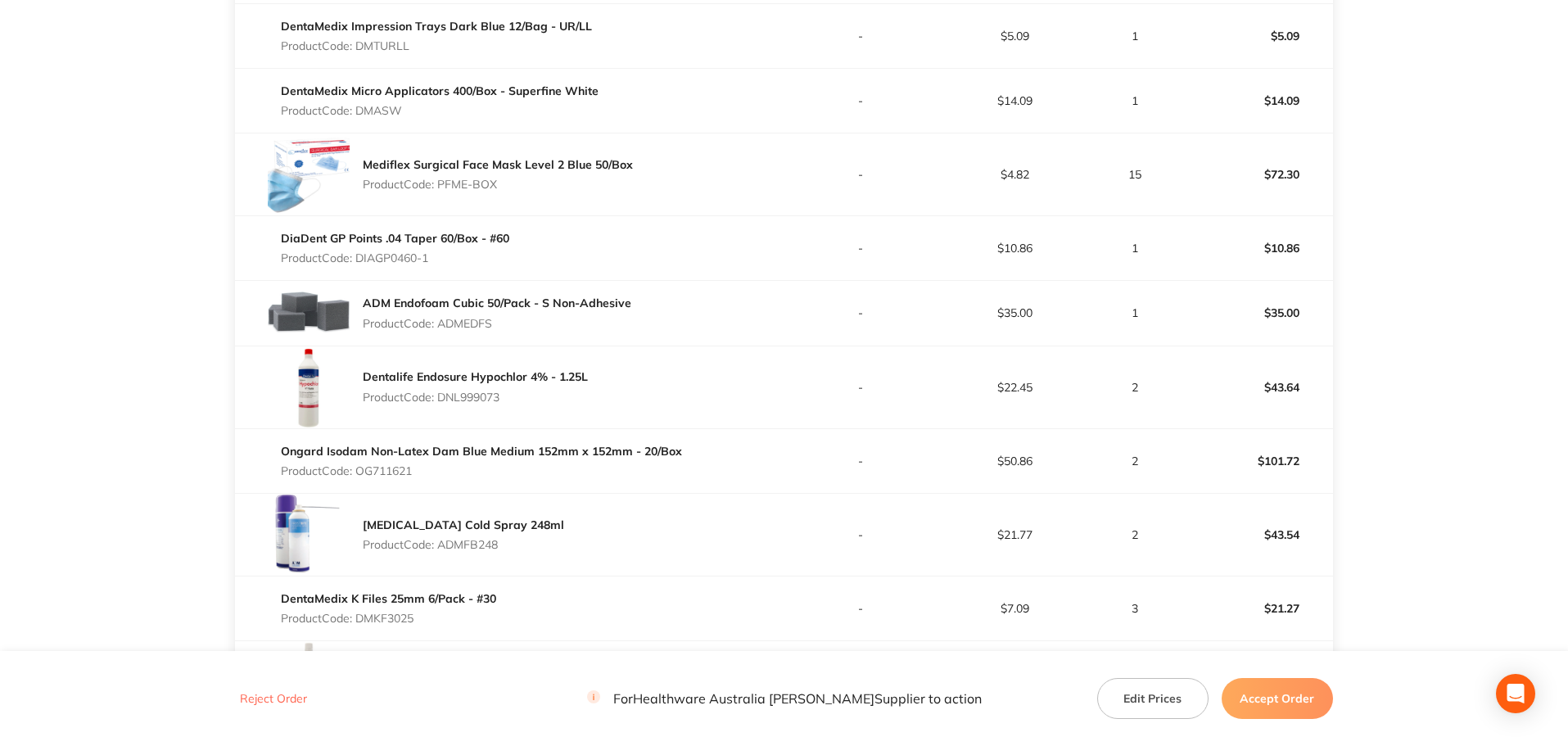
click at [442, 542] on div "[MEDICAL_DATA] Cold Spray 248ml Product Code: ADMFB248" at bounding box center [509, 534] width 548 height 82
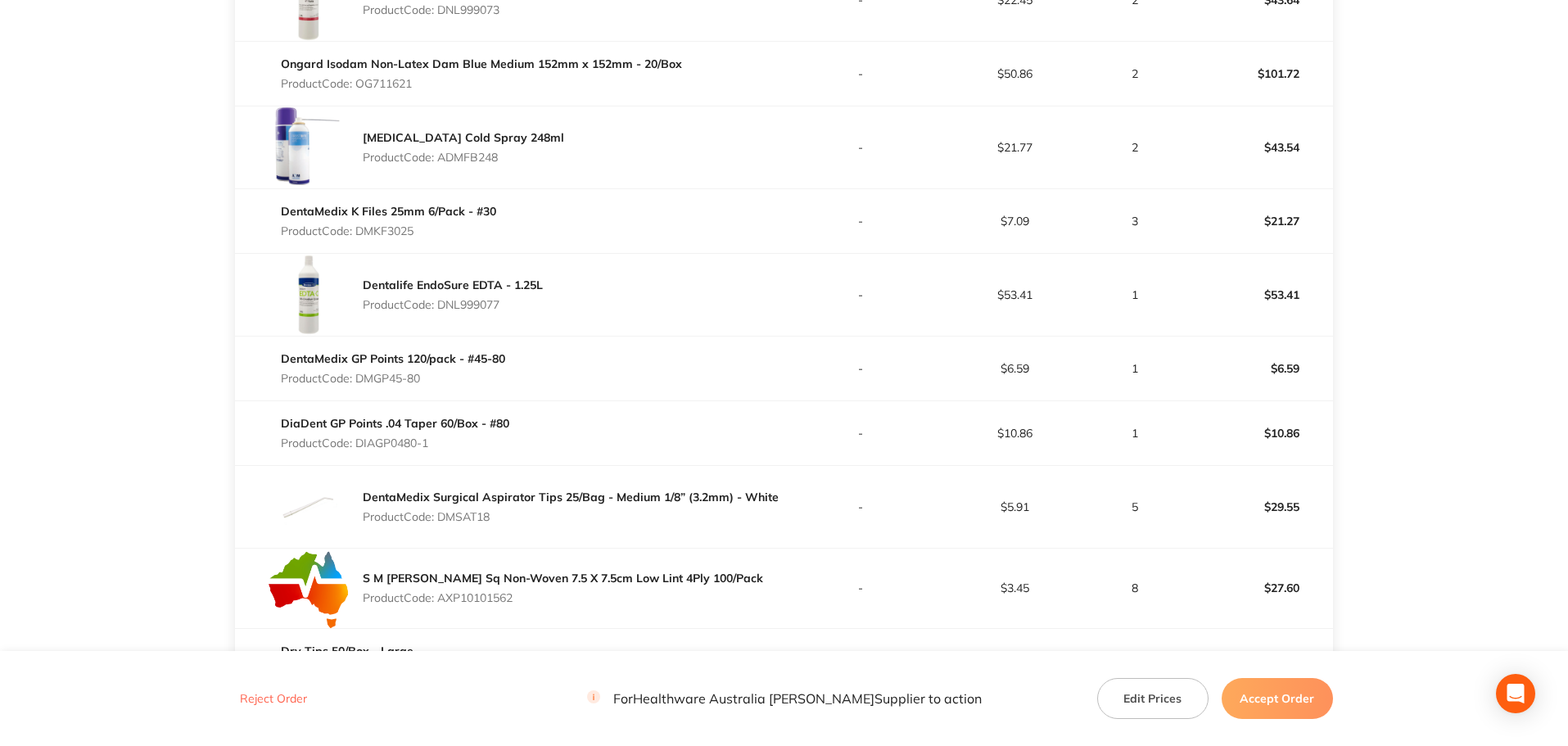
scroll to position [2457, 0]
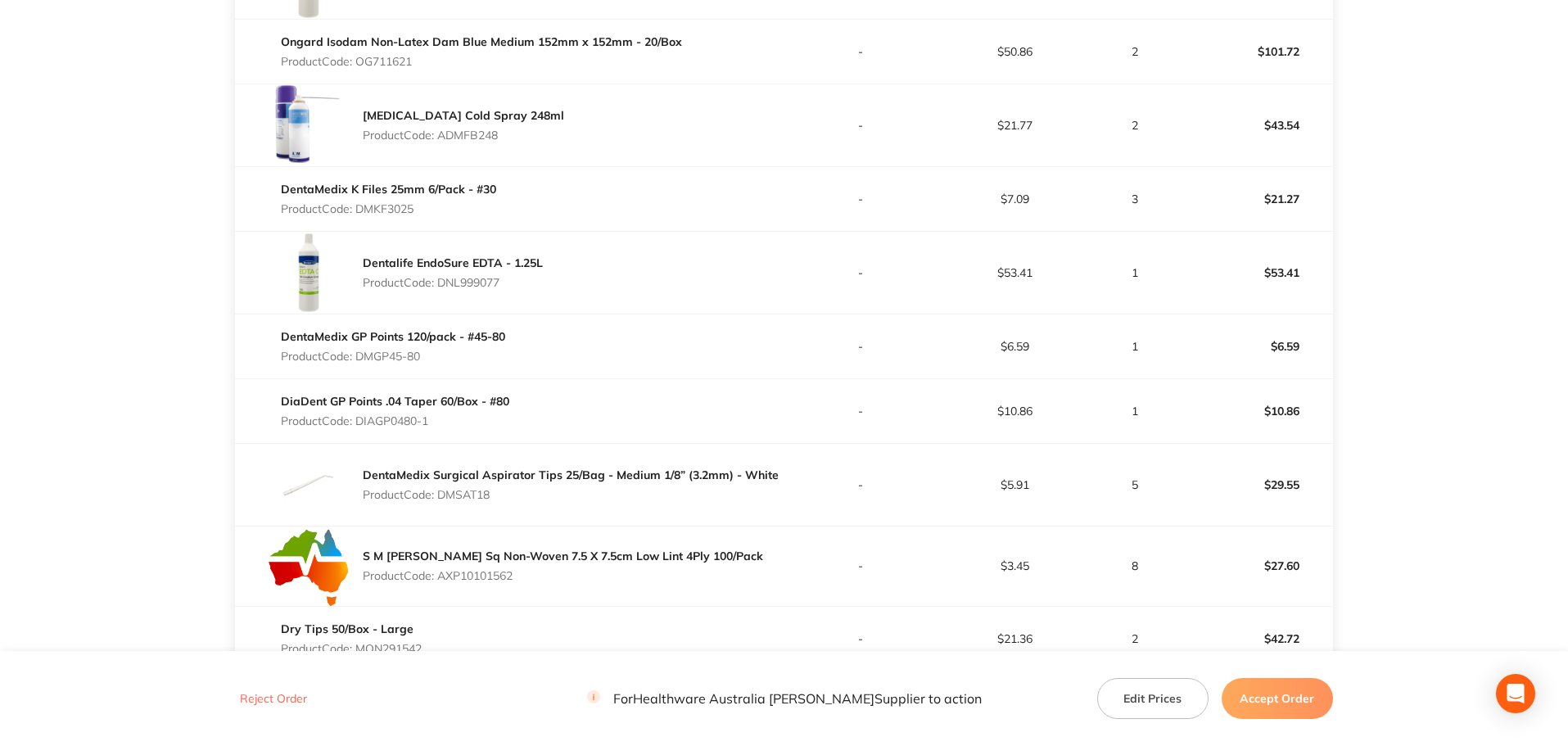
drag, startPoint x: 430, startPoint y: 204, endPoint x: 370, endPoint y: 204, distance: 60.0
click at [370, 204] on p "Product Code: DMKF3025" at bounding box center [387, 209] width 215 height 13
drag, startPoint x: 450, startPoint y: 276, endPoint x: 433, endPoint y: 275, distance: 17.0
click at [433, 275] on div "Dentalife EndoSure EDTA - 1.25L Product Code: DNL999077" at bounding box center [452, 273] width 180 height 46
drag, startPoint x: 437, startPoint y: 360, endPoint x: 354, endPoint y: 355, distance: 83.2
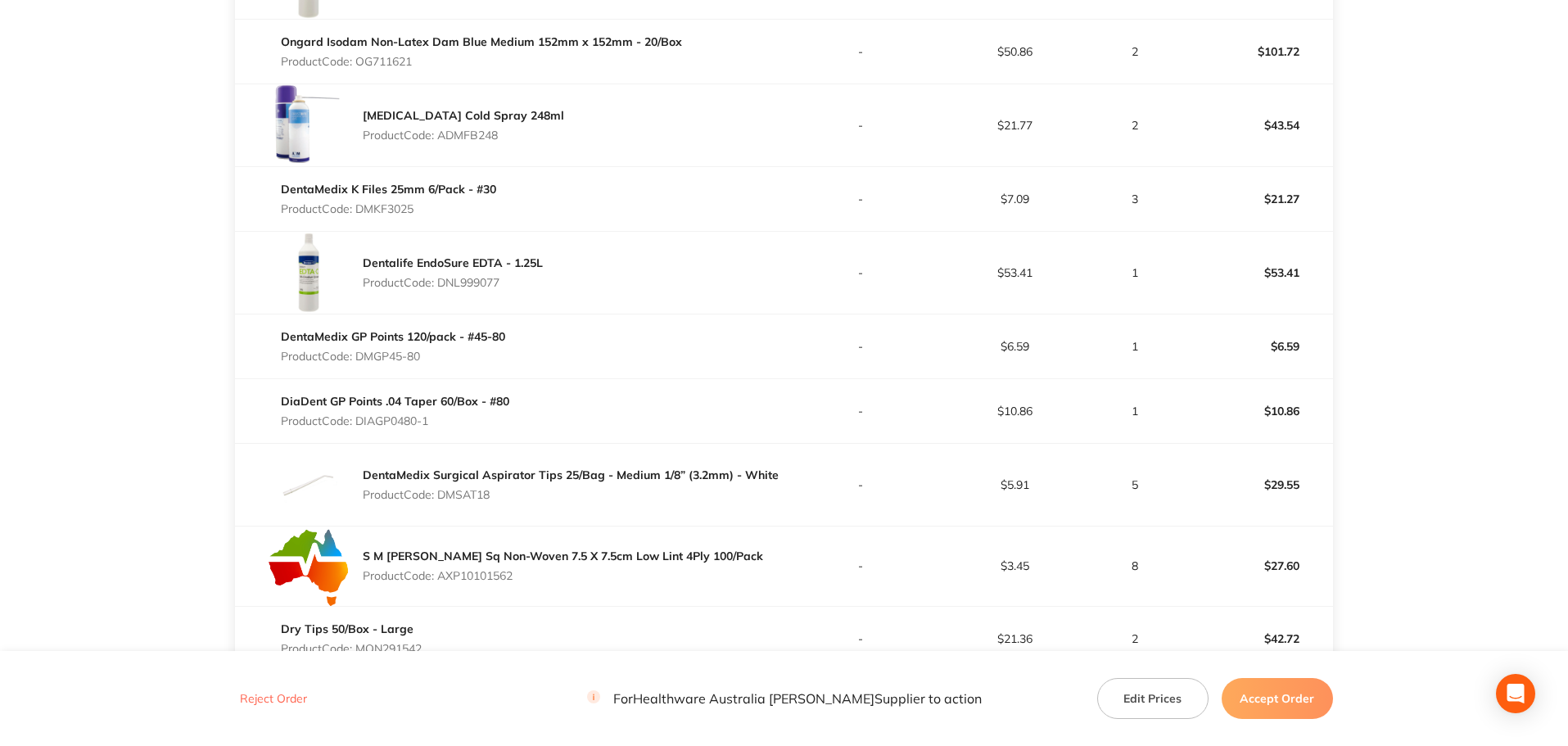
click at [349, 358] on p "Product Code: DMGP45-80" at bounding box center [392, 357] width 225 height 13
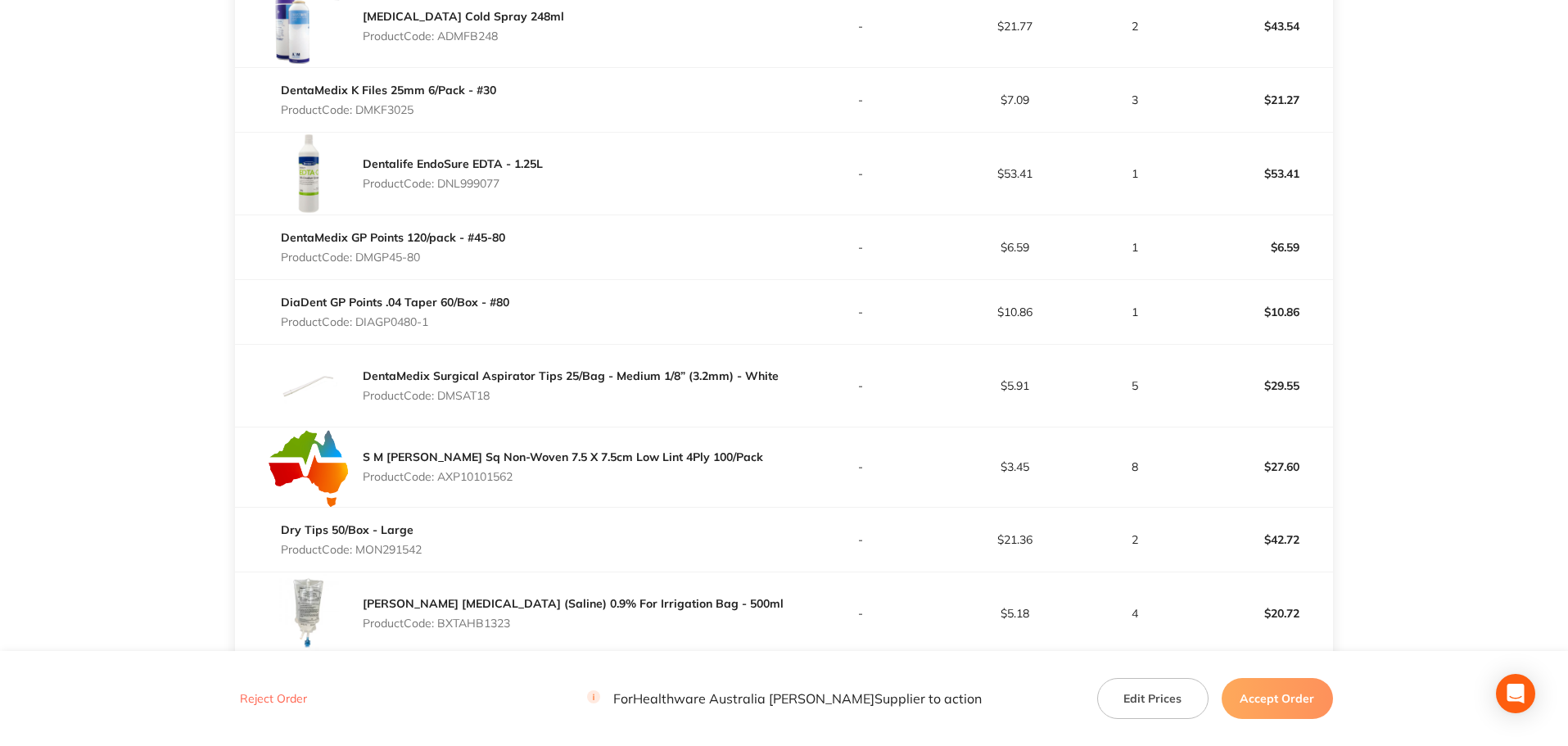
scroll to position [2594, 0]
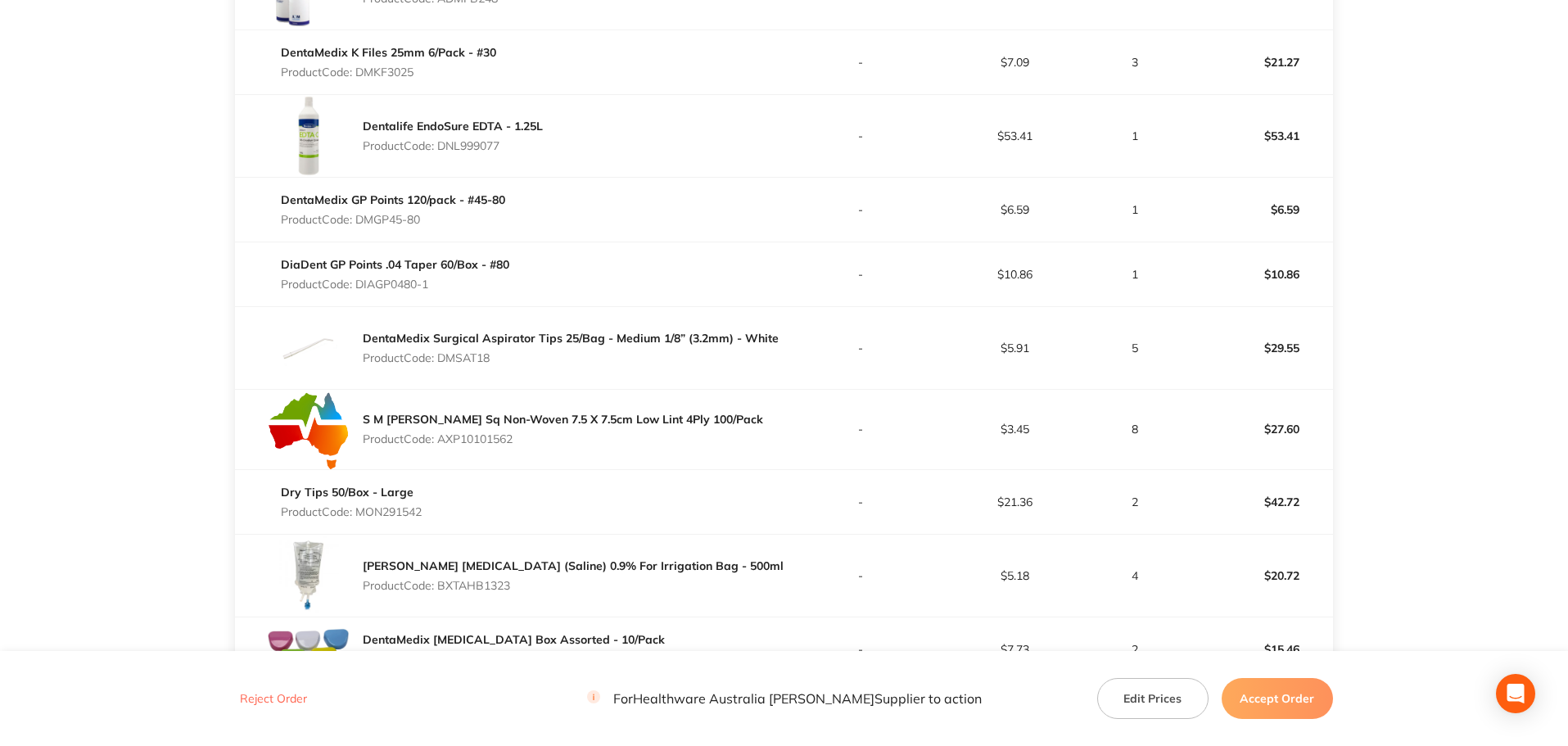
drag, startPoint x: 424, startPoint y: 291, endPoint x: 358, endPoint y: 293, distance: 66.0
click at [358, 293] on div "DiaDent GP Points .04 Taper 60/Box - #80 Product Code: DIAGP0480-1" at bounding box center [394, 275] width 228 height 46
click at [527, 248] on td "DiaDent GP Points .04 Taper 60/Box - #80 Product Code: DIAGP0480-1" at bounding box center [509, 274] width 548 height 65
drag, startPoint x: 492, startPoint y: 264, endPoint x: 286, endPoint y: 264, distance: 206.0
click at [281, 263] on div "DiaDent GP Points .04 Taper 60/Box - #80 Product Code: DIAGP0480-1" at bounding box center [509, 275] width 548 height 46
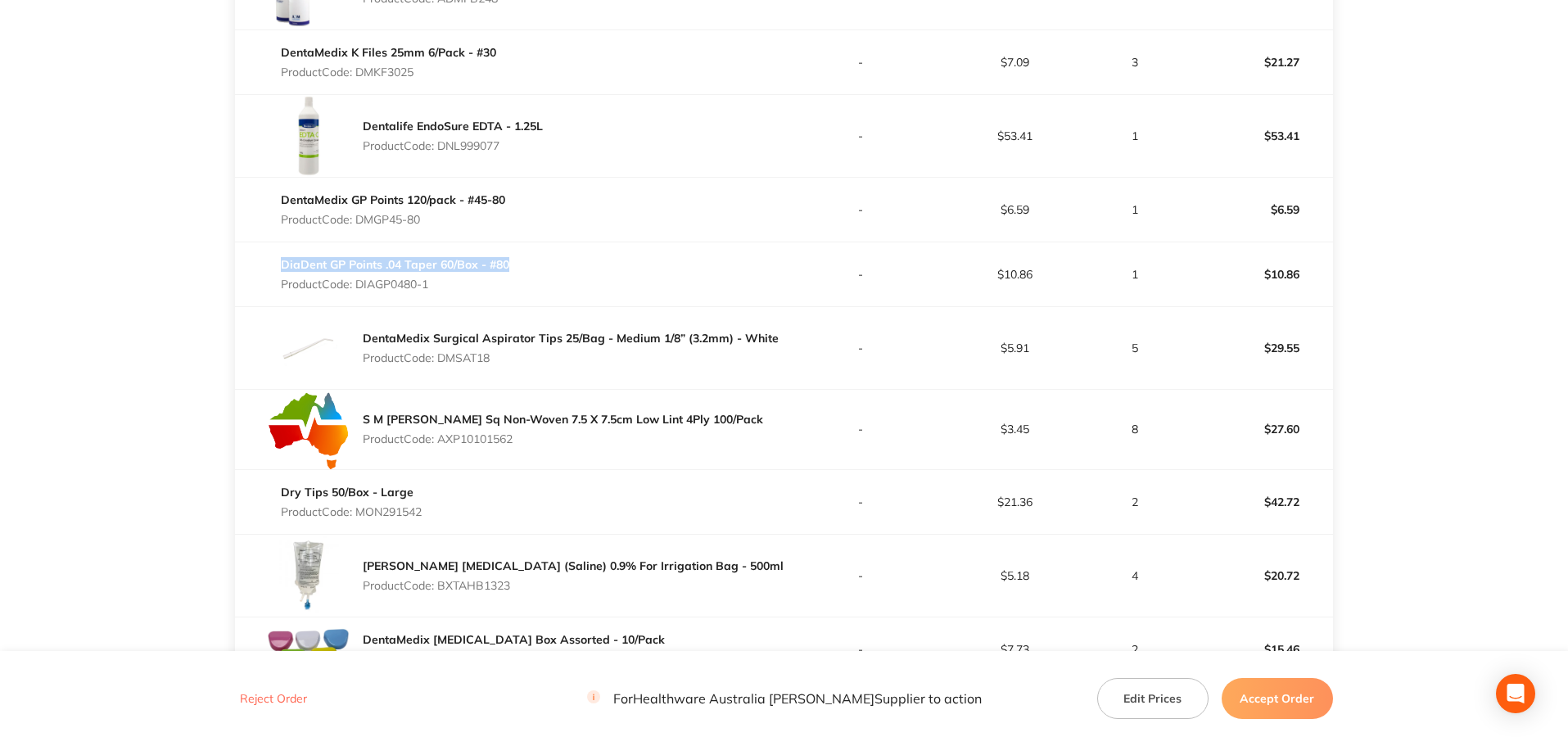
click at [666, 345] on div "DentaMedix Surgical Aspirator Tips 25/Bag - Medium 1/8” (3.2mm) - White Product…" at bounding box center [571, 348] width 416 height 46
click at [516, 360] on p "Product Code: DMSAT18" at bounding box center [571, 359] width 416 height 13
drag, startPoint x: 454, startPoint y: 360, endPoint x: 443, endPoint y: 360, distance: 11.0
click at [443, 360] on p "Product Code: DMSAT18" at bounding box center [571, 359] width 416 height 13
drag, startPoint x: 524, startPoint y: 439, endPoint x: 436, endPoint y: 437, distance: 88.0
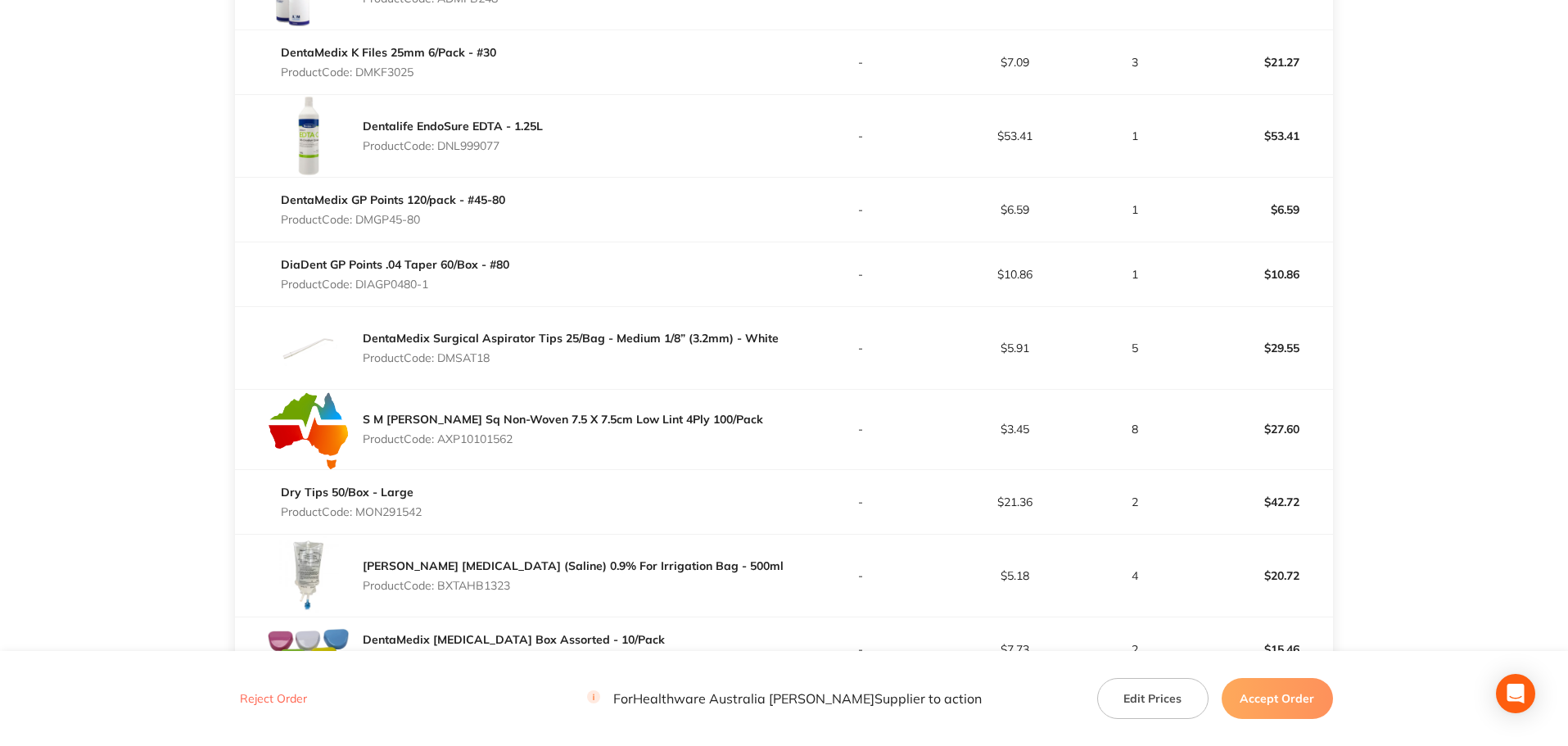
click at [436, 437] on p "Product Code: AXP10101562" at bounding box center [563, 440] width 401 height 13
drag, startPoint x: 406, startPoint y: 521, endPoint x: 358, endPoint y: 518, distance: 48.1
click at [358, 518] on div "Dry Tips 50/Box - Large Product Code: MON291542" at bounding box center [351, 502] width 141 height 46
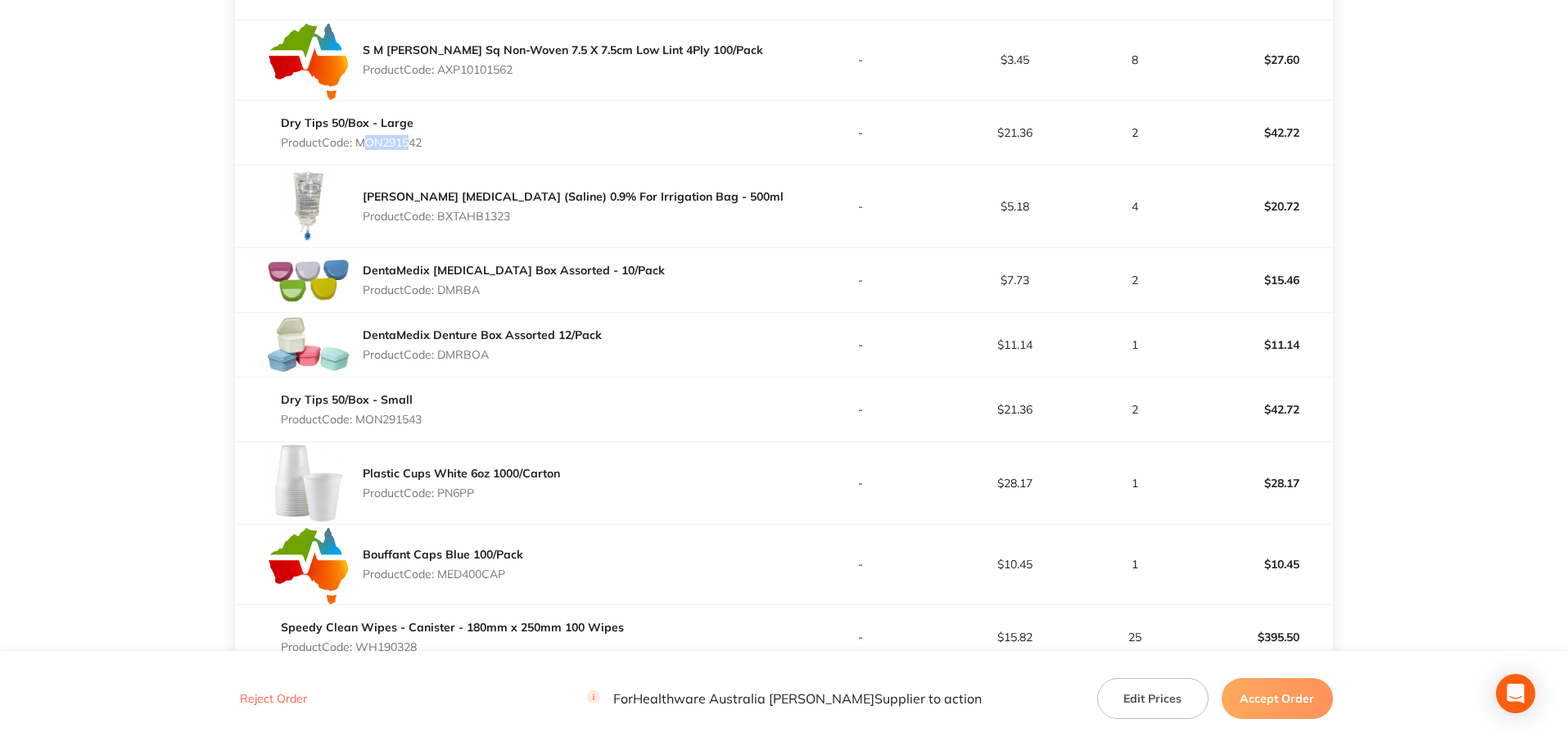
scroll to position [3003, 0]
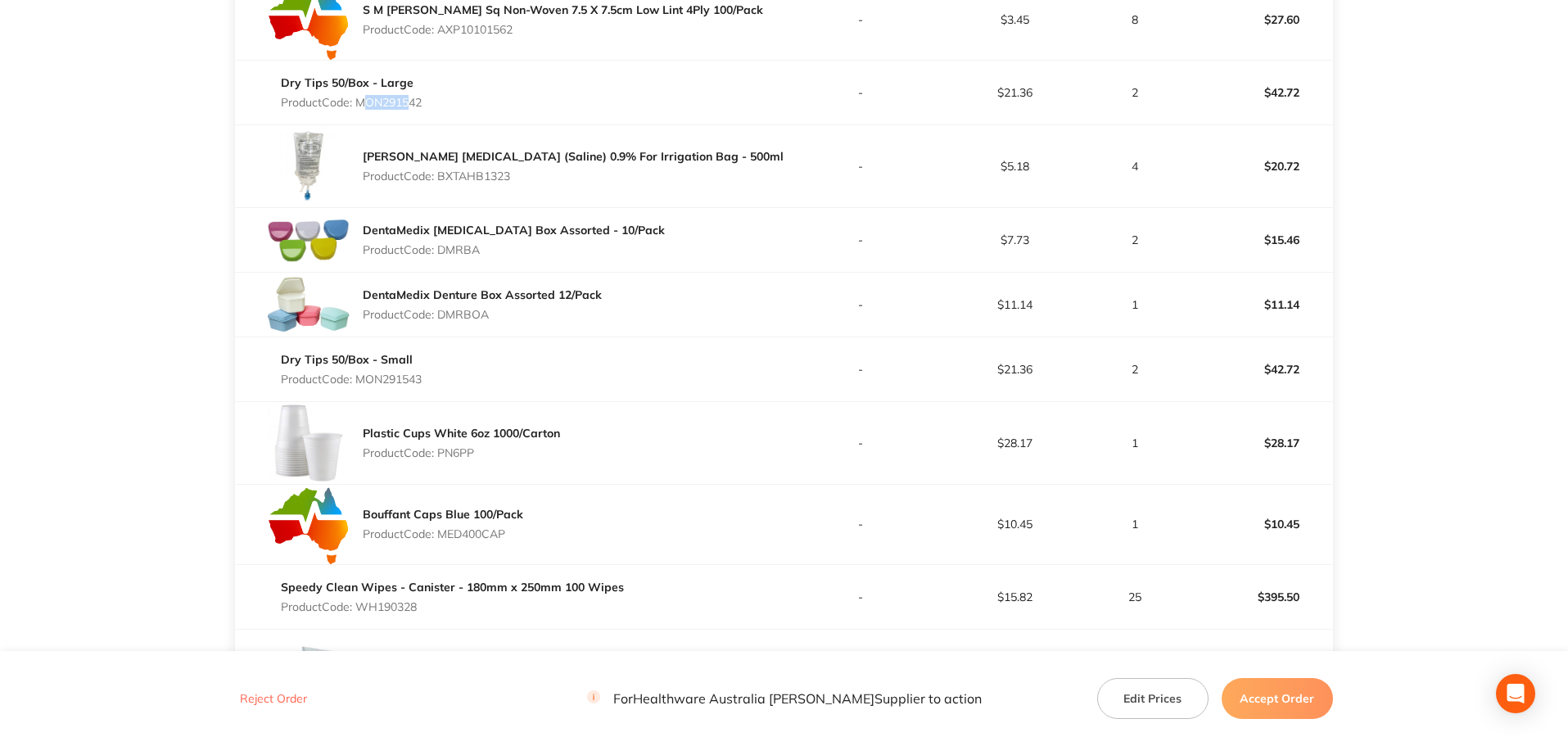
drag, startPoint x: 495, startPoint y: 171, endPoint x: 452, endPoint y: 170, distance: 43.0
click at [452, 170] on div "[PERSON_NAME] [MEDICAL_DATA] (Saline) 0.9% For Irrigation Bag - 500ml Product C…" at bounding box center [572, 167] width 421 height 46
drag, startPoint x: 461, startPoint y: 252, endPoint x: 424, endPoint y: 251, distance: 37.0
click at [424, 251] on p "Product Code: DMRBA" at bounding box center [514, 250] width 303 height 13
drag, startPoint x: 512, startPoint y: 312, endPoint x: 428, endPoint y: 314, distance: 84.0
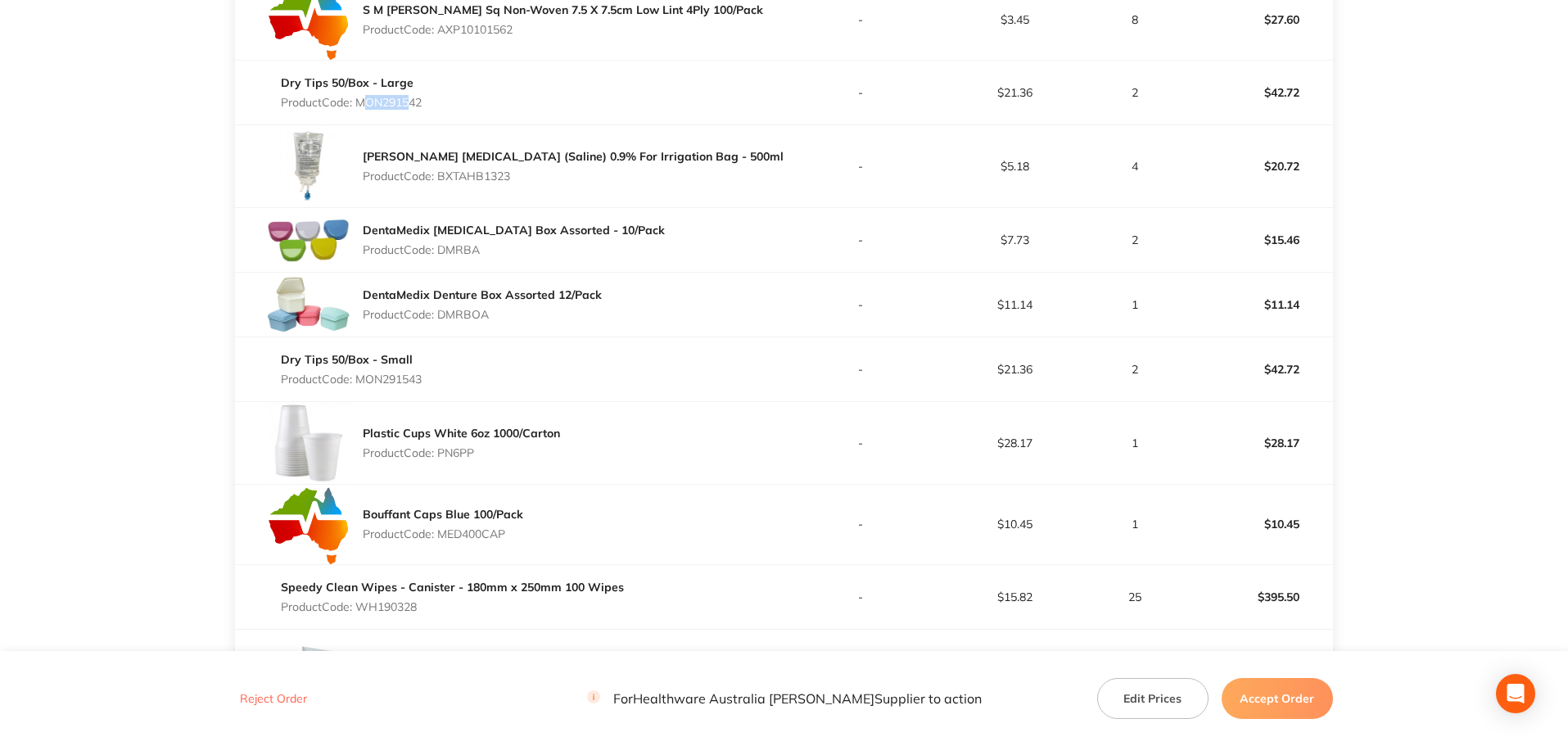
click at [428, 314] on p "Product Code: DMRBOA" at bounding box center [482, 315] width 239 height 13
drag, startPoint x: 449, startPoint y: 370, endPoint x: 358, endPoint y: 378, distance: 91.4
click at [358, 378] on div "Dry Tips 50/Box - Small Product Code: MON291543" at bounding box center [509, 369] width 548 height 46
drag, startPoint x: 429, startPoint y: 455, endPoint x: 414, endPoint y: 452, distance: 15.3
click at [413, 454] on p "Product Code: PN6PP" at bounding box center [461, 453] width 198 height 13
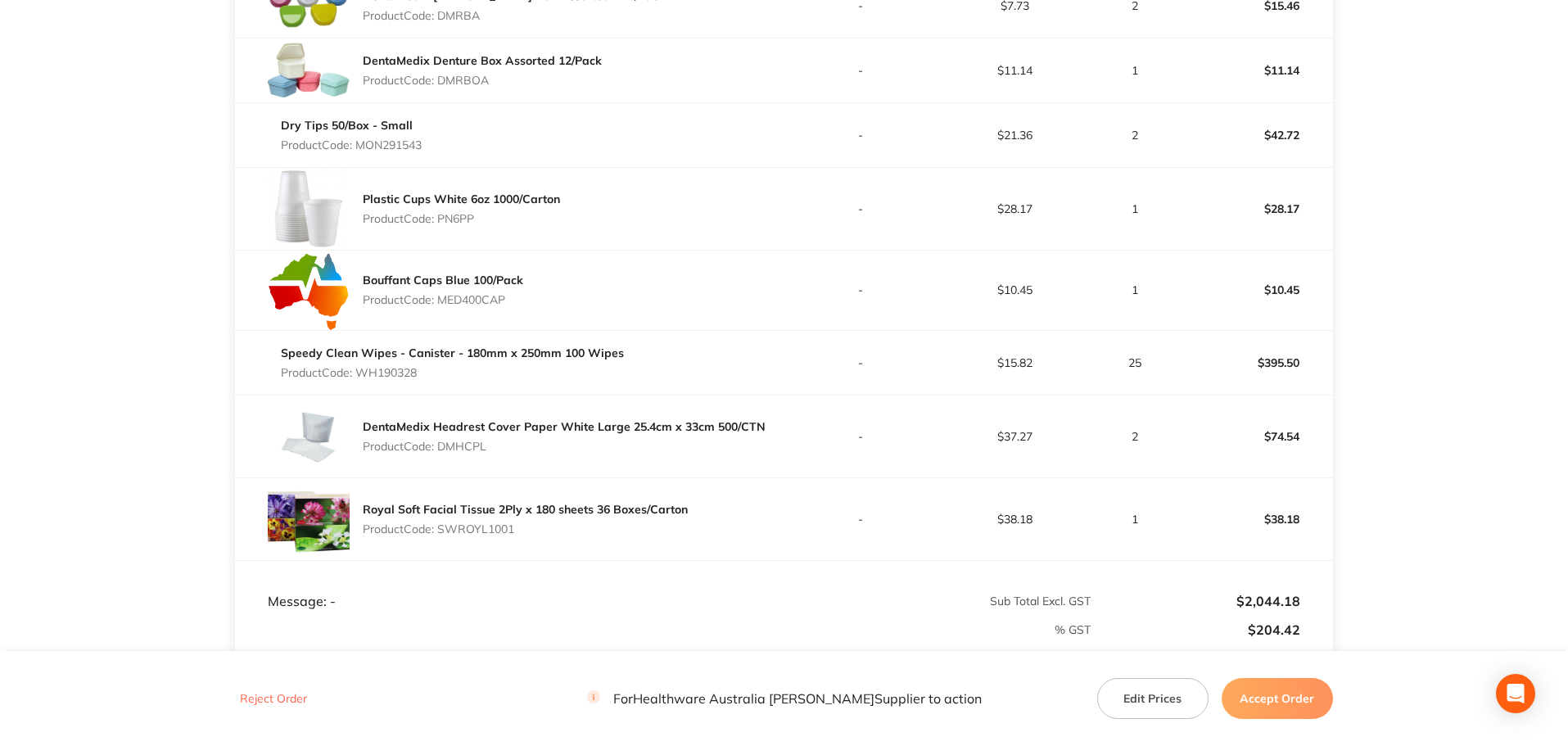
scroll to position [3276, 0]
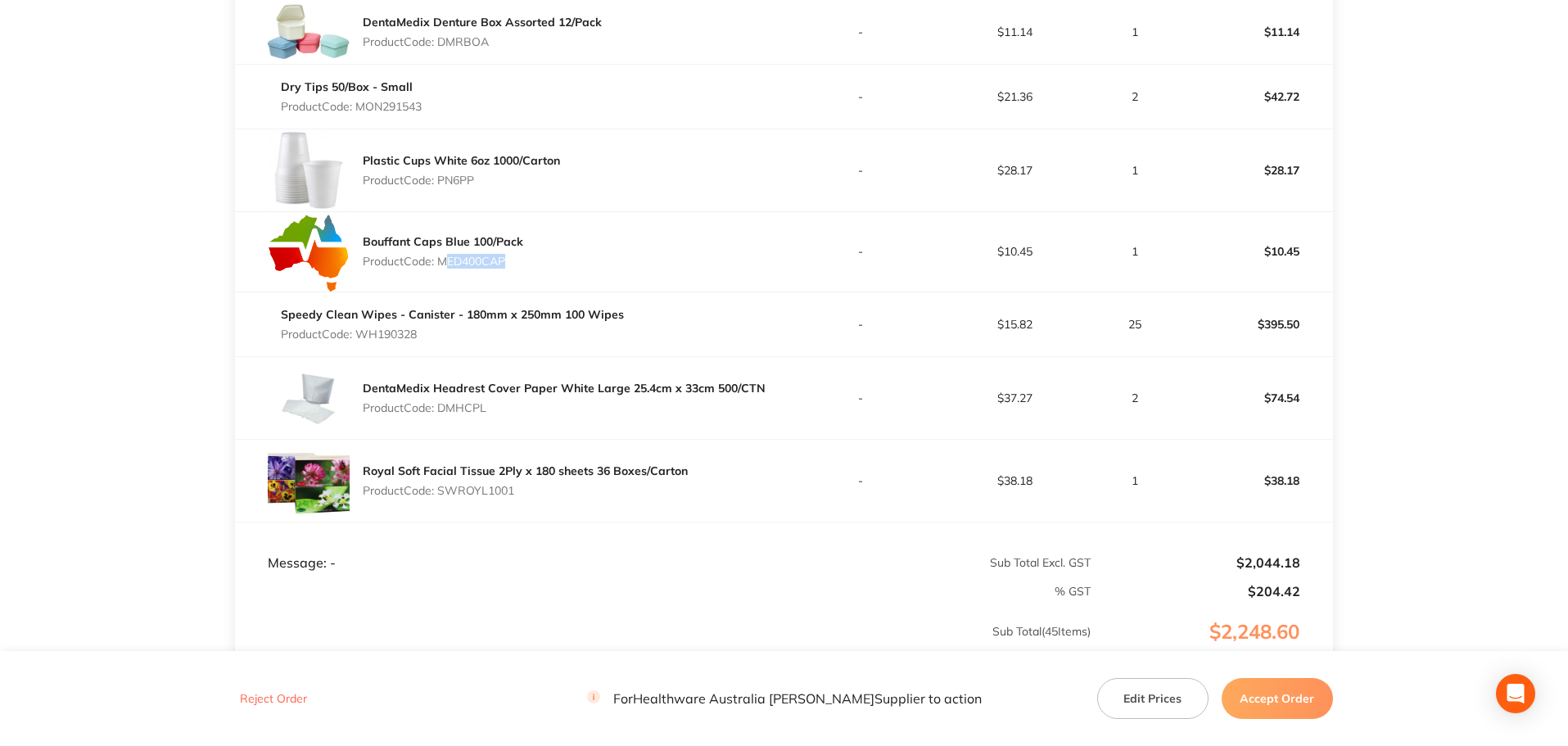
drag, startPoint x: 505, startPoint y: 252, endPoint x: 444, endPoint y: 264, distance: 62.2
click at [444, 264] on div "Bouffant Caps Blue 100/Pack Product Code: MED400CAP" at bounding box center [442, 252] width 161 height 46
drag, startPoint x: 424, startPoint y: 326, endPoint x: 374, endPoint y: 326, distance: 50.0
click at [374, 326] on div "Speedy Clean Wipes - Canister - 180mm x 250mm 100 Wipes Product Code: WH190328" at bounding box center [452, 325] width 343 height 46
drag, startPoint x: 503, startPoint y: 417, endPoint x: 423, endPoint y: 407, distance: 80.6
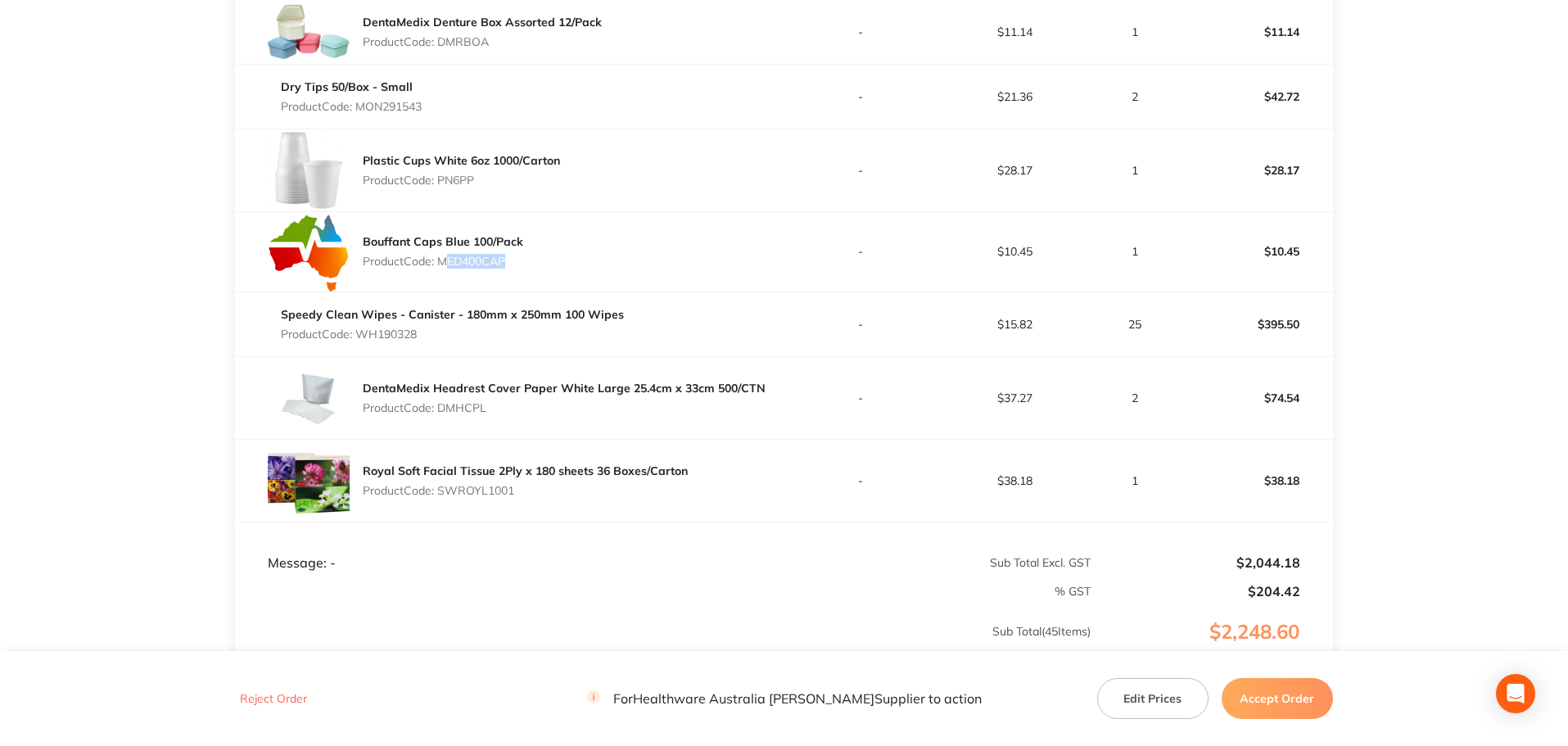
click at [423, 407] on div "DentaMedix Headrest Cover Paper White Large 25.4cm x 33cm 500/CTN Product Code:…" at bounding box center [564, 398] width 403 height 46
drag, startPoint x: 531, startPoint y: 499, endPoint x: 443, endPoint y: 505, distance: 88.2
click at [430, 496] on div "Royal Soft Facial Tissue 2Ply x 180 sheets 36 Boxes/Carton Product Code: SWROYL…" at bounding box center [524, 481] width 325 height 46
drag, startPoint x: 1292, startPoint y: 698, endPoint x: 1124, endPoint y: 602, distance: 193.5
click at [1294, 698] on button "Accept Order" at bounding box center [1278, 699] width 112 height 40
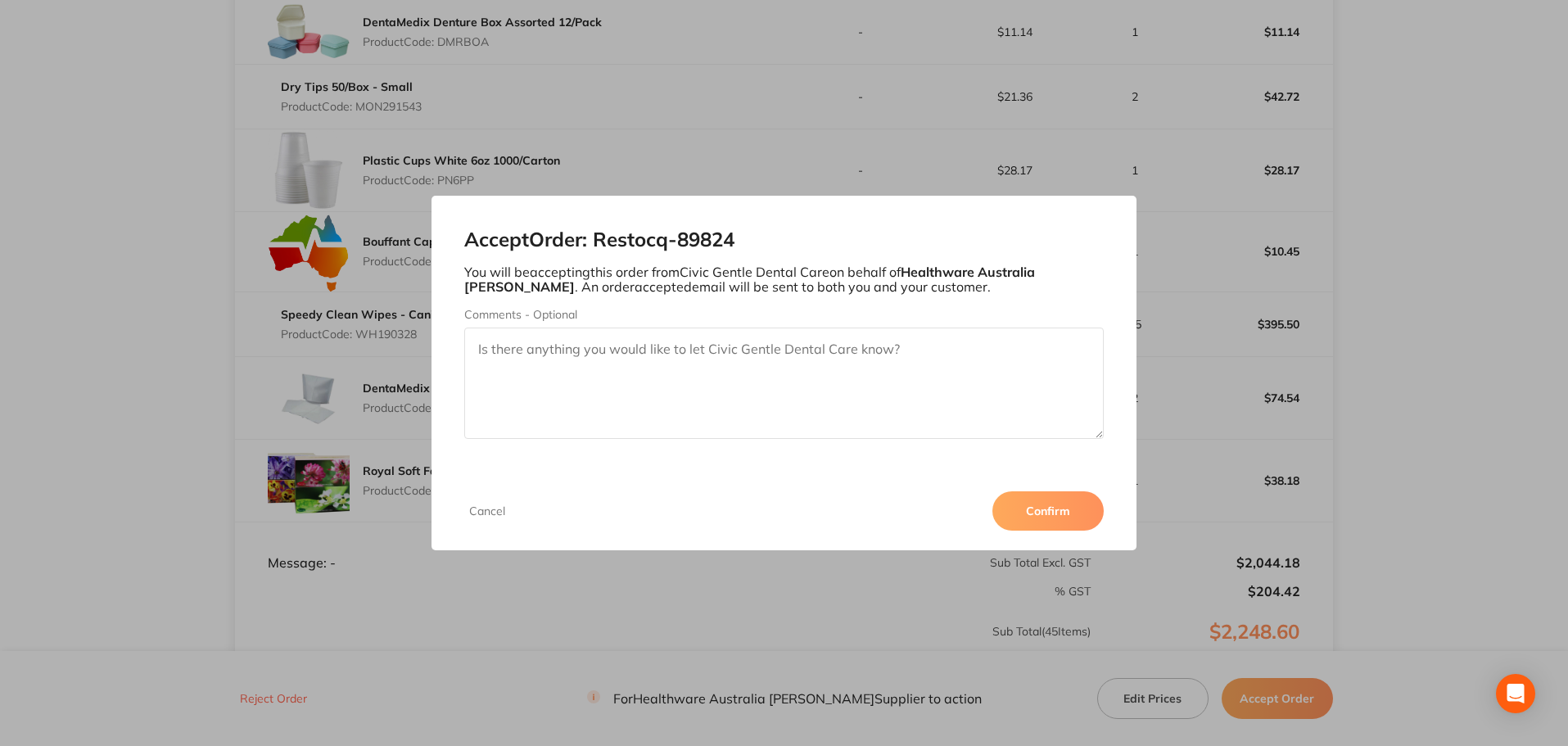
click at [571, 352] on textarea "Comments - Optional" at bounding box center [784, 384] width 641 height 112
type textarea "DiaDent GP points removed from order as stock not available at this time. Apolo…"
click at [592, 348] on textarea "DiaDent GP points removed from order as stock not available at this time. Apolo…" at bounding box center [784, 384] width 641 height 112
click at [1073, 509] on button "Confirm" at bounding box center [1049, 511] width 112 height 40
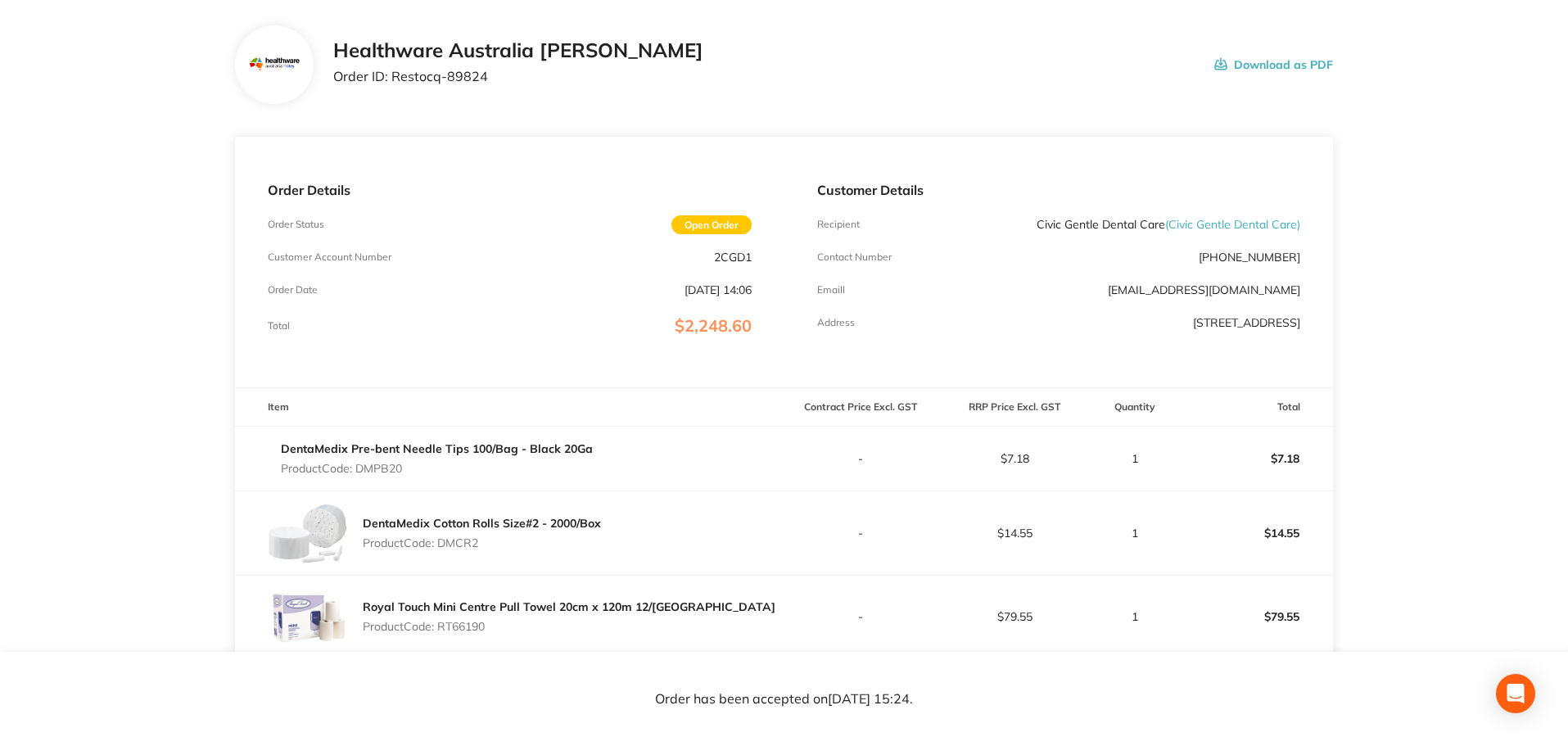
scroll to position [0, 0]
